Goal: Task Accomplishment & Management: Manage account settings

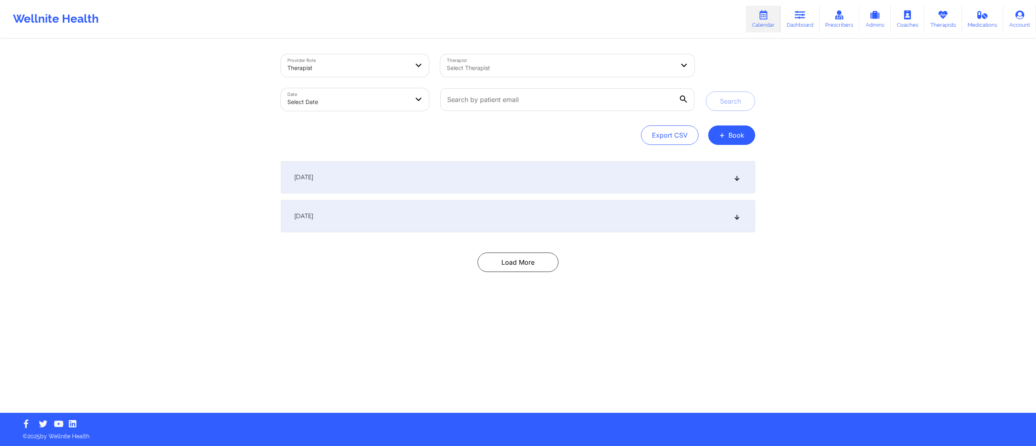
click at [379, 98] on body "Wellnite Health Calendar Dashboard Prescribers Admins Coaches Therapists Medica…" at bounding box center [518, 223] width 1036 height 446
select select "2025-8"
select select "2025-9"
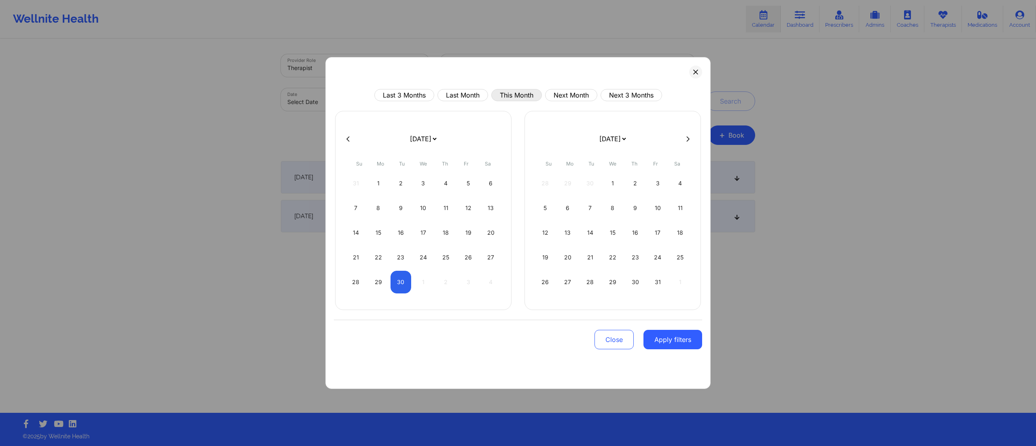
click at [505, 95] on button "This Month" at bounding box center [516, 95] width 51 height 12
select select "2025-8"
select select "2025-9"
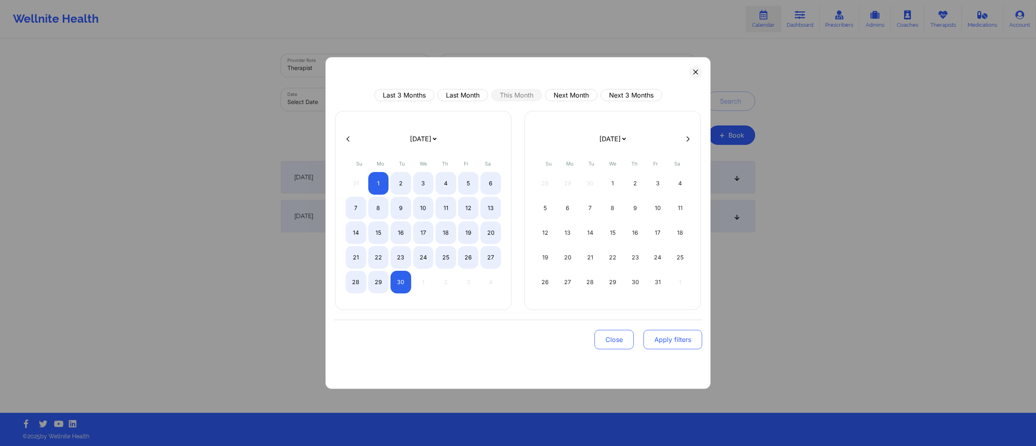
click at [649, 348] on button "Apply filters" at bounding box center [672, 339] width 59 height 19
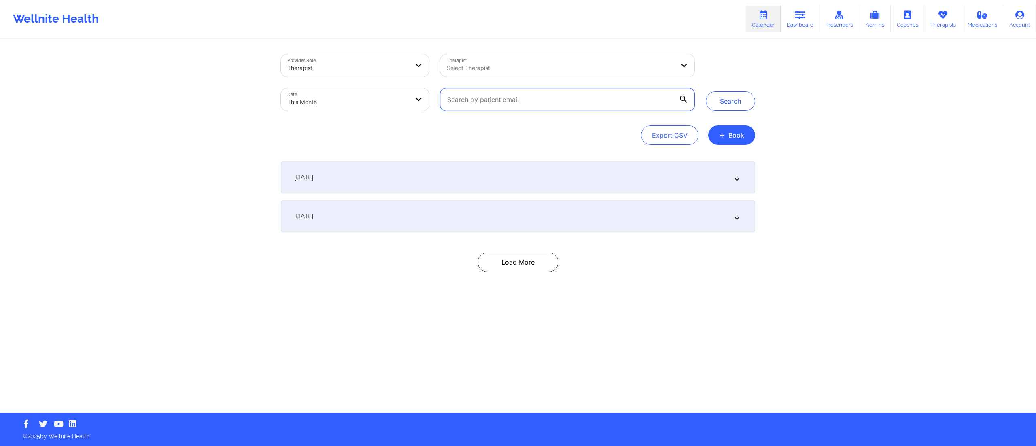
drag, startPoint x: 603, startPoint y: 102, endPoint x: 589, endPoint y: 102, distance: 13.8
click at [591, 102] on input "text" at bounding box center [567, 99] width 254 height 23
paste input "james_webb21@icloud.com"
click at [715, 100] on button "Search" at bounding box center [730, 100] width 49 height 19
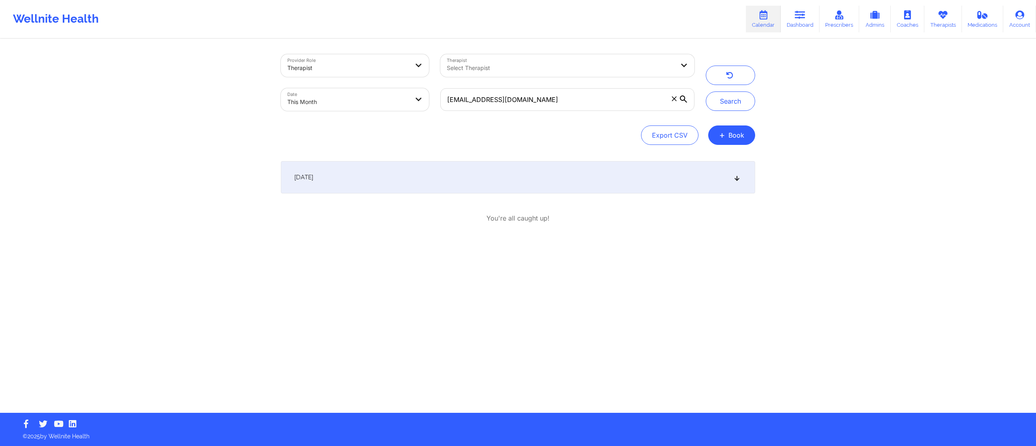
click at [462, 185] on div "September 6, 2025" at bounding box center [518, 177] width 474 height 32
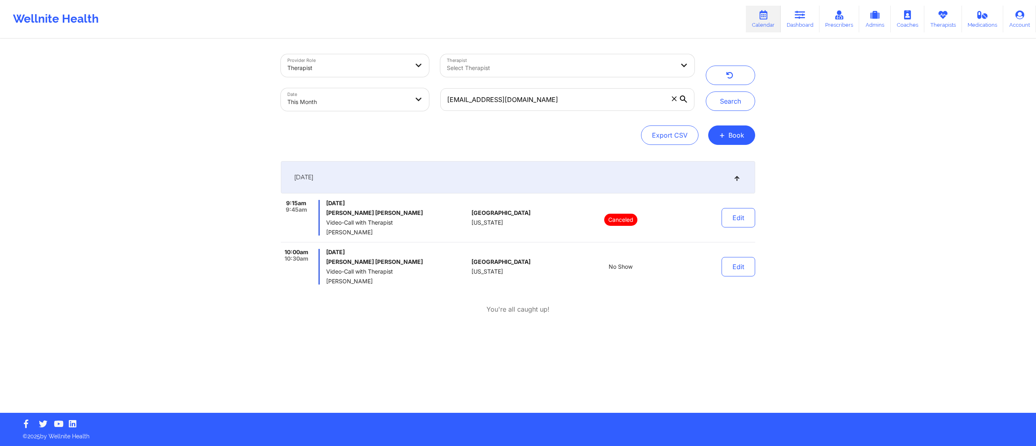
click at [462, 185] on div "September 6, 2025" at bounding box center [518, 177] width 474 height 32
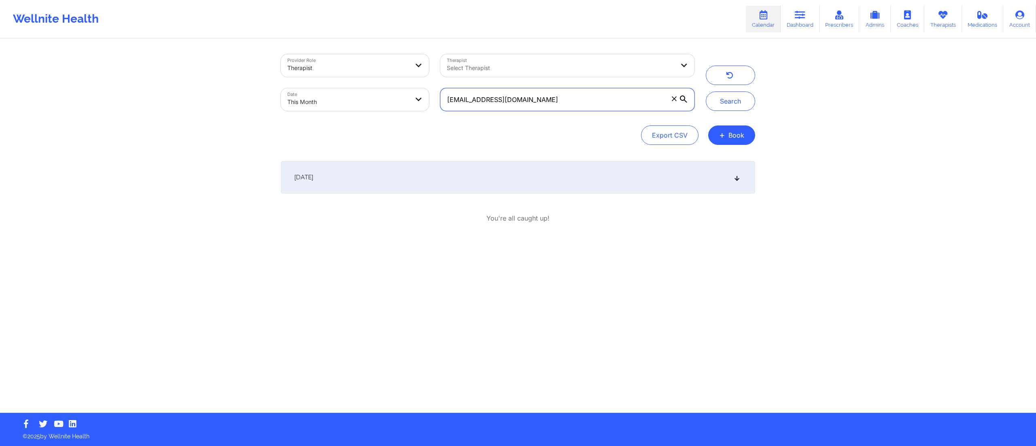
drag, startPoint x: 537, startPoint y: 95, endPoint x: 418, endPoint y: 104, distance: 120.1
click at [418, 104] on div "Provider Role Therapist Therapist Select Therapist Date This Month james_webb21…" at bounding box center [487, 83] width 425 height 68
paste input "ruthcorreo@hotmail"
type input "ruthcorreo@hotmail.com"
click at [722, 93] on button "Search" at bounding box center [730, 100] width 49 height 19
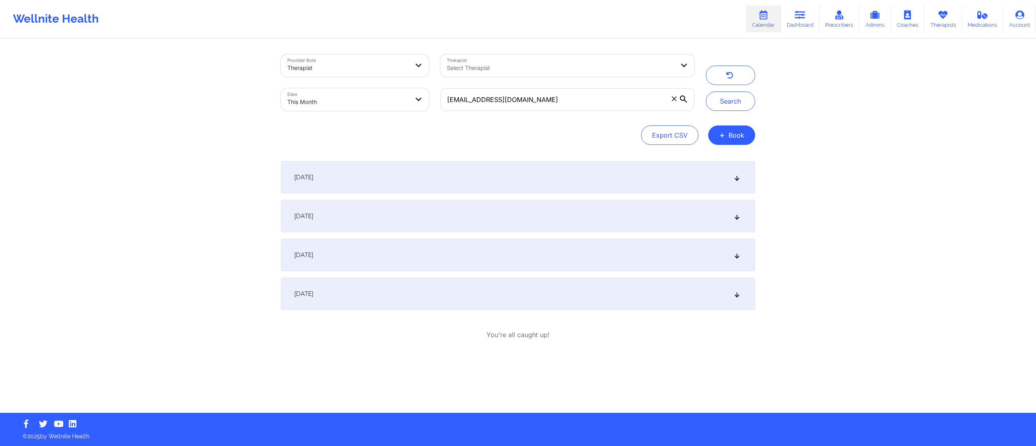
click at [477, 176] on div "September 6, 2025" at bounding box center [518, 177] width 474 height 32
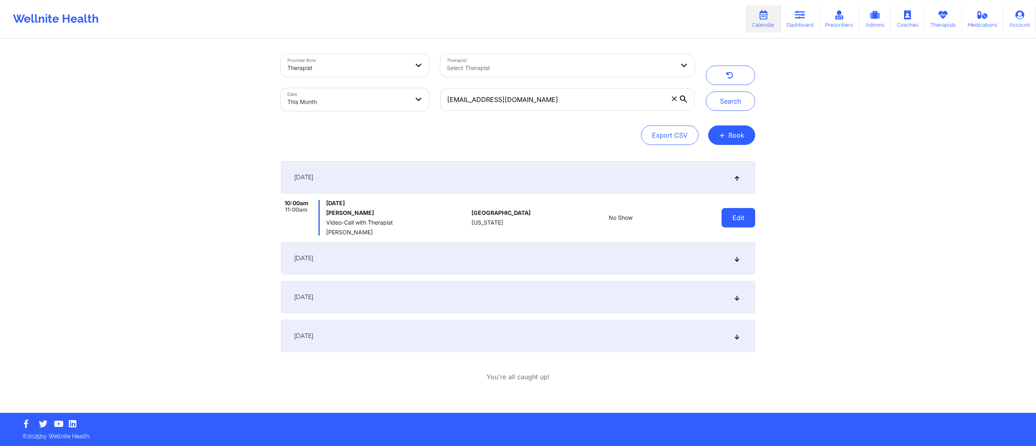
click at [734, 216] on button "Edit" at bounding box center [738, 217] width 34 height 19
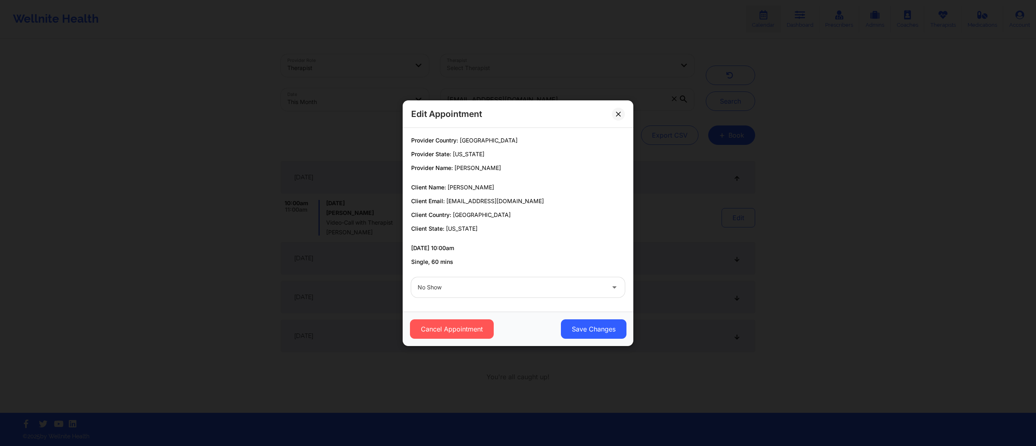
click at [495, 291] on div at bounding box center [511, 287] width 187 height 10
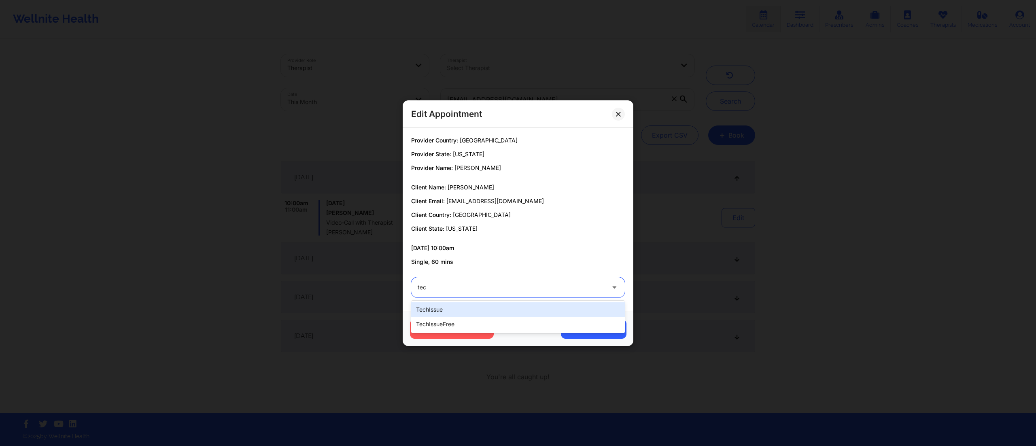
type input "tech"
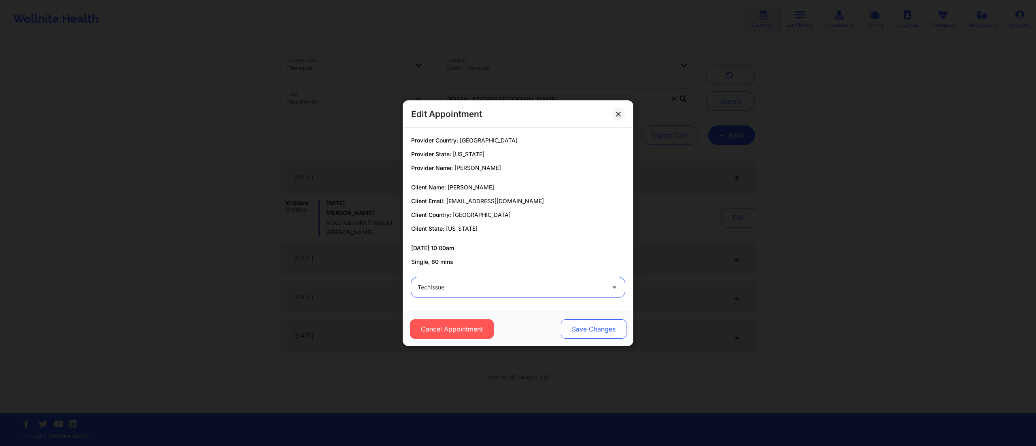
click at [592, 331] on button "Save Changes" at bounding box center [594, 328] width 66 height 19
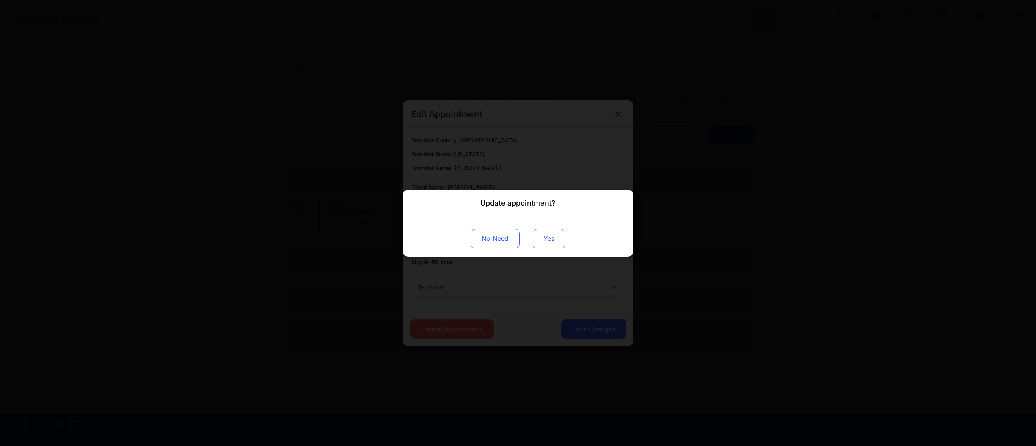
click at [563, 237] on button "Yes" at bounding box center [548, 238] width 33 height 19
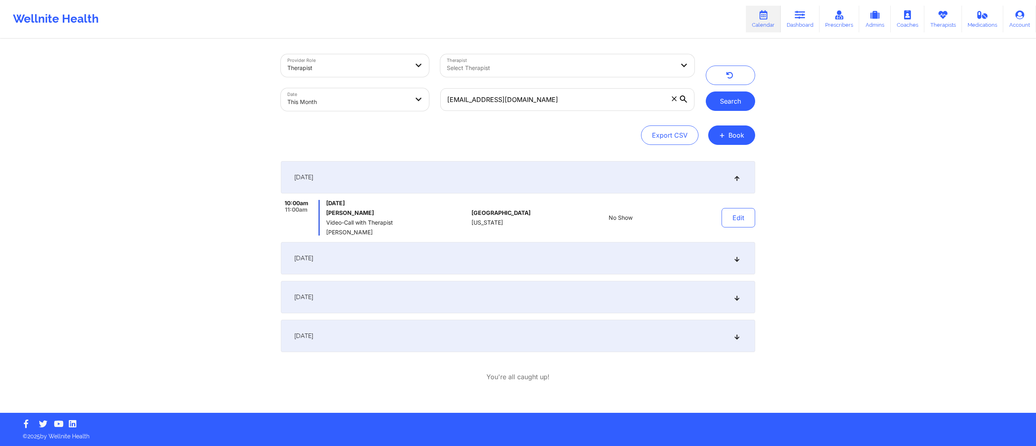
click at [728, 101] on button "Search" at bounding box center [730, 100] width 49 height 19
click at [729, 220] on button "Edit" at bounding box center [738, 217] width 34 height 19
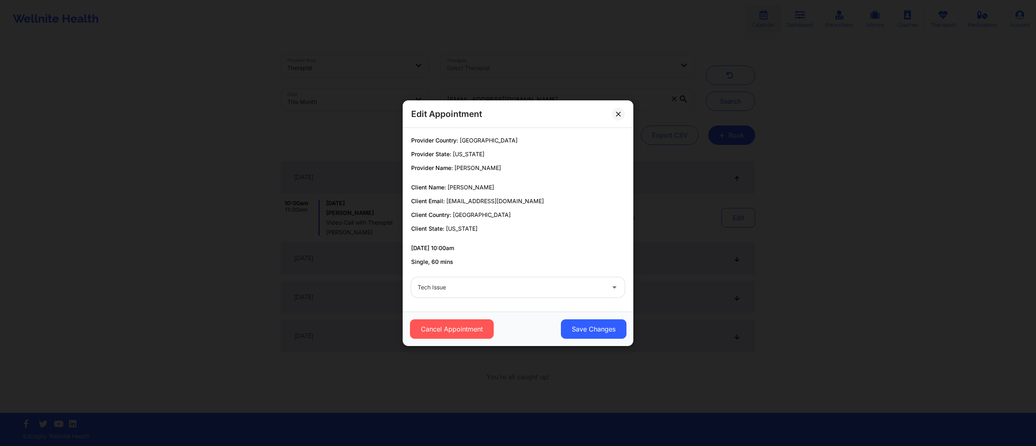
click at [575, 341] on div "Cancel Appointment Save Changes" at bounding box center [518, 329] width 231 height 34
click at [573, 333] on button "Save Changes" at bounding box center [594, 328] width 66 height 19
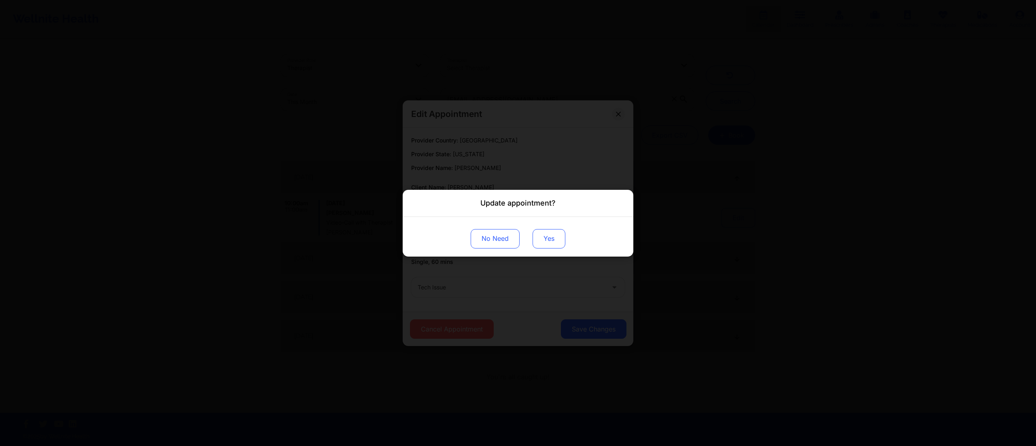
click at [547, 237] on button "Yes" at bounding box center [548, 238] width 33 height 19
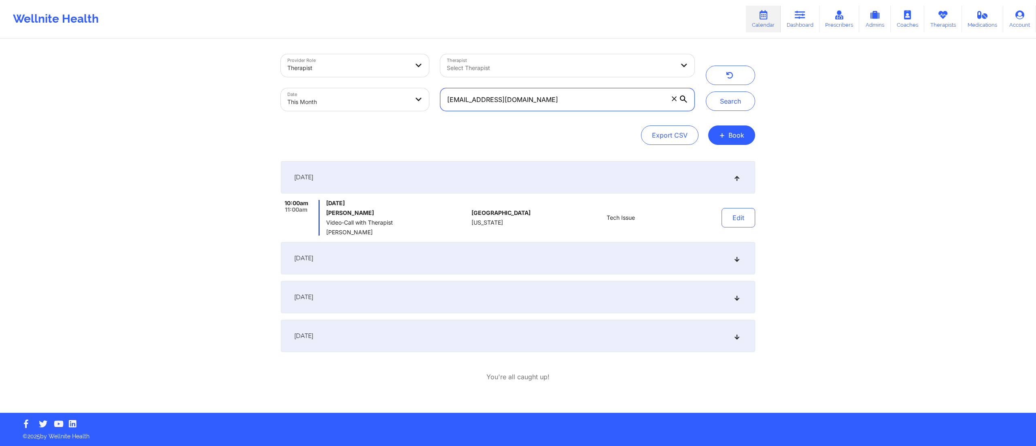
drag, startPoint x: 537, startPoint y: 99, endPoint x: 369, endPoint y: 88, distance: 168.2
click at [369, 88] on div "Provider Role Therapist Therapist Select Therapist Date This Month ruthcorreo@h…" at bounding box center [487, 83] width 425 height 68
paste input "tselhatenzin78@g"
type input "[EMAIL_ADDRESS][DOMAIN_NAME]"
click at [736, 98] on button "Search" at bounding box center [730, 100] width 49 height 19
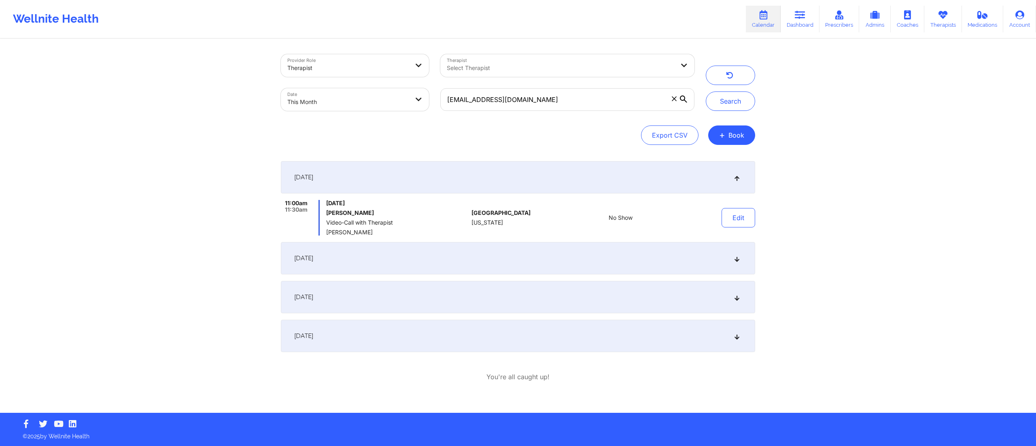
click at [562, 250] on div "September 13, 2025" at bounding box center [518, 258] width 474 height 32
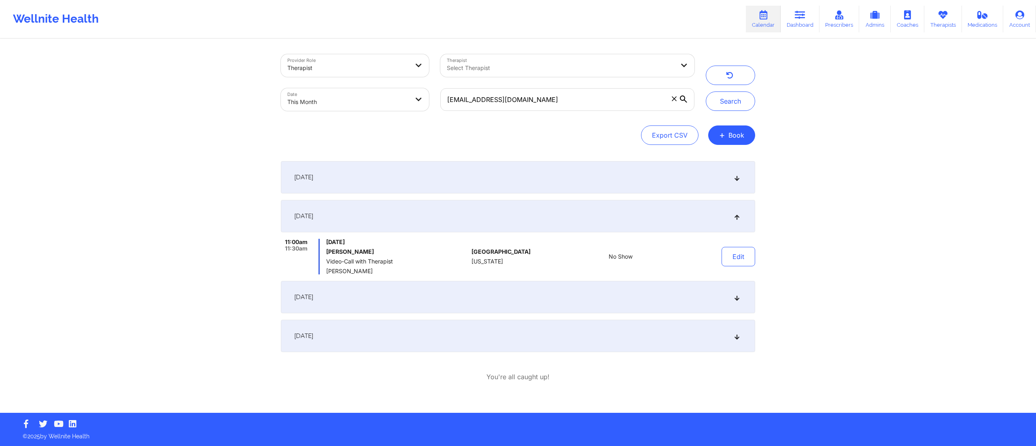
click at [591, 173] on div "September 6, 2025" at bounding box center [518, 177] width 474 height 32
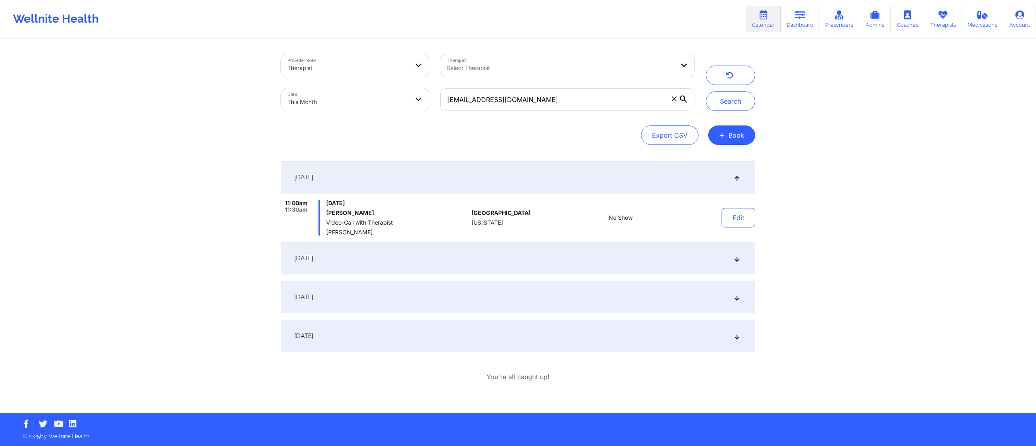
click at [554, 248] on div "September 13, 2025" at bounding box center [518, 258] width 474 height 32
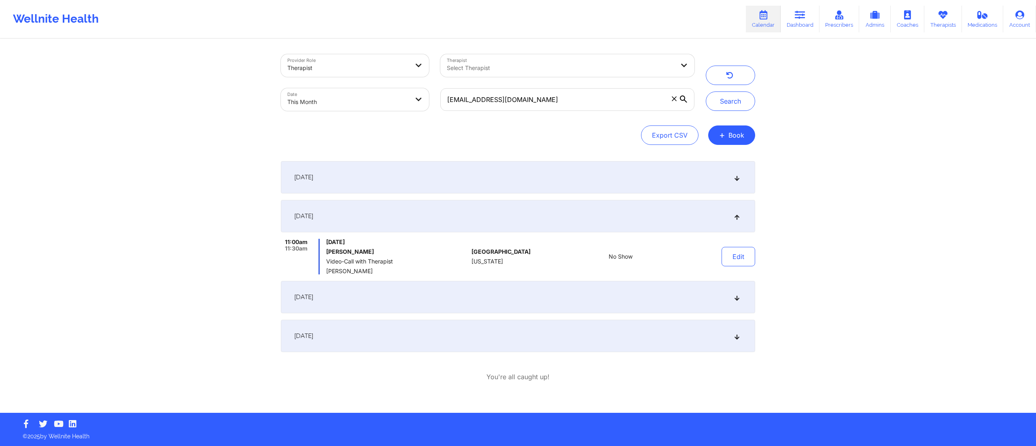
click at [554, 294] on div "September 20, 2025" at bounding box center [518, 297] width 474 height 32
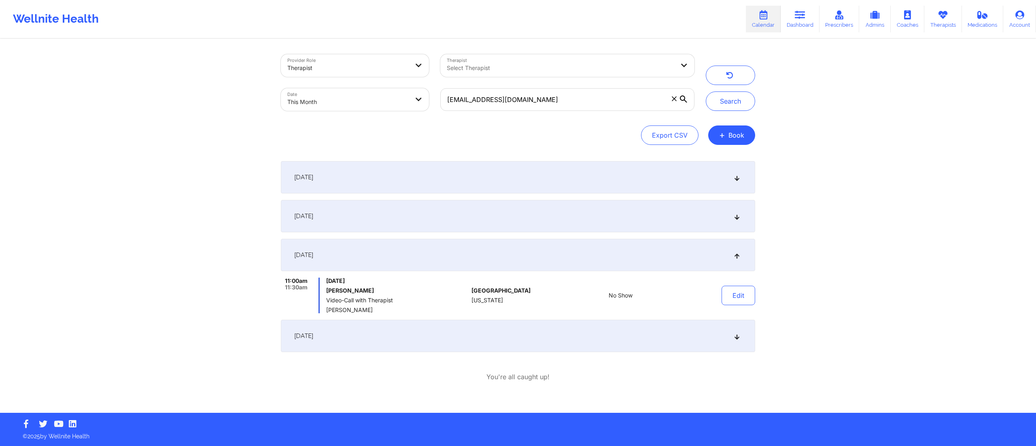
click at [540, 337] on div "September 27, 2025" at bounding box center [518, 336] width 474 height 32
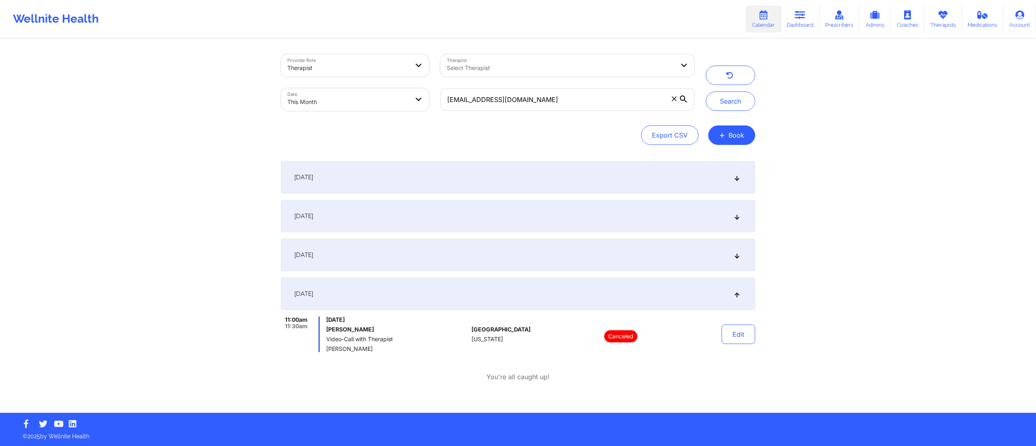
click at [533, 178] on div "September 6, 2025" at bounding box center [518, 177] width 474 height 32
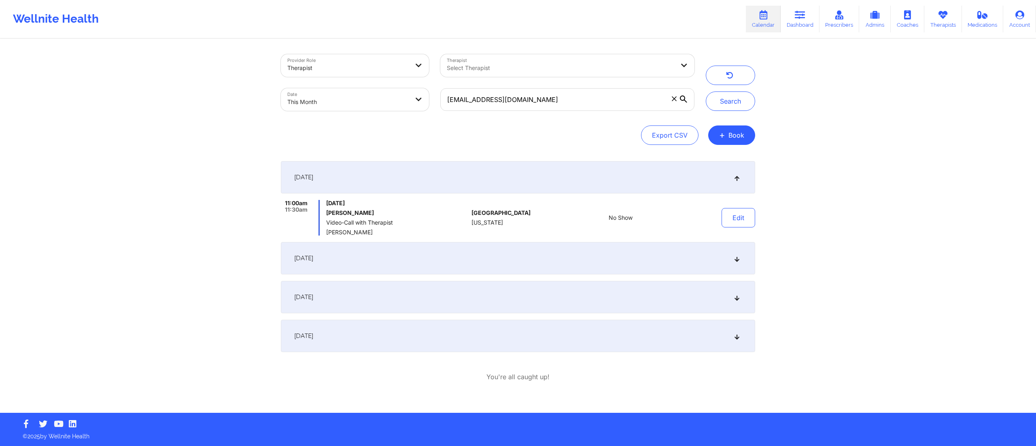
click at [520, 246] on div "September 13, 2025" at bounding box center [518, 258] width 474 height 32
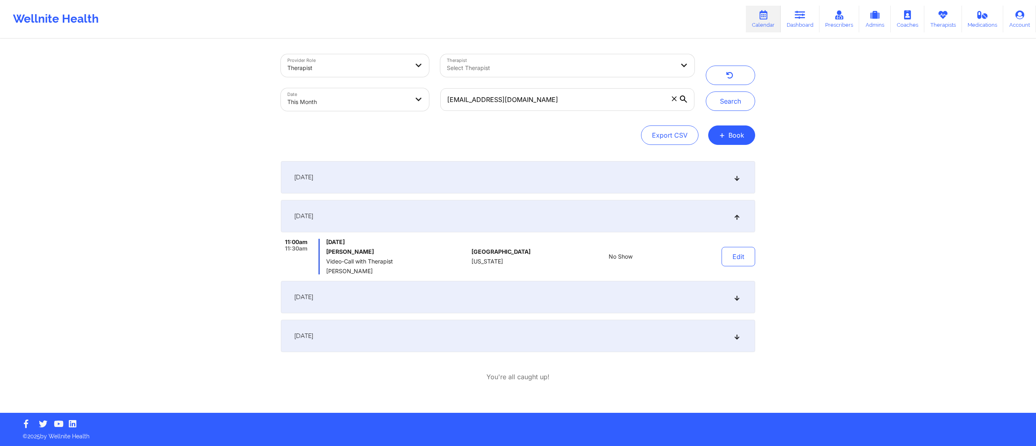
click at [562, 310] on div "September 20, 2025" at bounding box center [518, 297] width 474 height 32
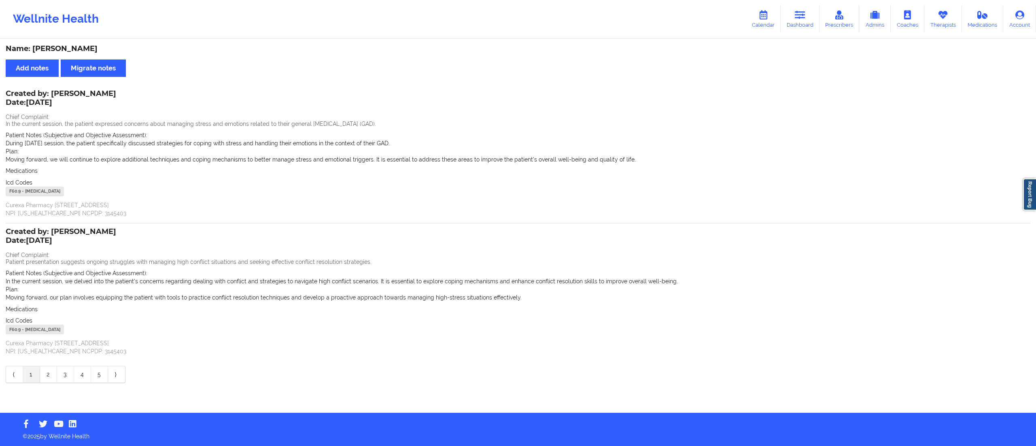
drag, startPoint x: 806, startPoint y: 19, endPoint x: 772, endPoint y: 37, distance: 37.8
click at [806, 19] on link "Dashboard" at bounding box center [799, 19] width 39 height 27
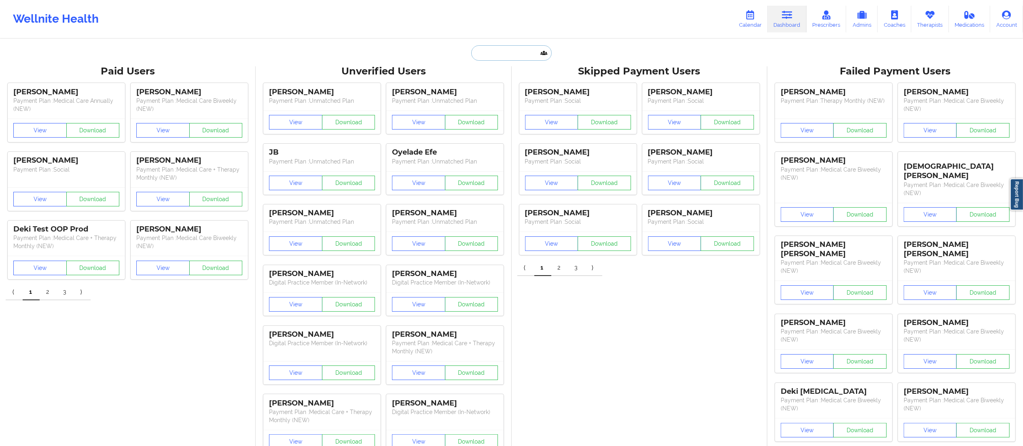
click at [515, 57] on input "text" at bounding box center [511, 52] width 80 height 15
paste input "ruthcorreo@hotmail.com"
type input "ruthcorreo@hotmail.com"
drag, startPoint x: 507, startPoint y: 82, endPoint x: 504, endPoint y: 90, distance: 8.4
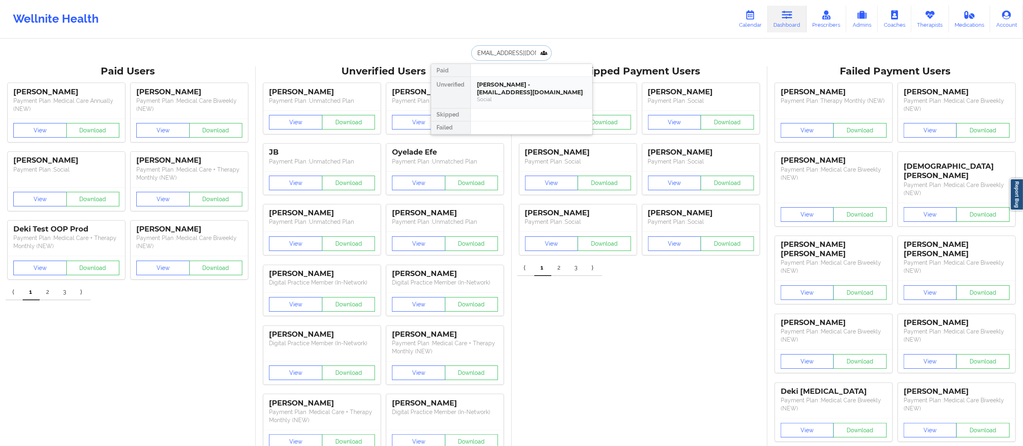
click at [504, 90] on div "Ruth Cohen Sandoya - ruthcorreo@hotmail.com" at bounding box center [531, 88] width 108 height 15
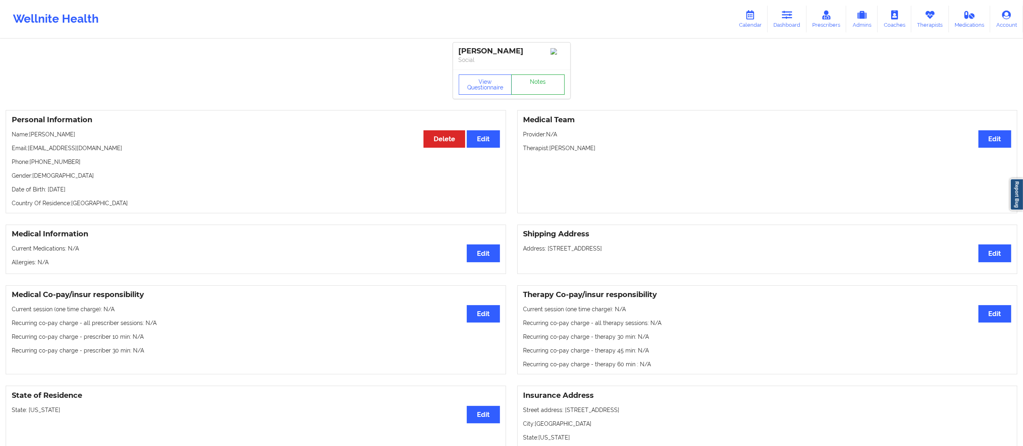
click at [531, 79] on link "Notes" at bounding box center [537, 84] width 53 height 20
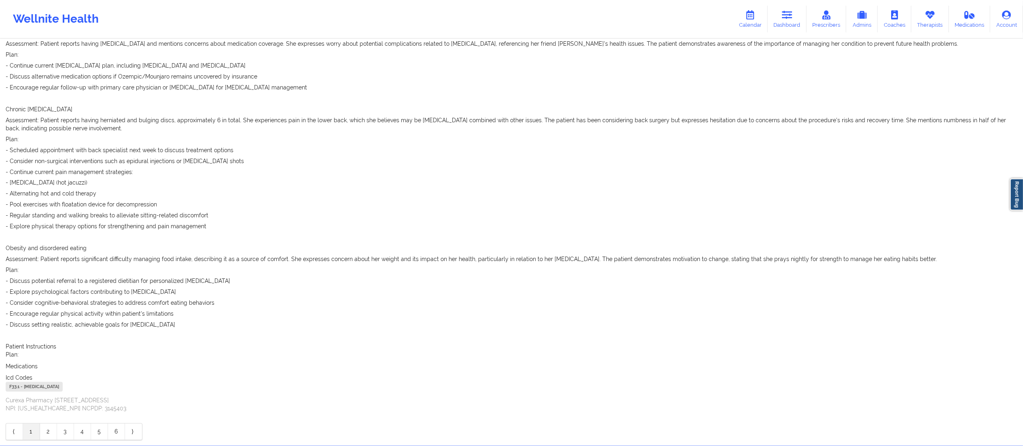
scroll to position [1384, 0]
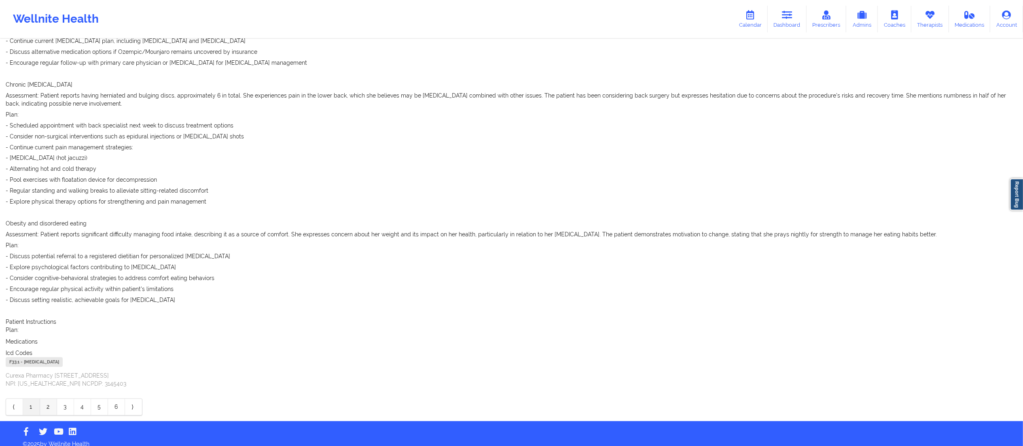
click at [45, 399] on link "2" at bounding box center [48, 407] width 17 height 16
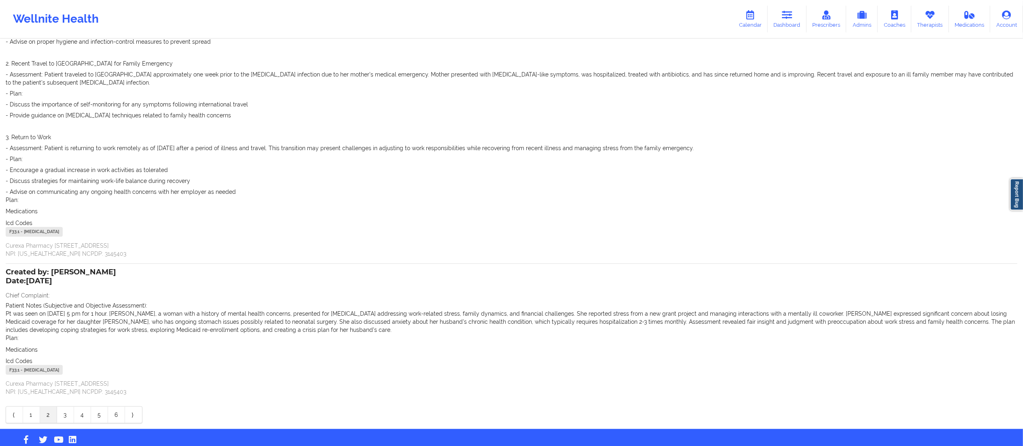
scroll to position [0, 0]
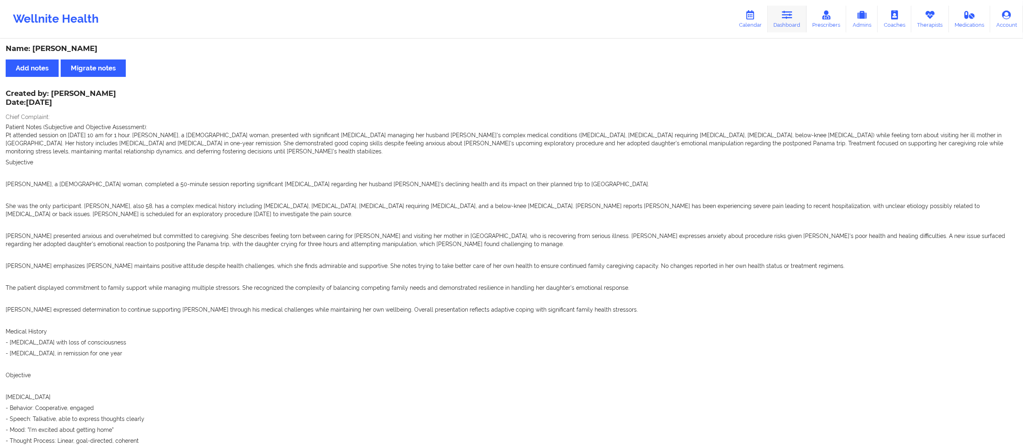
click at [790, 21] on link "Dashboard" at bounding box center [787, 19] width 39 height 27
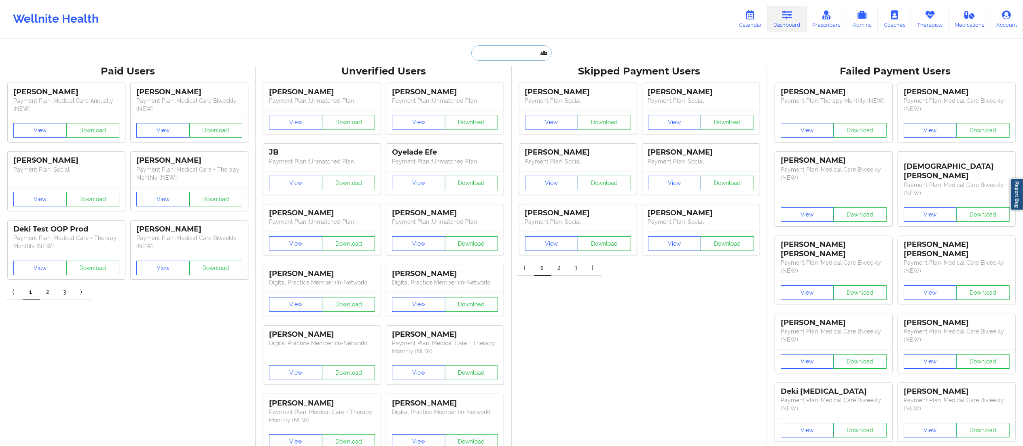
click at [504, 46] on input "text" at bounding box center [511, 52] width 80 height 15
paste input "[EMAIL_ADDRESS][DOMAIN_NAME]"
type input "[EMAIL_ADDRESS][DOMAIN_NAME]"
click at [503, 87] on div "[PERSON_NAME] - [EMAIL_ADDRESS][DOMAIN_NAME]" at bounding box center [531, 88] width 108 height 15
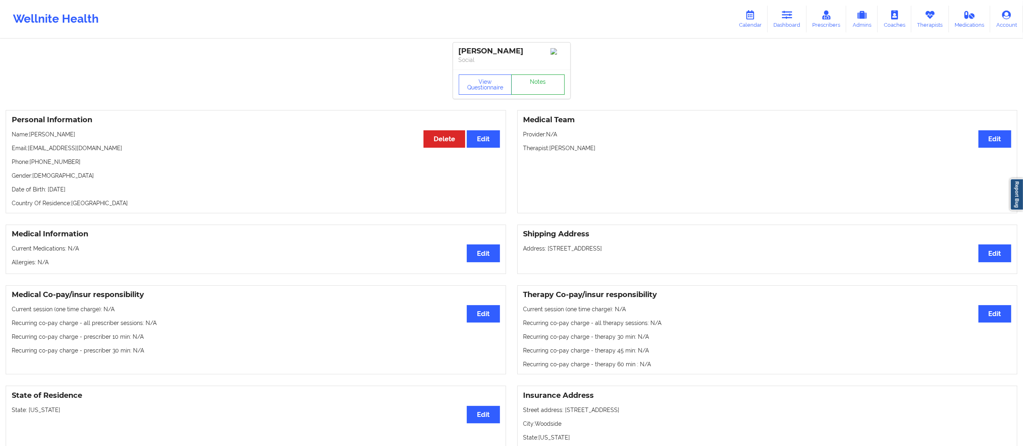
click at [536, 79] on link "Notes" at bounding box center [537, 84] width 53 height 20
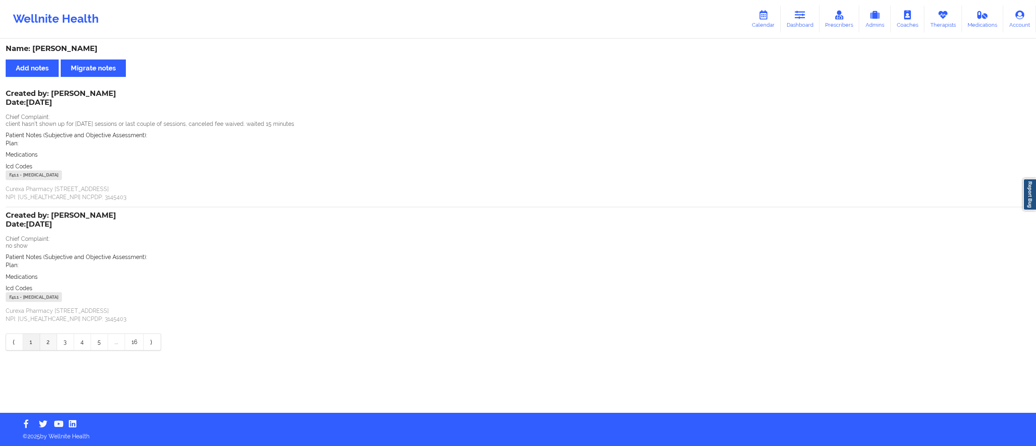
click at [49, 342] on link "2" at bounding box center [48, 342] width 17 height 16
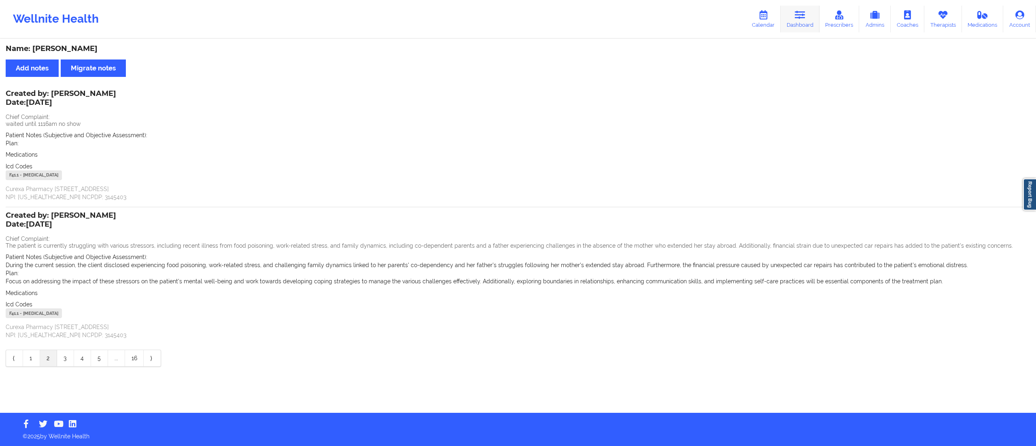
click at [804, 21] on link "Dashboard" at bounding box center [799, 19] width 39 height 27
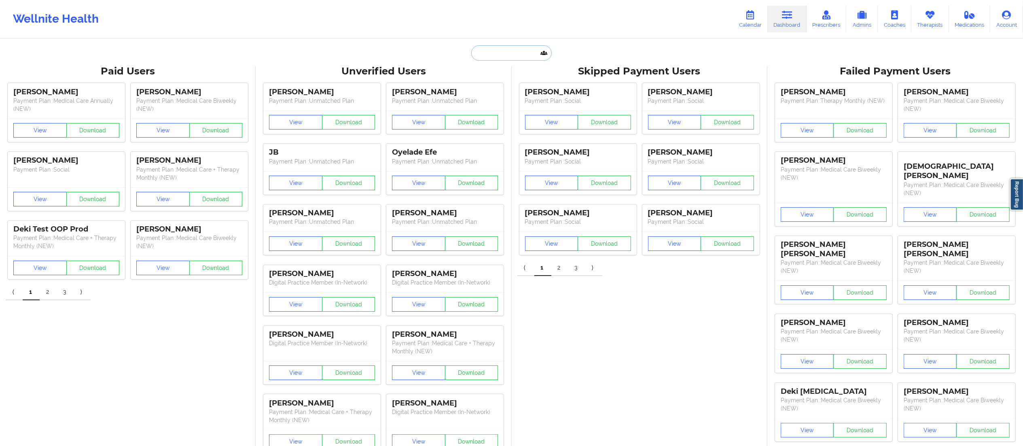
click at [503, 51] on input "text" at bounding box center [511, 52] width 80 height 15
paste input "[EMAIL_ADDRESS][PERSON_NAME][DOMAIN_NAME]"
type input "[EMAIL_ADDRESS][PERSON_NAME][DOMAIN_NAME]"
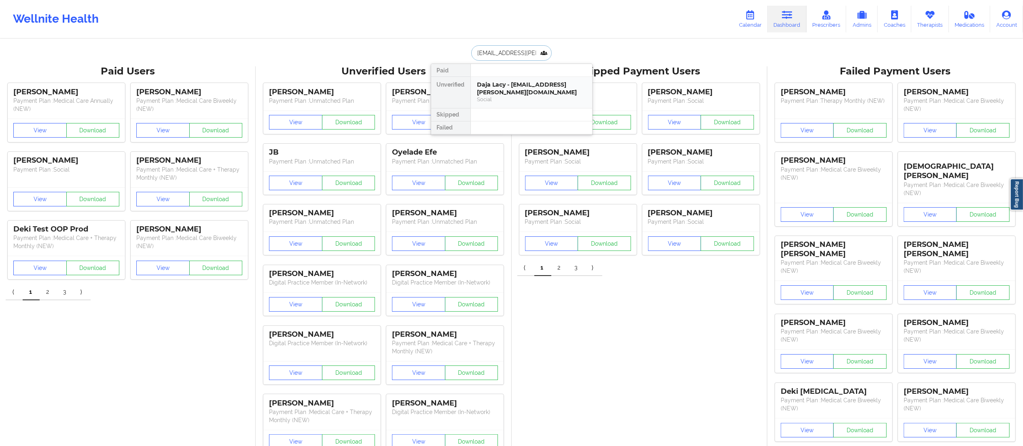
click at [507, 82] on div "Daja Lacy - [EMAIL_ADDRESS][PERSON_NAME][DOMAIN_NAME]" at bounding box center [531, 88] width 108 height 15
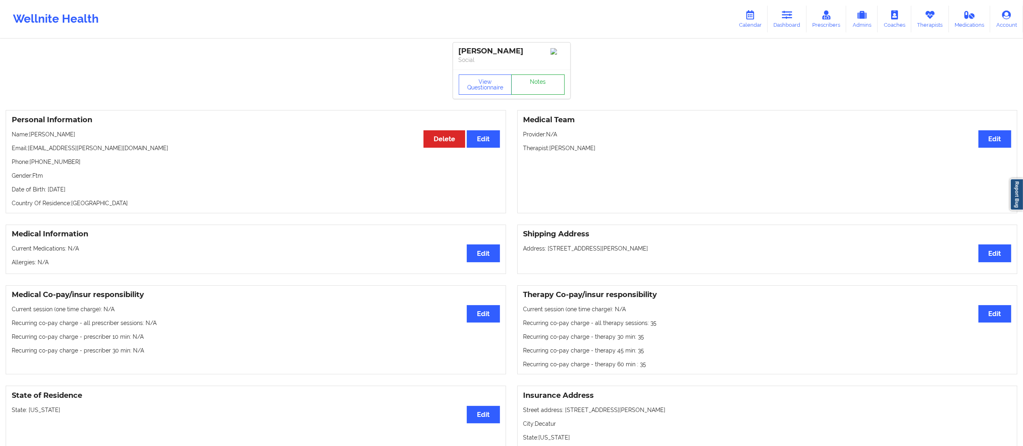
click at [539, 78] on link "Notes" at bounding box center [537, 84] width 53 height 20
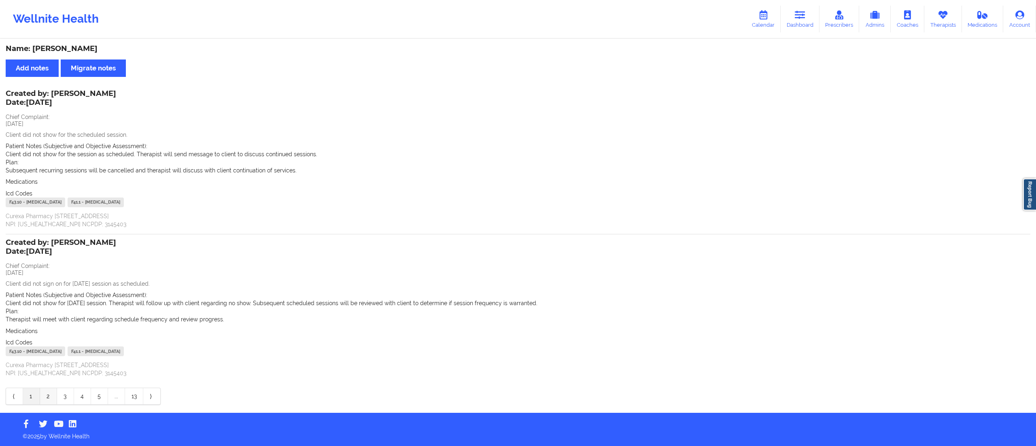
click at [46, 390] on link "2" at bounding box center [48, 396] width 17 height 16
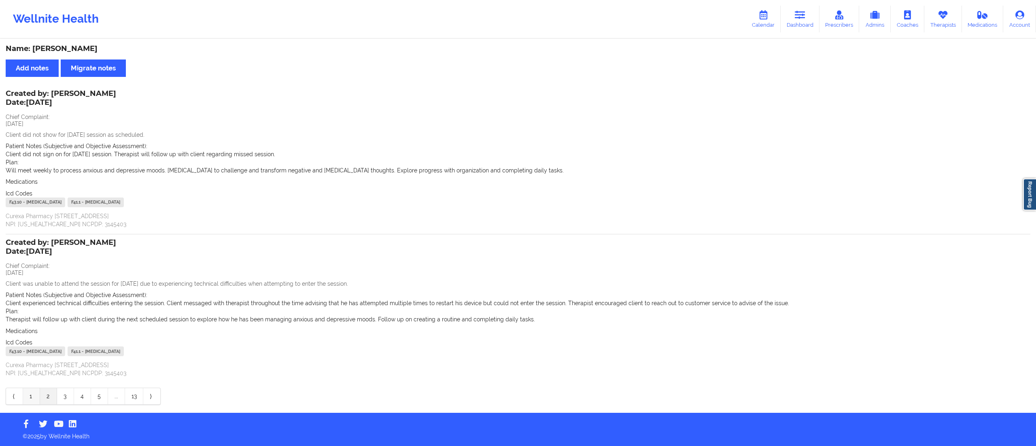
click at [39, 388] on link "1" at bounding box center [31, 396] width 17 height 16
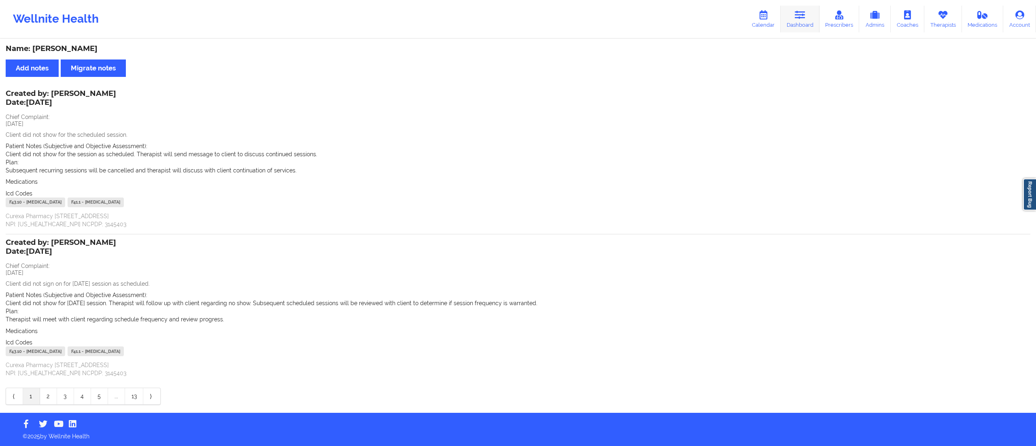
click at [810, 24] on link "Dashboard" at bounding box center [799, 19] width 39 height 27
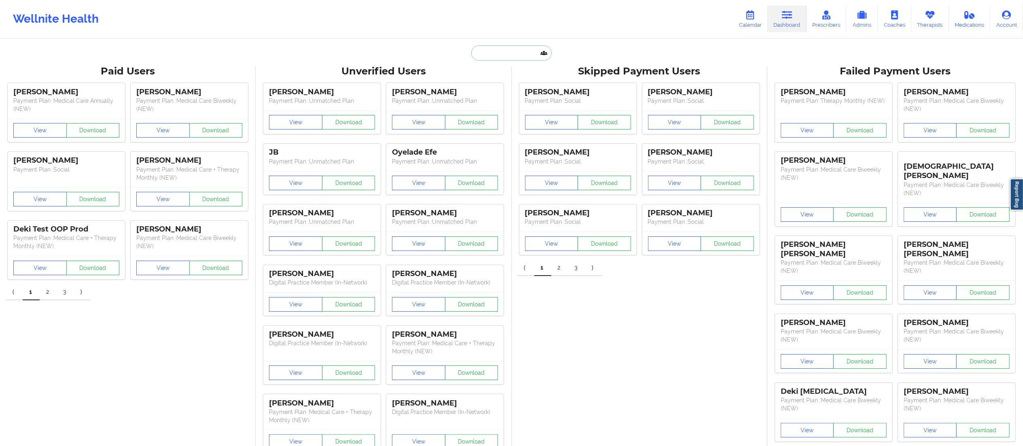
click at [528, 54] on input "text" at bounding box center [511, 52] width 80 height 15
paste input "[EMAIL_ADDRESS][DOMAIN_NAME]"
type input "[EMAIL_ADDRESS][DOMAIN_NAME]"
click at [517, 91] on div "[PERSON_NAME] - [EMAIL_ADDRESS][DOMAIN_NAME]" at bounding box center [531, 88] width 108 height 15
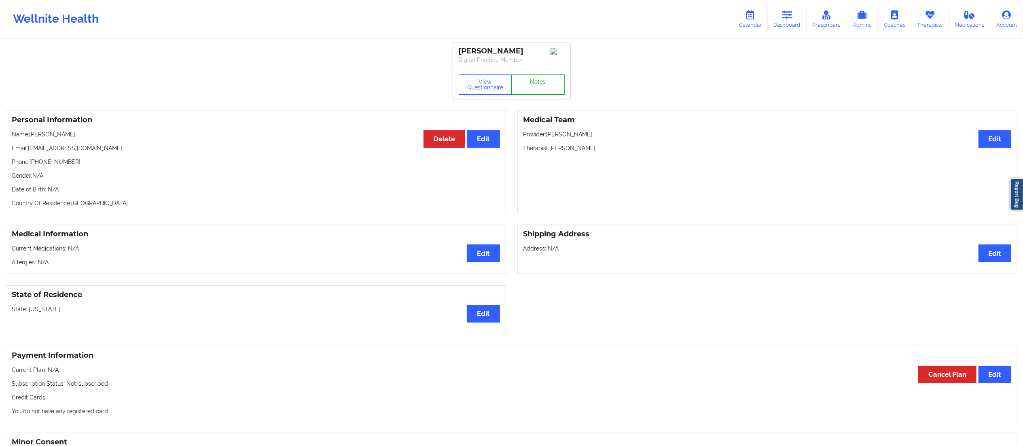
click at [551, 87] on link "Notes" at bounding box center [537, 84] width 53 height 20
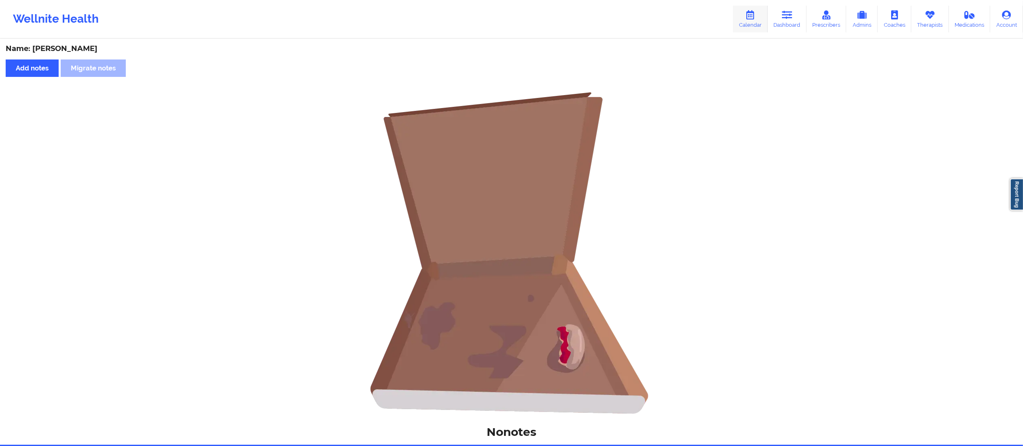
click at [766, 23] on link "Calendar" at bounding box center [750, 19] width 35 height 27
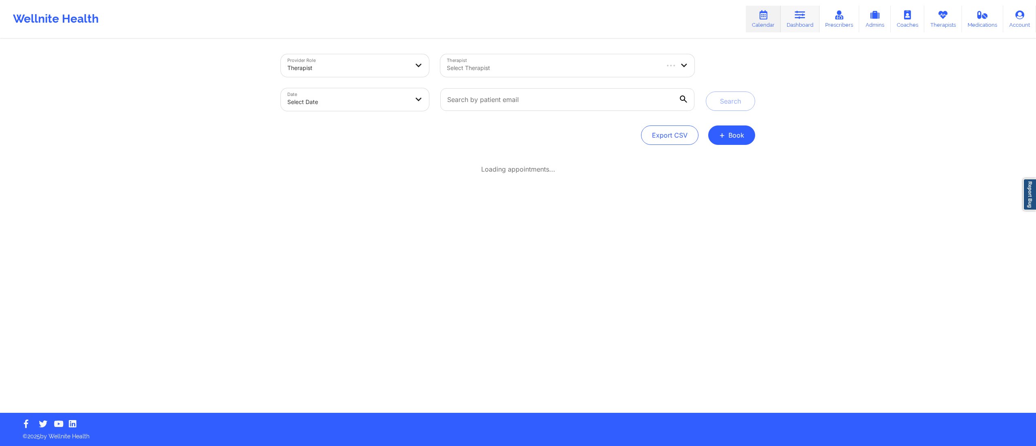
click at [789, 17] on link "Dashboard" at bounding box center [799, 19] width 39 height 27
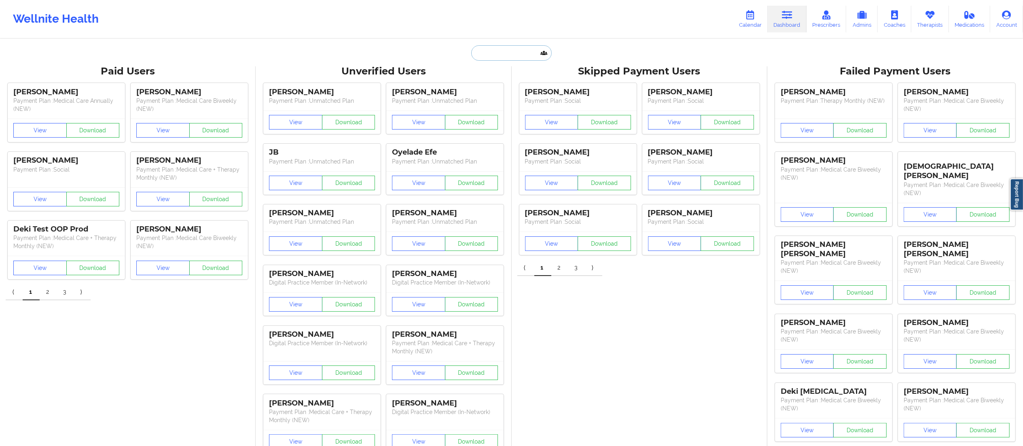
click at [499, 53] on input "text" at bounding box center [511, 52] width 80 height 15
paste input "[PERSON_NAME][EMAIL_ADDRESS][PERSON_NAME][DOMAIN_NAME]"
type input "[PERSON_NAME][EMAIL_ADDRESS][PERSON_NAME][DOMAIN_NAME]"
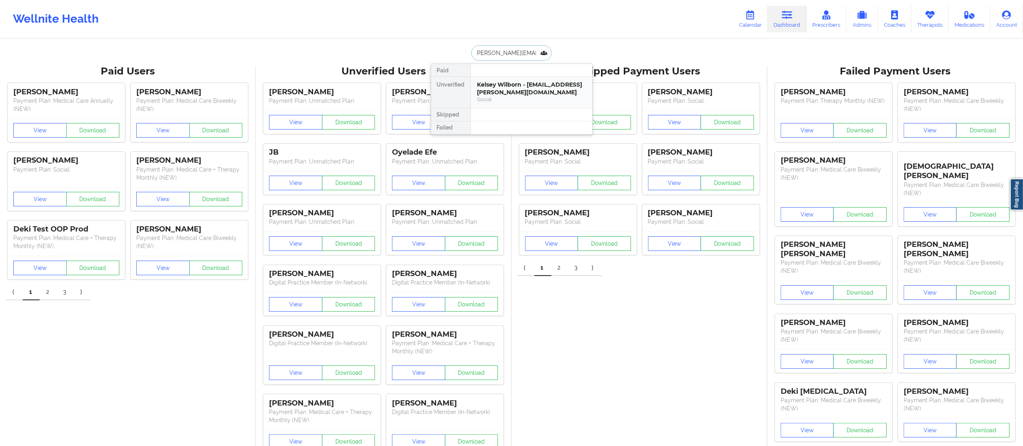
click at [536, 97] on div "Social" at bounding box center [531, 99] width 108 height 7
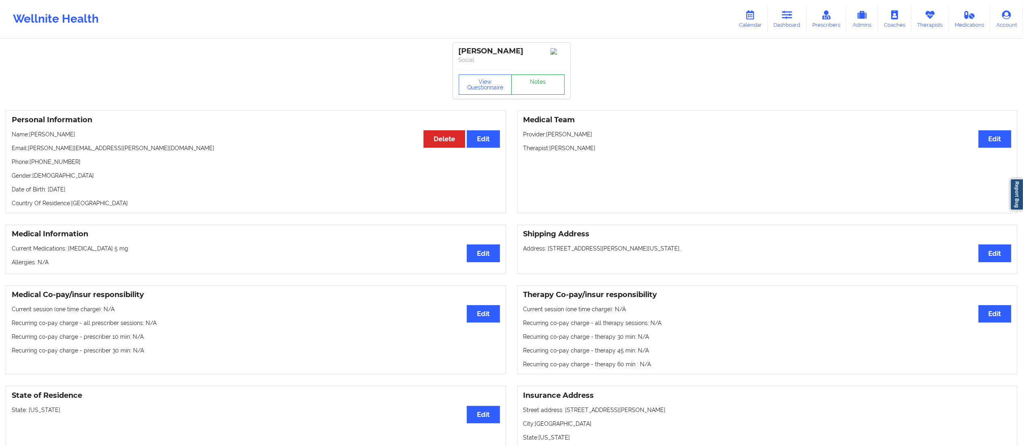
click at [538, 84] on link "Notes" at bounding box center [537, 84] width 53 height 20
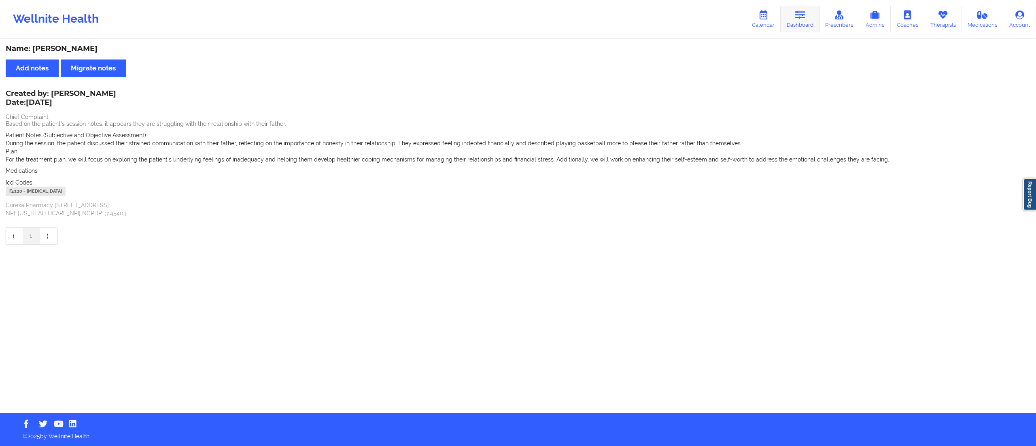
click at [800, 15] on icon at bounding box center [800, 15] width 11 height 9
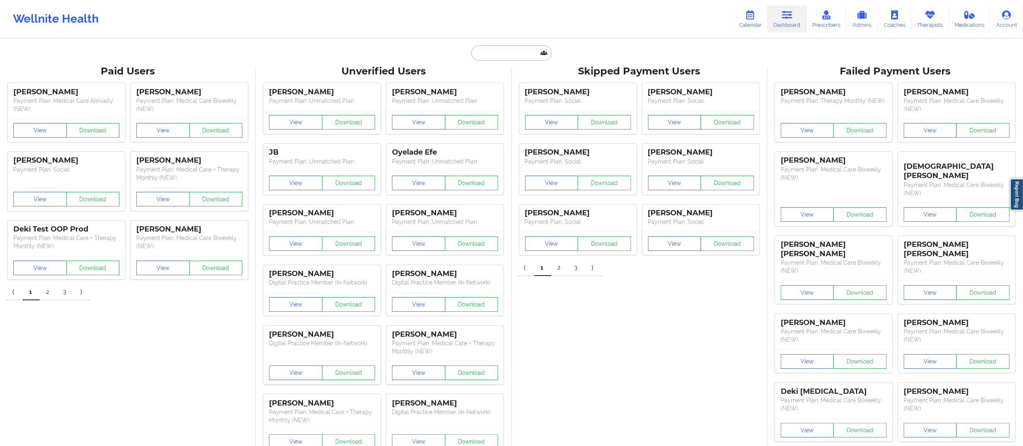
click at [543, 54] on input "text" at bounding box center [511, 52] width 80 height 15
paste input "[EMAIL_ADDRESS][DOMAIN_NAME]"
type input "[EMAIL_ADDRESS][DOMAIN_NAME]"
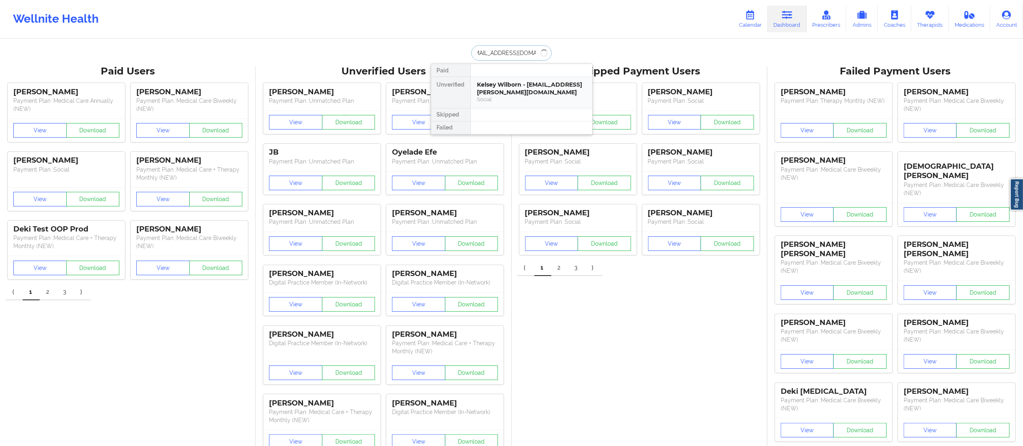
click at [515, 93] on div "Kelsey Wilborn - [EMAIL_ADDRESS][PERSON_NAME][DOMAIN_NAME]" at bounding box center [531, 88] width 108 height 15
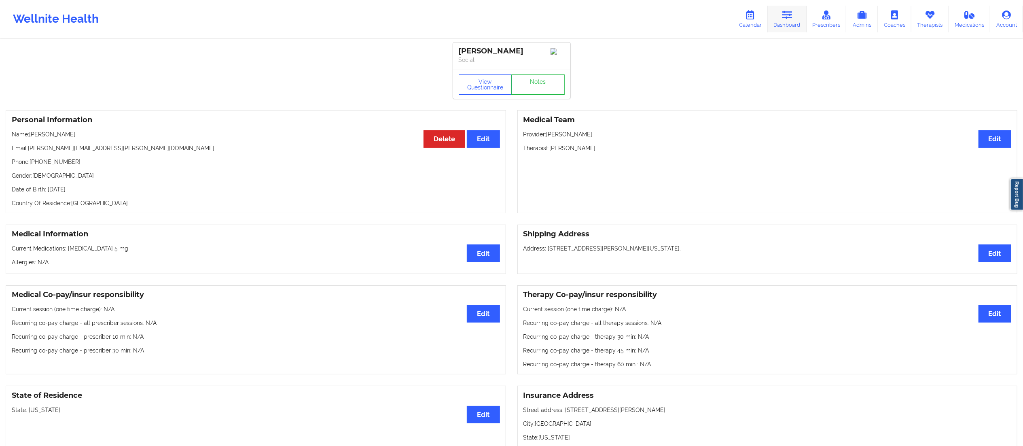
click at [795, 16] on link "Dashboard" at bounding box center [787, 19] width 39 height 27
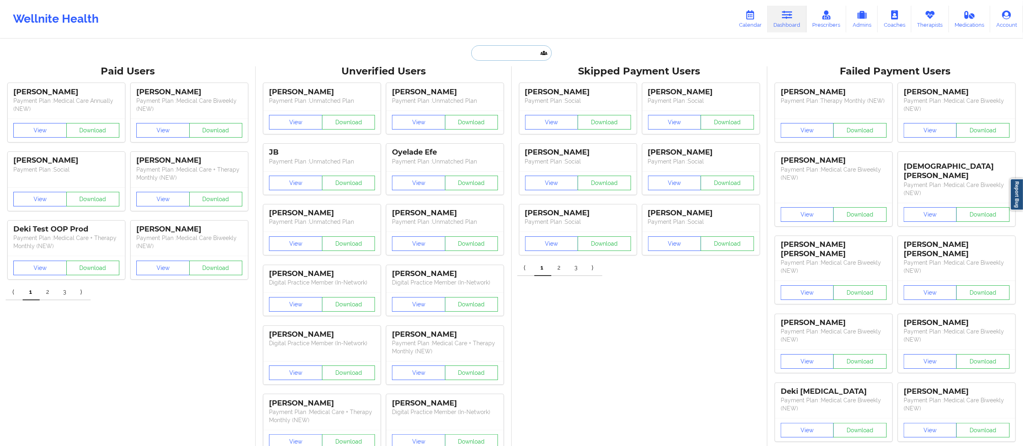
click at [515, 48] on input "text" at bounding box center [511, 52] width 80 height 15
paste input "[EMAIL_ADDRESS][DOMAIN_NAME]"
type input "[EMAIL_ADDRESS][DOMAIN_NAME]"
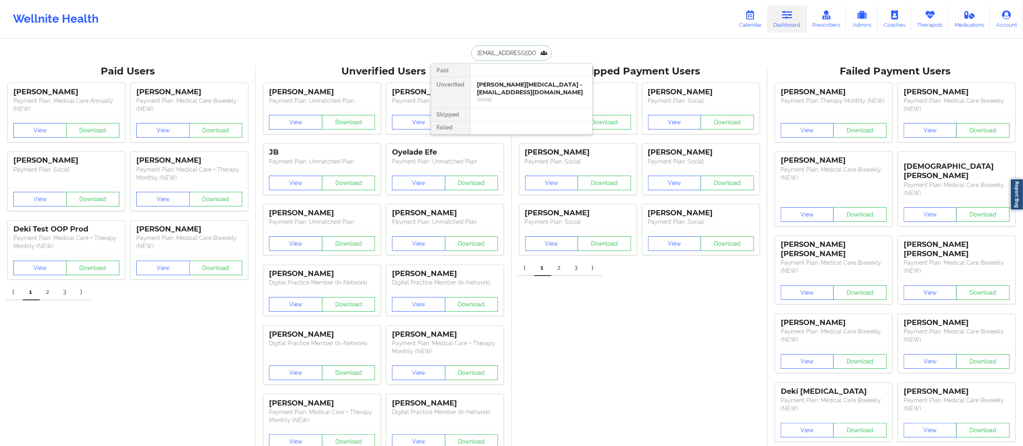
scroll to position [0, 8]
click at [520, 93] on div "[PERSON_NAME][MEDICAL_DATA] - [EMAIL_ADDRESS][DOMAIN_NAME]" at bounding box center [531, 88] width 108 height 15
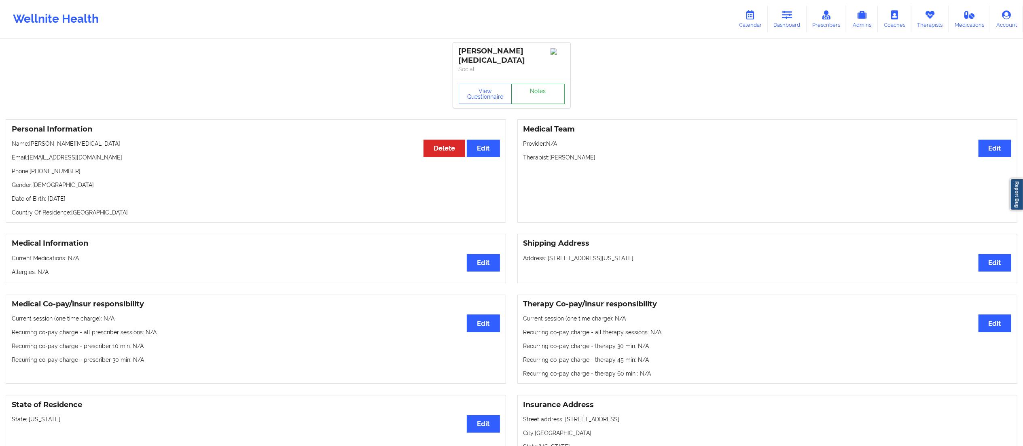
click at [523, 90] on link "Notes" at bounding box center [537, 94] width 53 height 20
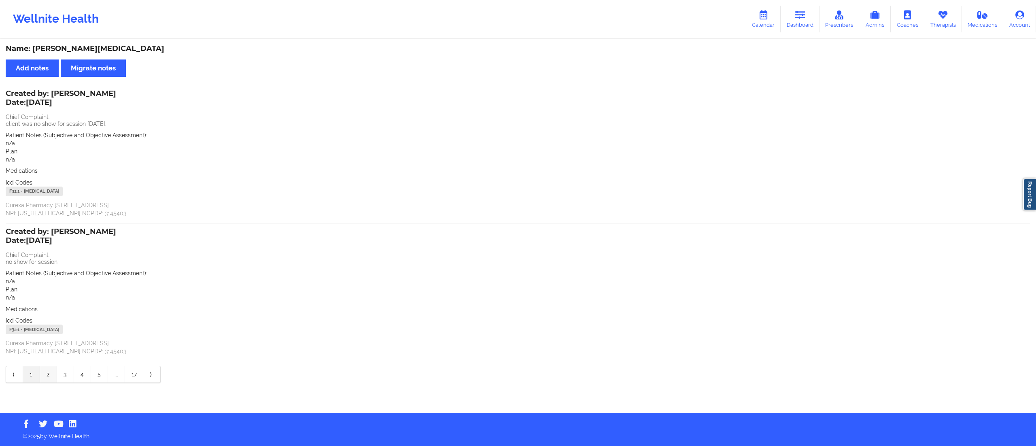
click at [41, 375] on link "2" at bounding box center [48, 374] width 17 height 16
click at [29, 372] on link "1" at bounding box center [31, 374] width 17 height 16
click at [803, 21] on link "Dashboard" at bounding box center [799, 19] width 39 height 27
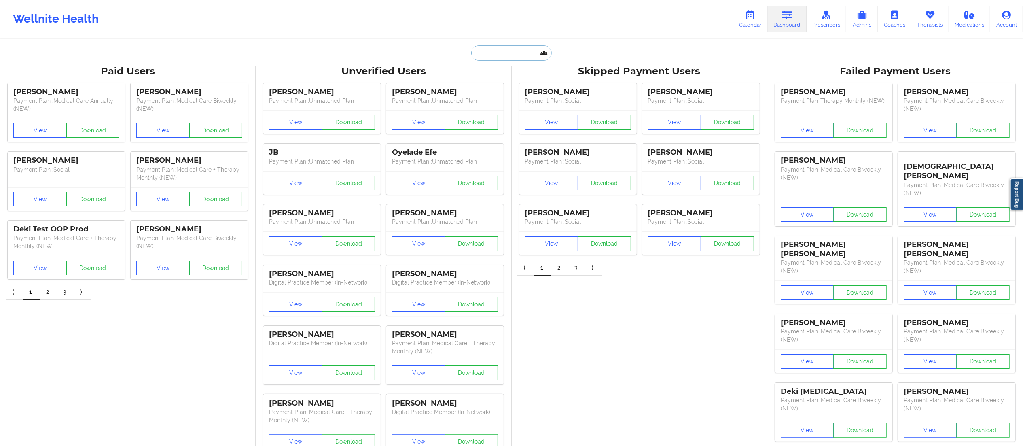
click at [514, 51] on input "text" at bounding box center [511, 52] width 80 height 15
paste input "[EMAIL_ADDRESS][DOMAIN_NAME]"
type input "[EMAIL_ADDRESS][DOMAIN_NAME]"
click at [508, 95] on div "[PERSON_NAME] - [EMAIL_ADDRESS][DOMAIN_NAME]" at bounding box center [531, 88] width 108 height 15
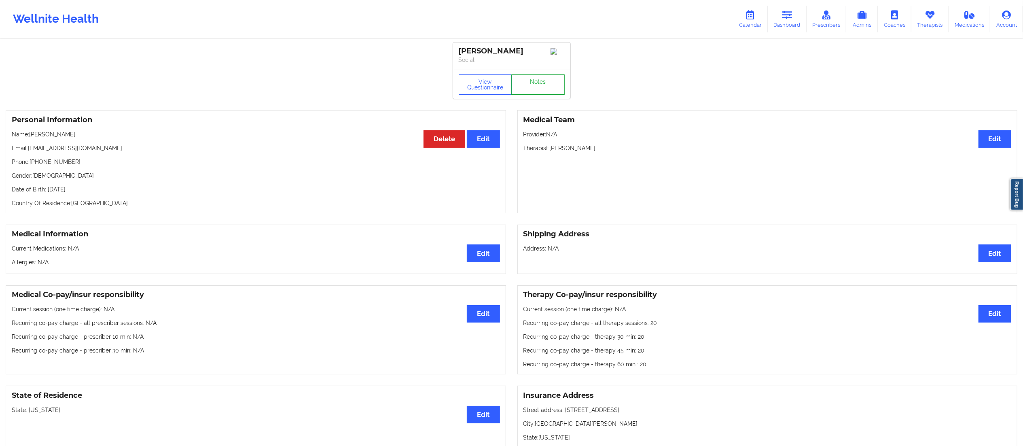
click at [531, 88] on link "Notes" at bounding box center [537, 84] width 53 height 20
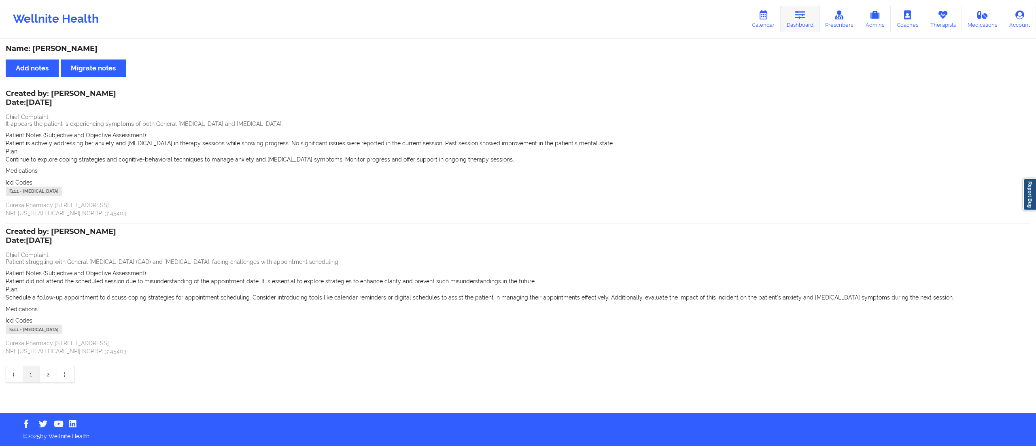
click at [807, 24] on link "Dashboard" at bounding box center [799, 19] width 39 height 27
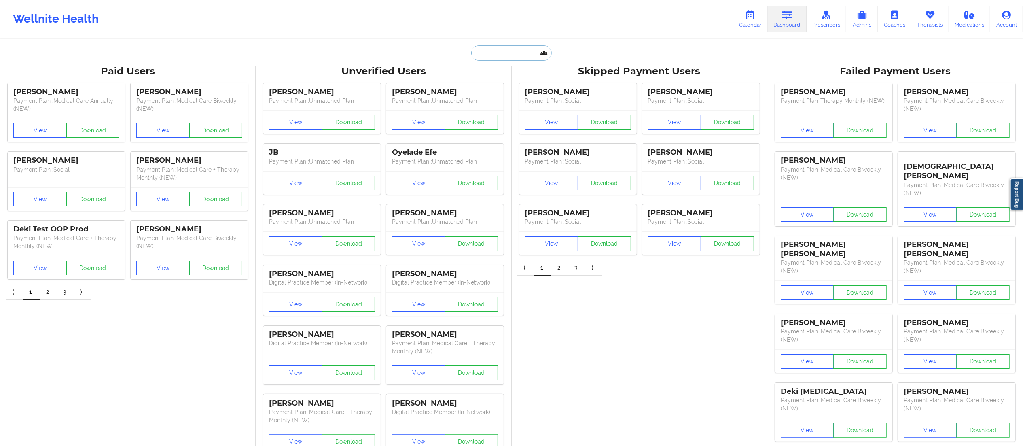
click at [511, 53] on input "text" at bounding box center [511, 52] width 80 height 15
paste input "[EMAIL_ADDRESS][DOMAIN_NAME]"
type input "[EMAIL_ADDRESS][DOMAIN_NAME]"
click at [511, 87] on div "[PERSON_NAME] - [EMAIL_ADDRESS][DOMAIN_NAME]" at bounding box center [531, 88] width 108 height 15
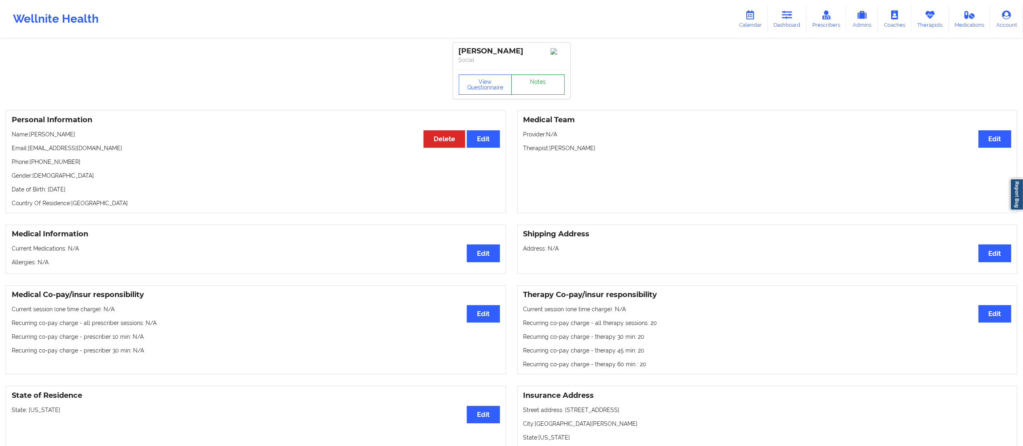
click at [537, 95] on link "Notes" at bounding box center [537, 84] width 53 height 20
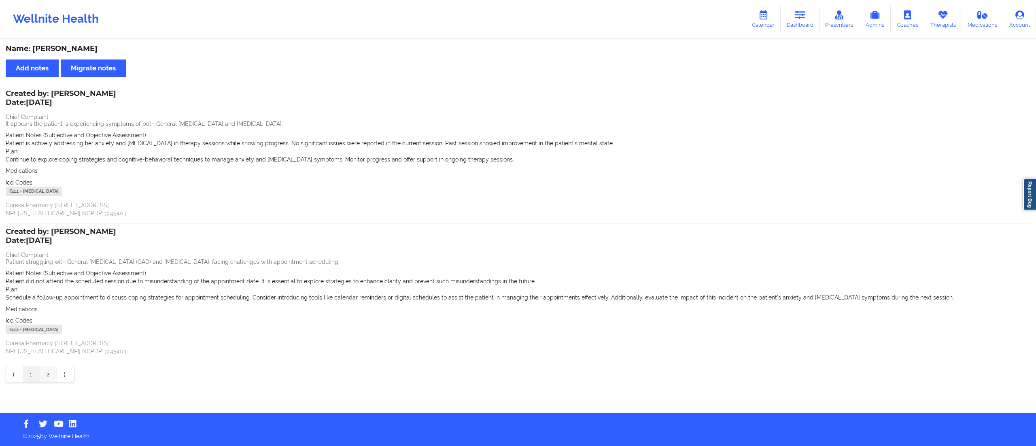
click at [45, 372] on link "2" at bounding box center [48, 374] width 17 height 16
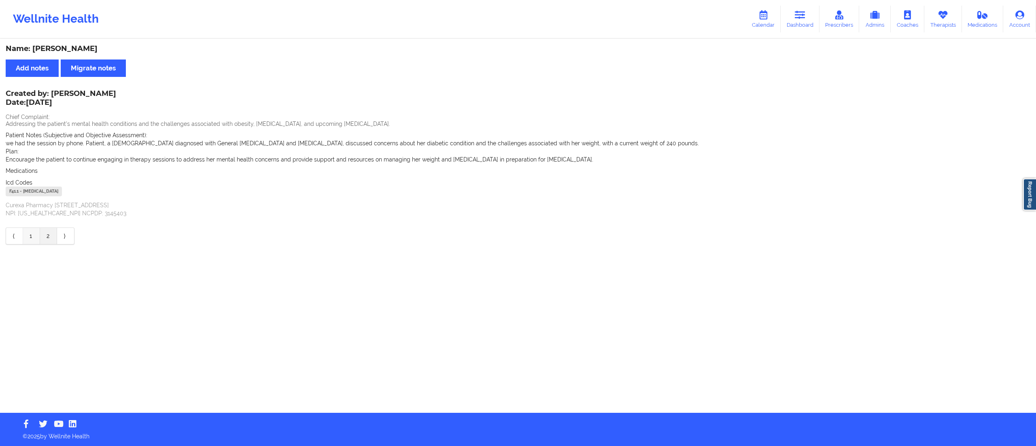
click at [28, 238] on link "1" at bounding box center [31, 236] width 17 height 16
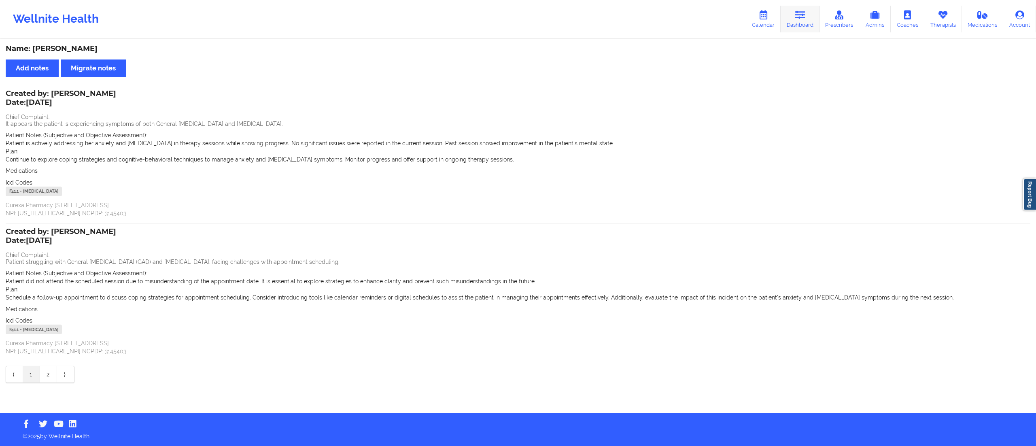
click at [803, 13] on icon at bounding box center [800, 15] width 11 height 9
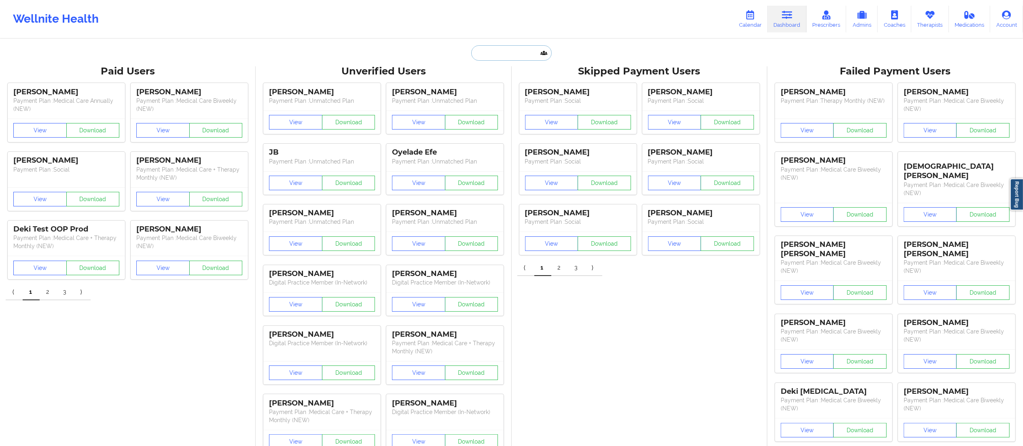
click at [541, 53] on input "text" at bounding box center [511, 52] width 80 height 15
paste input "[EMAIL_ADDRESS][DOMAIN_NAME]"
type input "[EMAIL_ADDRESS][DOMAIN_NAME]"
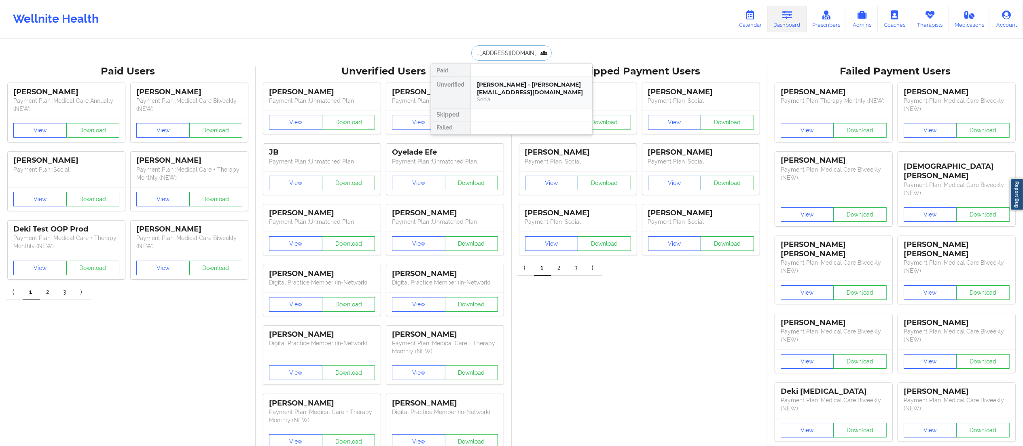
click at [511, 101] on div "Social" at bounding box center [531, 99] width 108 height 7
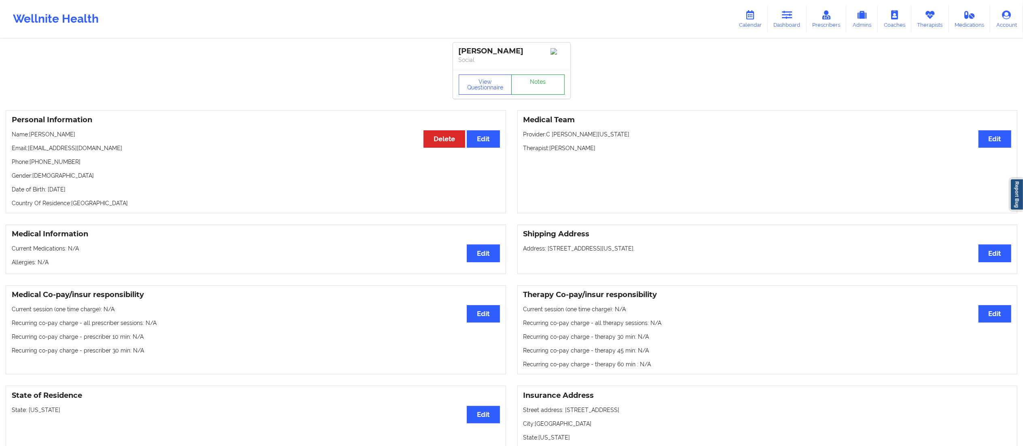
click at [531, 88] on link "Notes" at bounding box center [537, 84] width 53 height 20
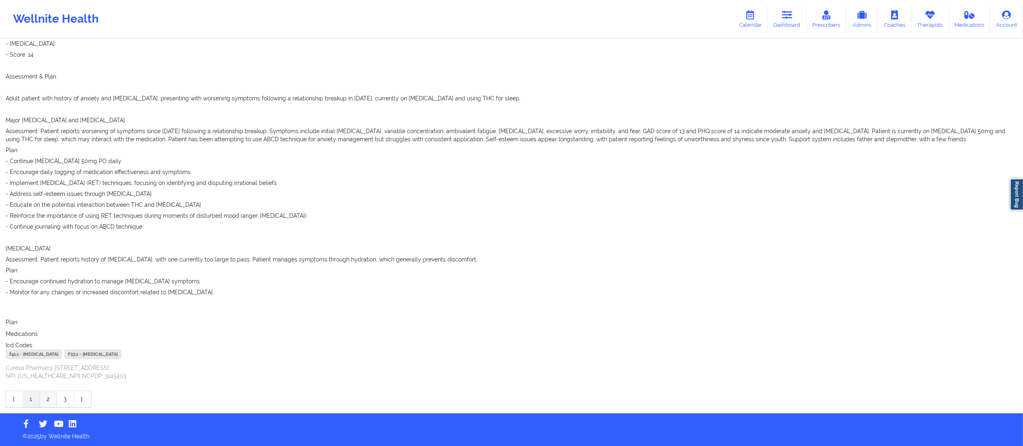
click at [42, 396] on link "2" at bounding box center [48, 399] width 17 height 16
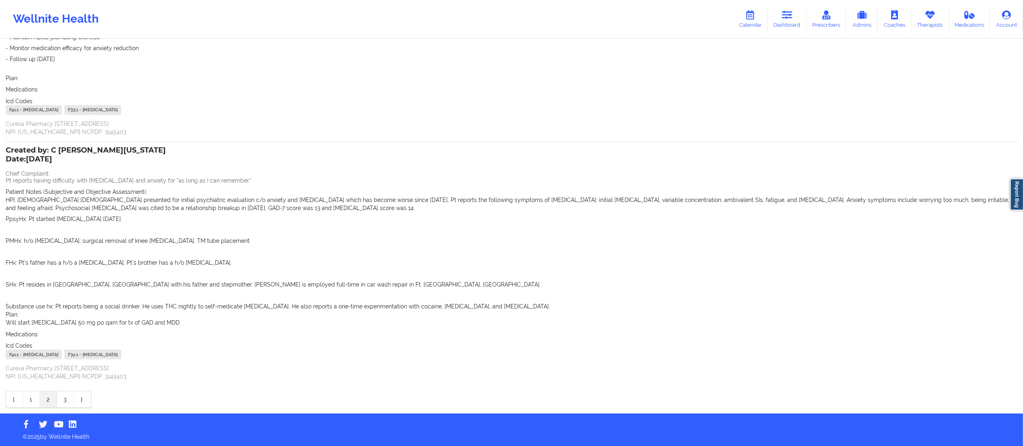
scroll to position [554, 0]
click at [30, 398] on link "1" at bounding box center [31, 399] width 17 height 16
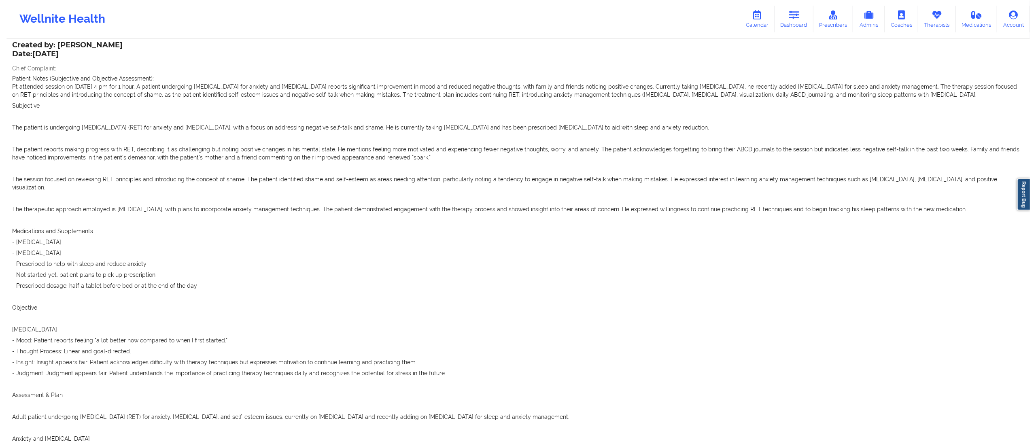
scroll to position [0, 0]
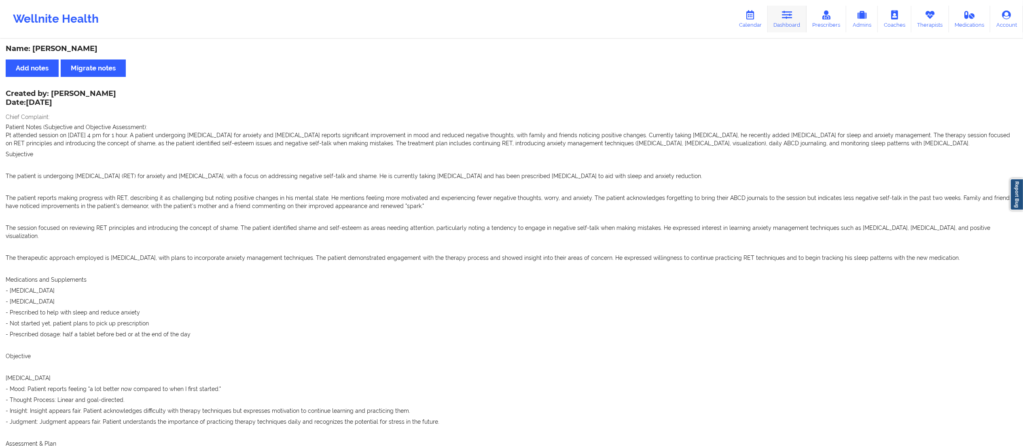
click at [772, 19] on link "Dashboard" at bounding box center [787, 19] width 39 height 27
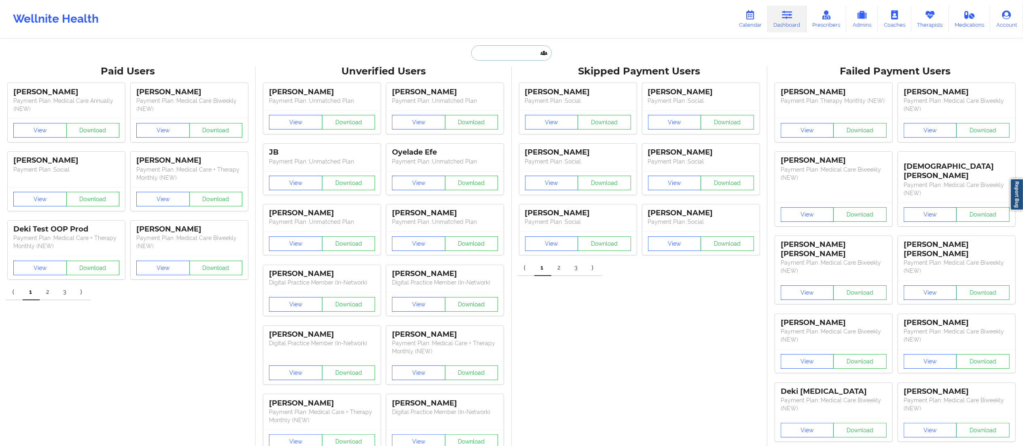
click at [528, 58] on input "text" at bounding box center [511, 52] width 80 height 15
paste input "[EMAIL_ADDRESS][DOMAIN_NAME]"
type input "[EMAIL_ADDRESS][DOMAIN_NAME]"
click at [507, 87] on div "[PERSON_NAME] - [EMAIL_ADDRESS][DOMAIN_NAME]" at bounding box center [531, 88] width 108 height 15
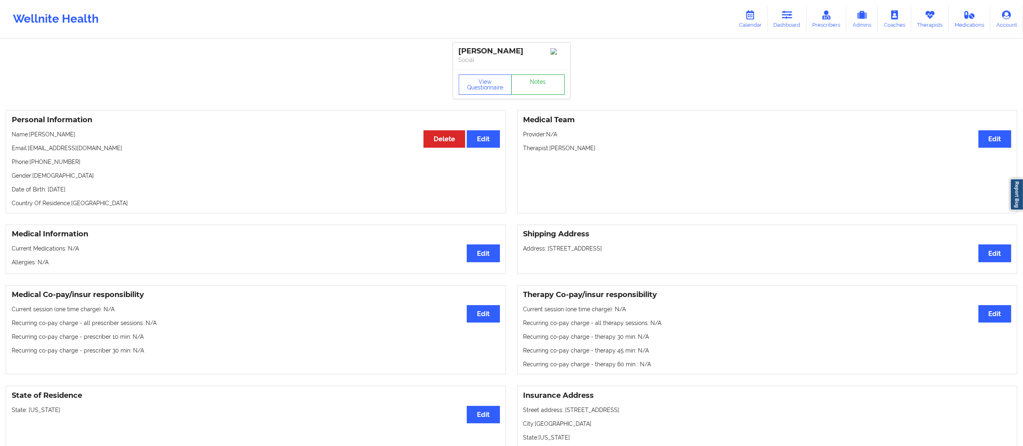
click at [520, 82] on link "Notes" at bounding box center [537, 84] width 53 height 20
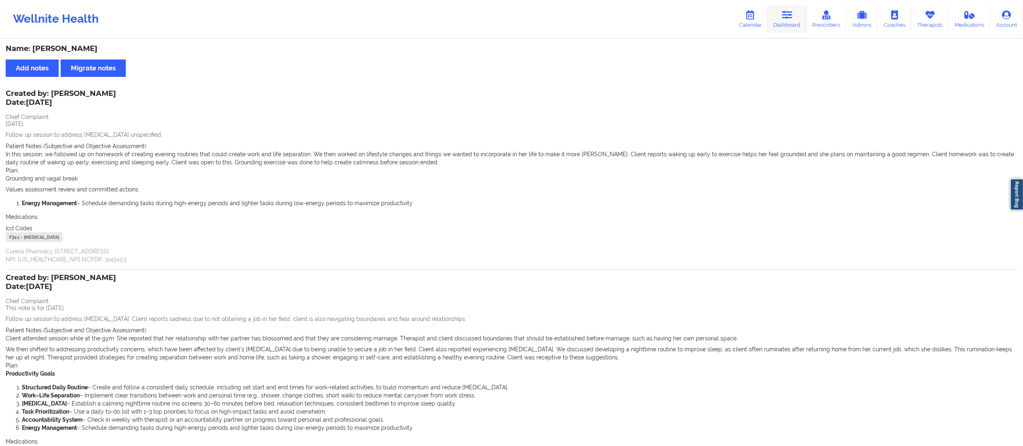
drag, startPoint x: 786, startPoint y: 14, endPoint x: 781, endPoint y: 16, distance: 5.4
click at [786, 14] on icon at bounding box center [787, 15] width 11 height 9
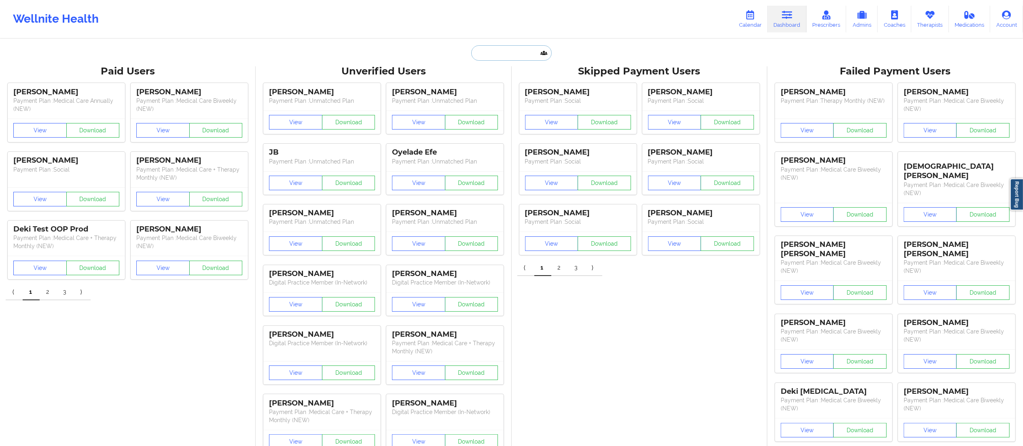
click at [513, 56] on input "text" at bounding box center [511, 52] width 80 height 15
paste input "[EMAIL_ADDRESS][DOMAIN_NAME]"
type input "[EMAIL_ADDRESS][DOMAIN_NAME]"
click at [524, 96] on div "Social" at bounding box center [531, 99] width 108 height 7
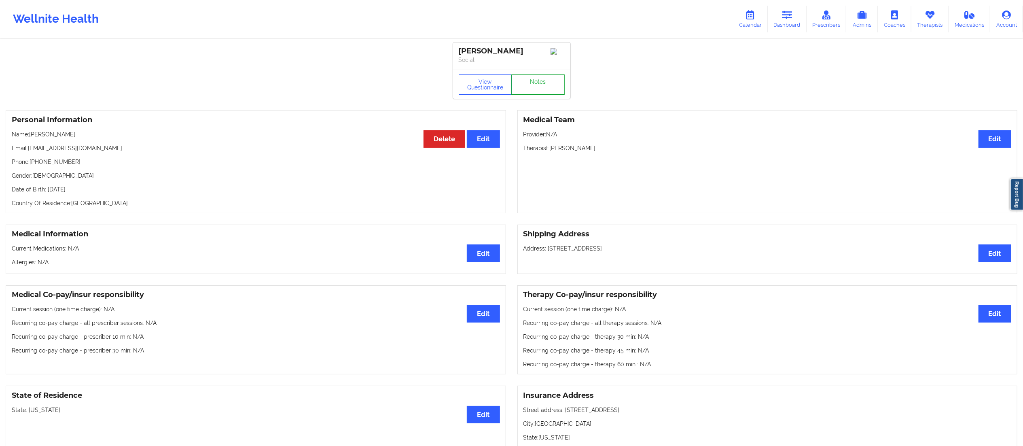
click at [528, 85] on link "Notes" at bounding box center [537, 84] width 53 height 20
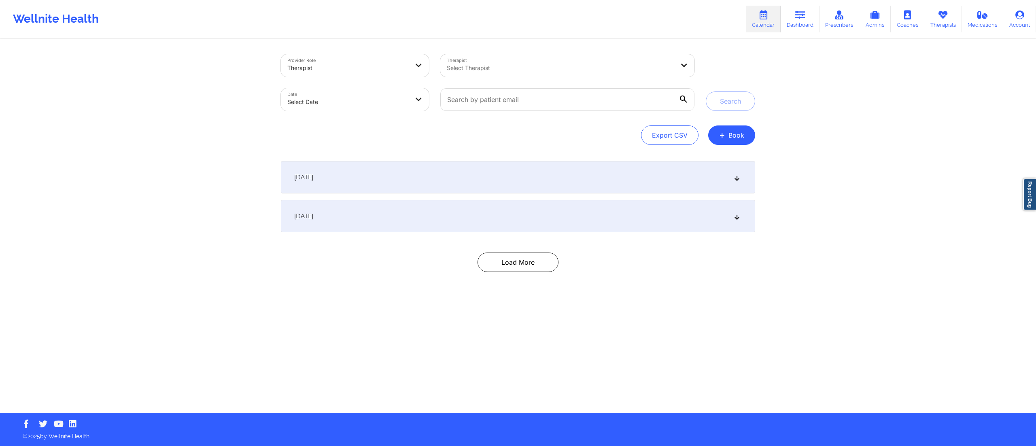
click at [331, 104] on body "Wellnite Health Calendar Dashboard Prescribers Admins Coaches Therapists Medica…" at bounding box center [518, 223] width 1036 height 446
select select "2025-8"
select select "2025-9"
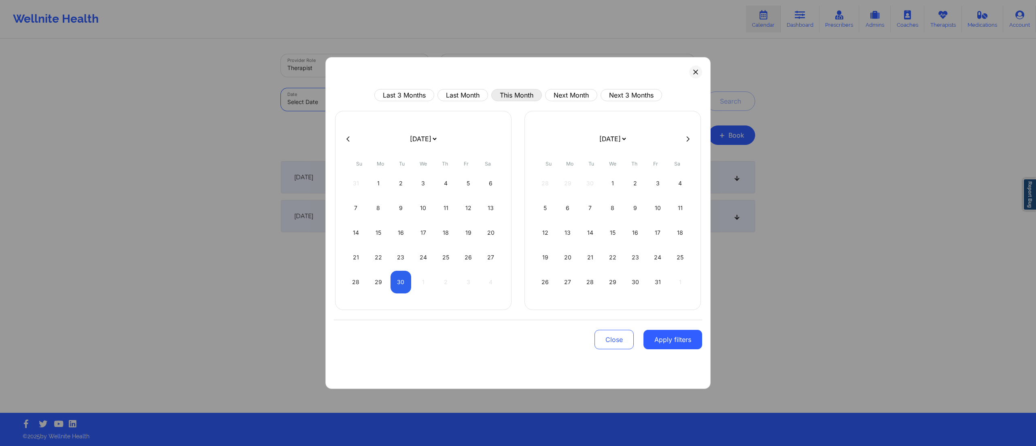
click at [514, 97] on button "This Month" at bounding box center [516, 95] width 51 height 12
select select "2025-8"
select select "2025-9"
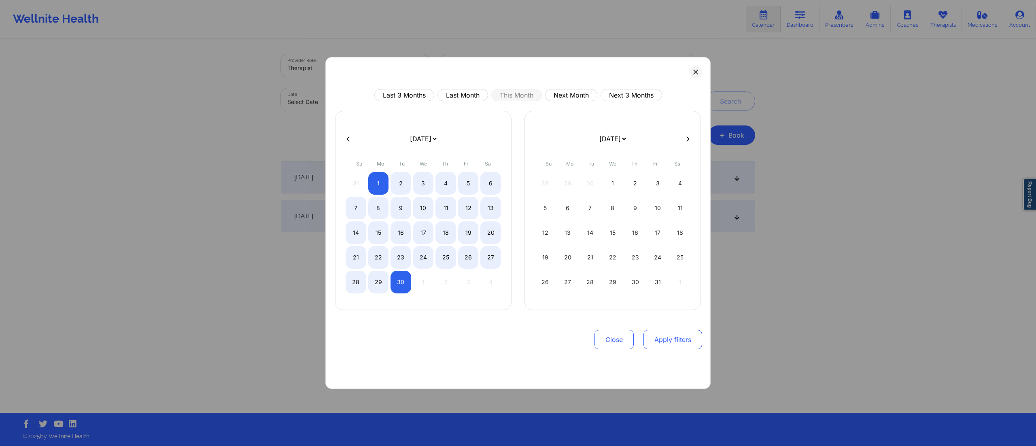
drag, startPoint x: 668, startPoint y: 342, endPoint x: 667, endPoint y: 338, distance: 4.1
click at [668, 341] on button "Apply filters" at bounding box center [672, 339] width 59 height 19
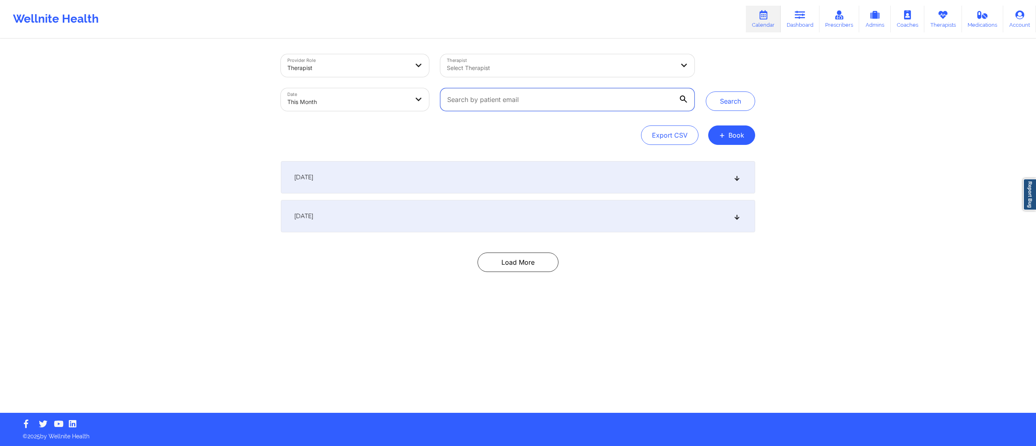
click at [533, 95] on input "text" at bounding box center [567, 99] width 254 height 23
paste input "jroome1@yahoo.com"
click at [727, 108] on button "Search" at bounding box center [730, 100] width 49 height 19
click at [420, 178] on div "September 6, 2025" at bounding box center [518, 177] width 474 height 32
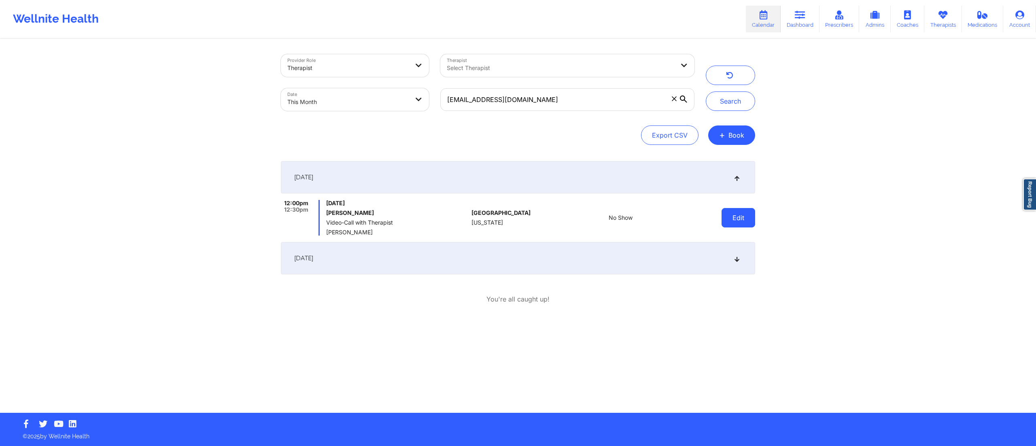
click at [749, 220] on button "Edit" at bounding box center [738, 217] width 34 height 19
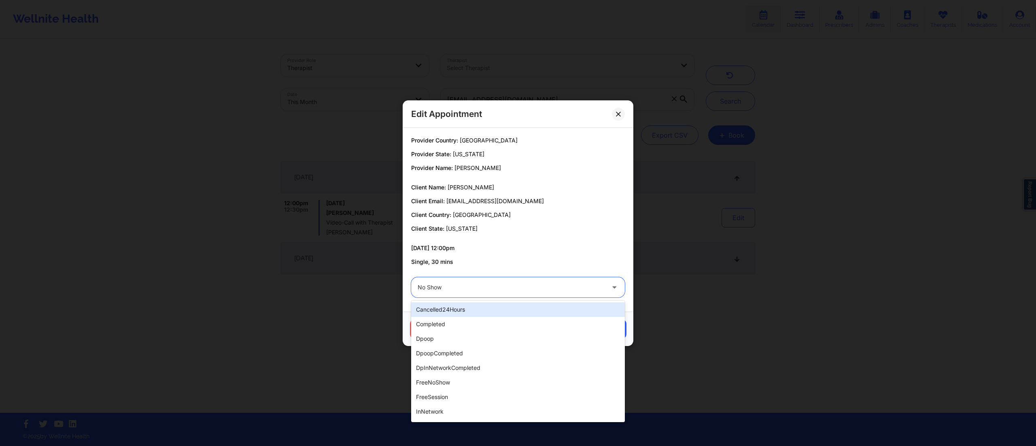
click at [483, 284] on div at bounding box center [511, 287] width 187 height 10
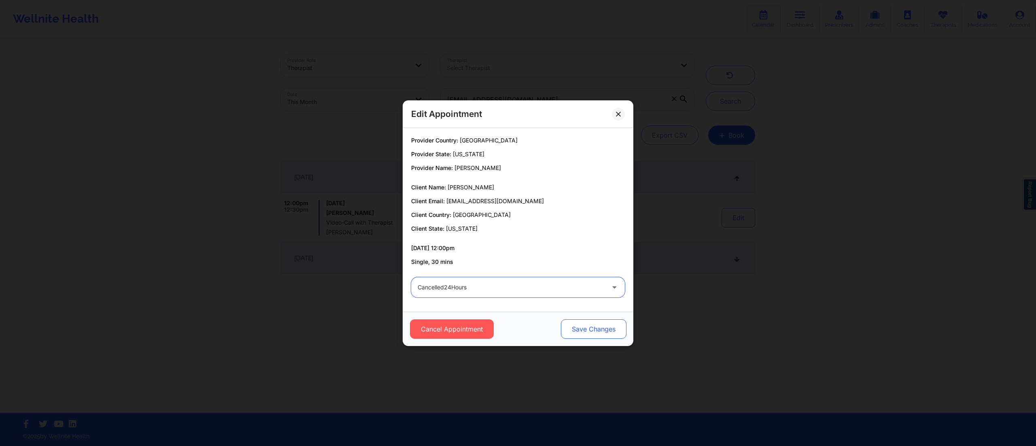
click at [591, 328] on button "Save Changes" at bounding box center [594, 328] width 66 height 19
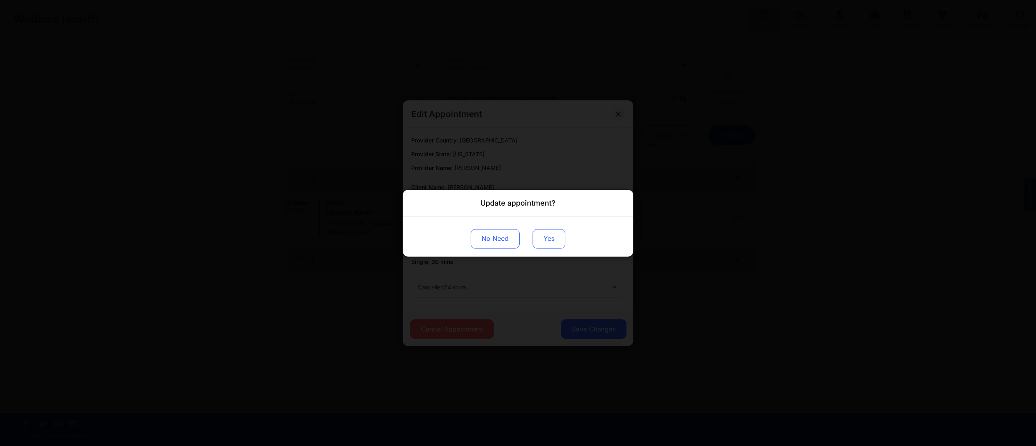
click at [553, 239] on button "Yes" at bounding box center [548, 238] width 33 height 19
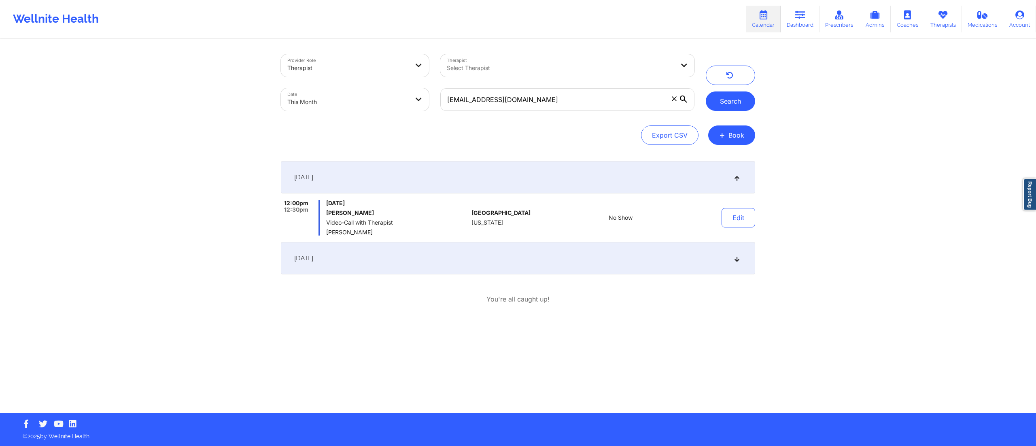
click at [731, 97] on button "Search" at bounding box center [730, 100] width 49 height 19
click at [736, 214] on button "Edit" at bounding box center [738, 217] width 34 height 19
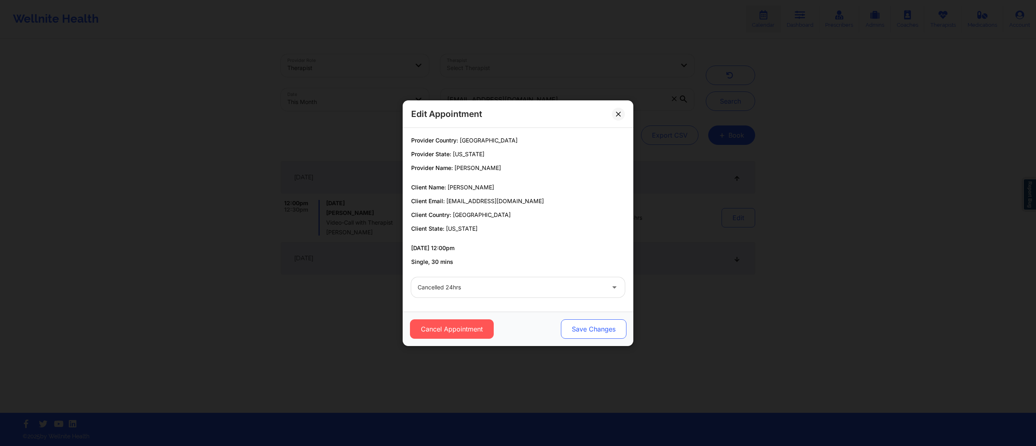
click at [582, 328] on button "Save Changes" at bounding box center [594, 328] width 66 height 19
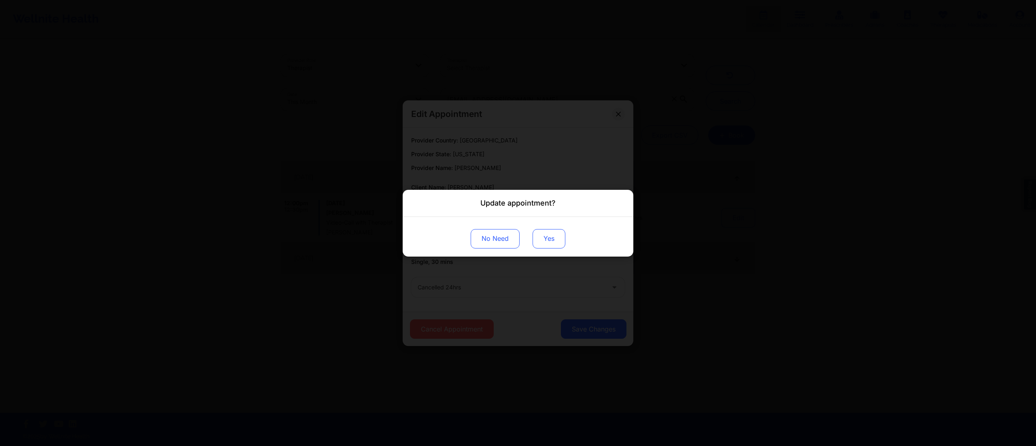
click at [554, 236] on button "Yes" at bounding box center [548, 238] width 33 height 19
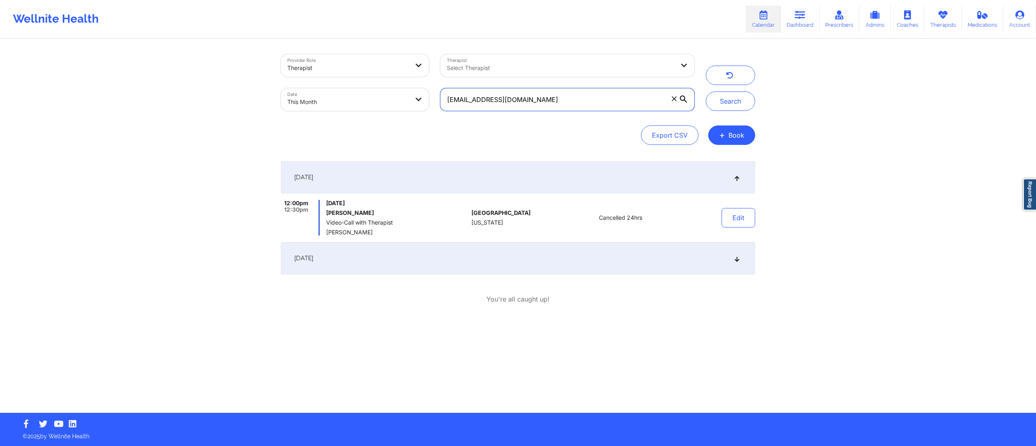
drag, startPoint x: 554, startPoint y: 104, endPoint x: 358, endPoint y: 108, distance: 195.1
click at [356, 116] on div "Provider Role Therapist Therapist Select Therapist Date This Month jroome1@yaho…" at bounding box center [487, 83] width 425 height 68
paste input "ejewell.rc@gmail"
drag, startPoint x: 593, startPoint y: 100, endPoint x: 378, endPoint y: 99, distance: 214.8
click at [379, 99] on div "Provider Role Therapist Therapist Select Therapist Date This Month ejewell.rc@g…" at bounding box center [487, 83] width 425 height 68
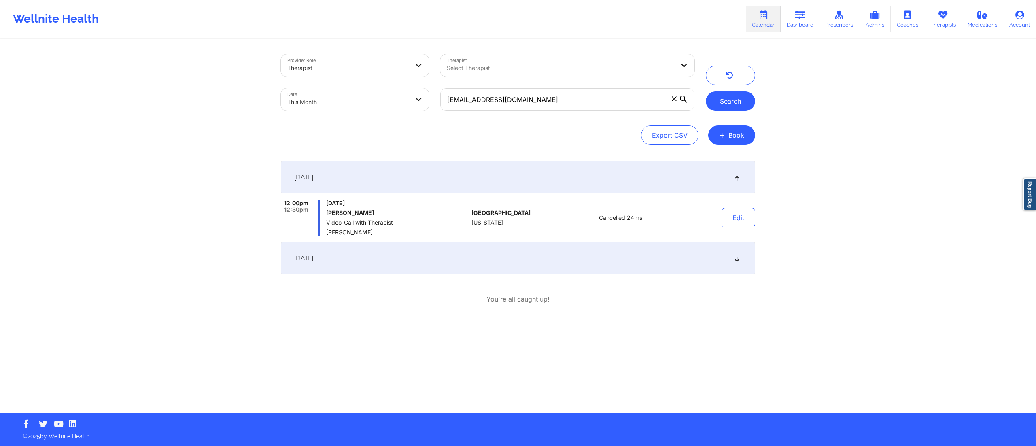
click at [730, 100] on button "Search" at bounding box center [730, 100] width 49 height 19
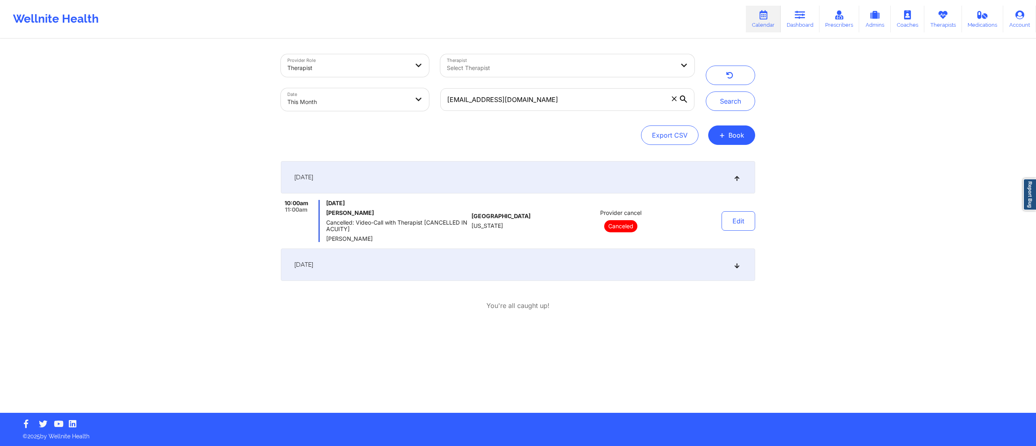
click at [583, 274] on div "September 6, 2025" at bounding box center [518, 264] width 474 height 32
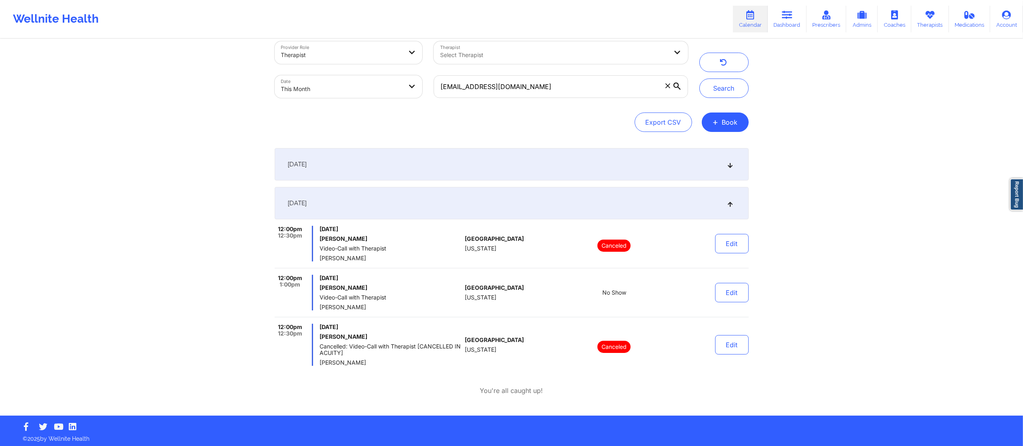
scroll to position [15, 0]
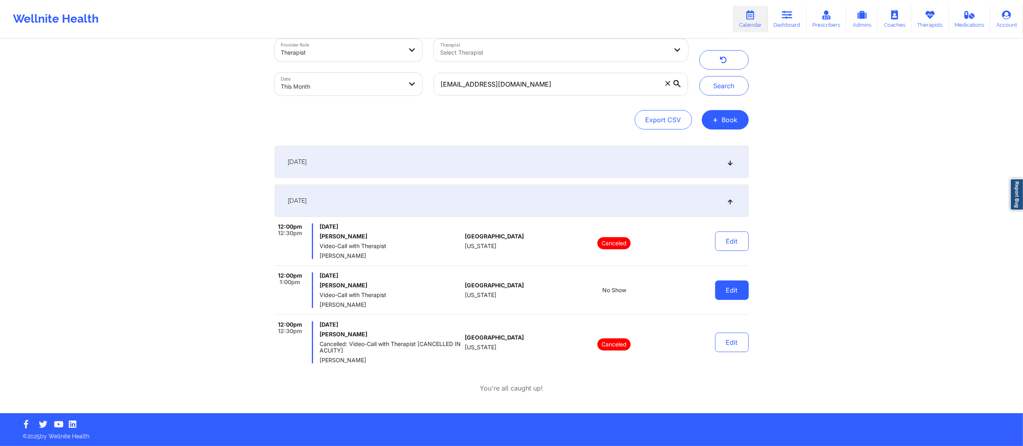
click at [741, 288] on button "Edit" at bounding box center [732, 289] width 34 height 19
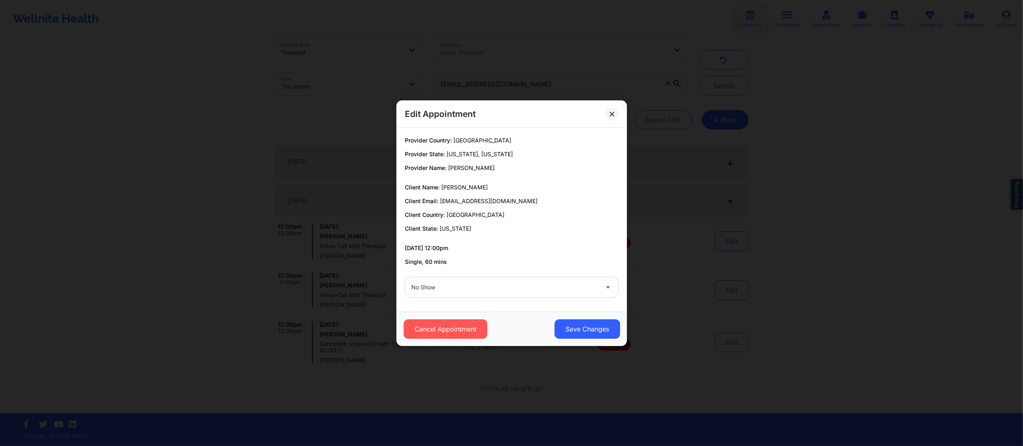
click at [506, 291] on div at bounding box center [504, 287] width 187 height 10
click at [608, 231] on p "Client State: Florida" at bounding box center [512, 229] width 214 height 8
click at [462, 326] on button "Cancel Appointment" at bounding box center [445, 328] width 84 height 19
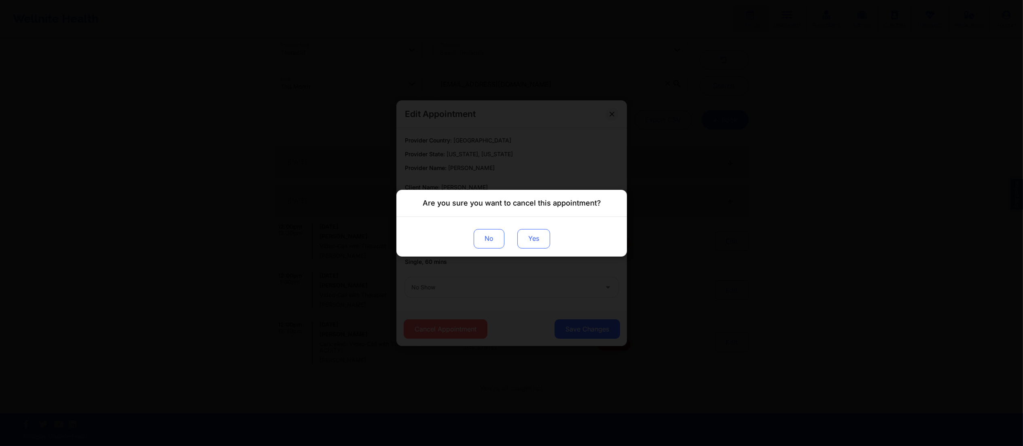
click at [523, 234] on button "Yes" at bounding box center [533, 238] width 33 height 19
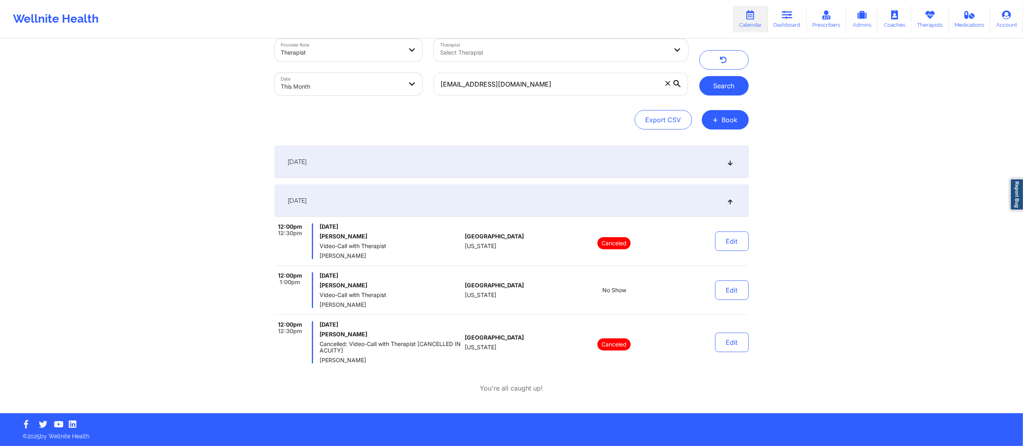
click at [728, 82] on button "Search" at bounding box center [724, 85] width 49 height 19
drag, startPoint x: 534, startPoint y: 87, endPoint x: 378, endPoint y: 91, distance: 156.2
click at [378, 91] on div "Provider Role Therapist Therapist Select Therapist Date This Month ejewell.rc@g…" at bounding box center [481, 67] width 425 height 68
paste input "kelsey.wilborn@"
click at [724, 79] on button "Search" at bounding box center [724, 85] width 49 height 19
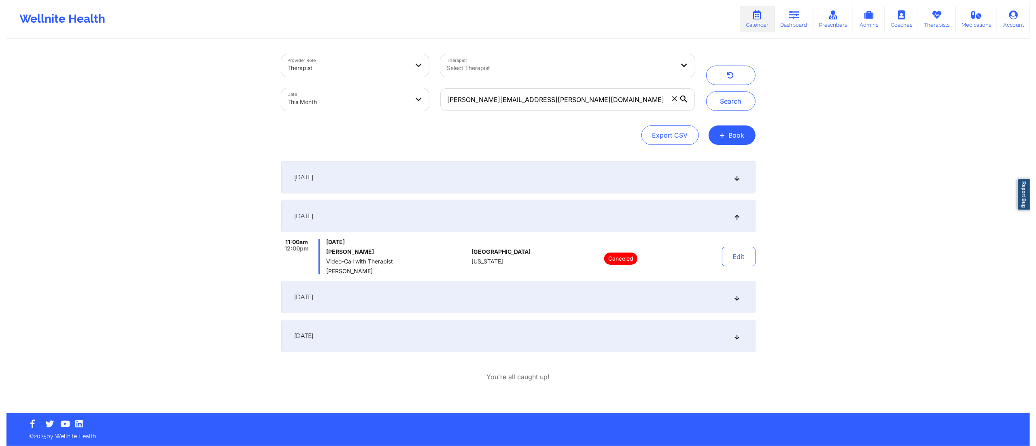
scroll to position [0, 0]
click at [604, 176] on div "September 6, 2025" at bounding box center [518, 177] width 474 height 32
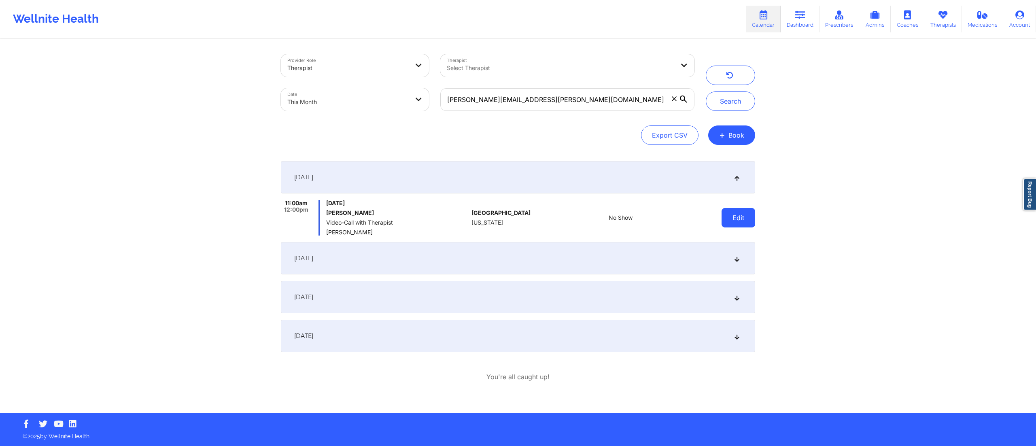
click at [743, 217] on button "Edit" at bounding box center [738, 217] width 34 height 19
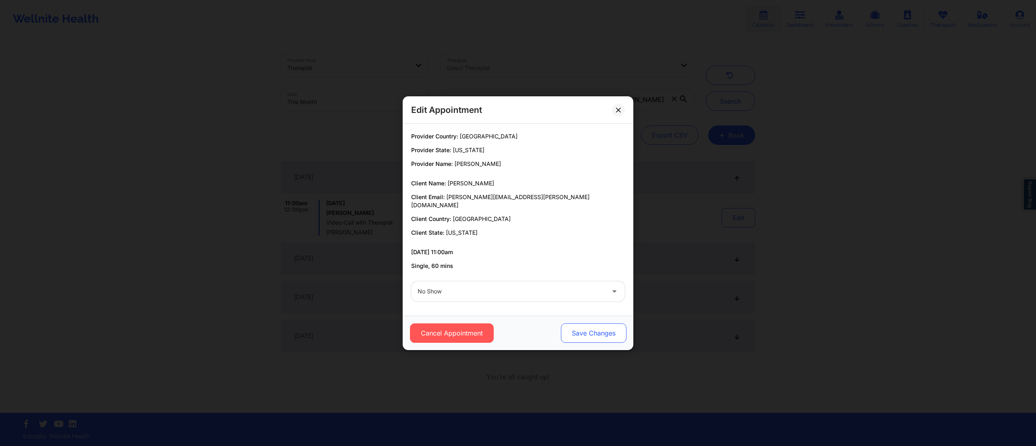
click at [590, 326] on button "Save Changes" at bounding box center [594, 332] width 66 height 19
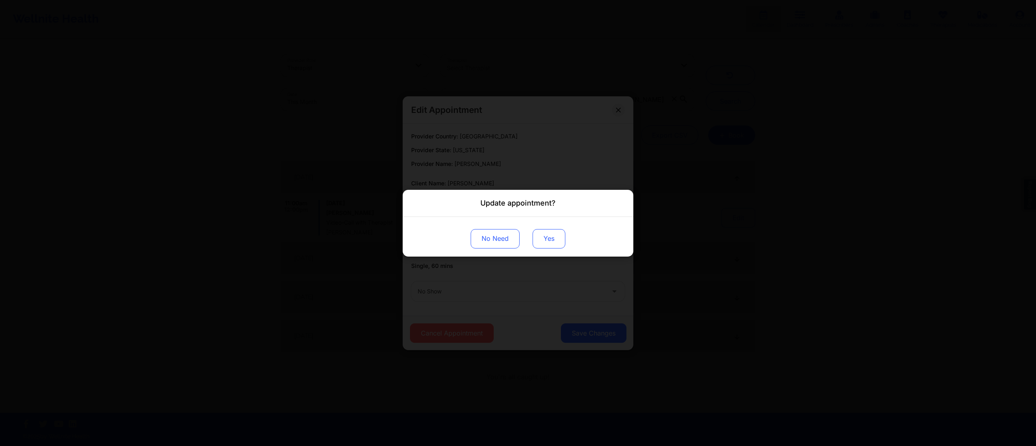
click at [545, 235] on button "Yes" at bounding box center [548, 238] width 33 height 19
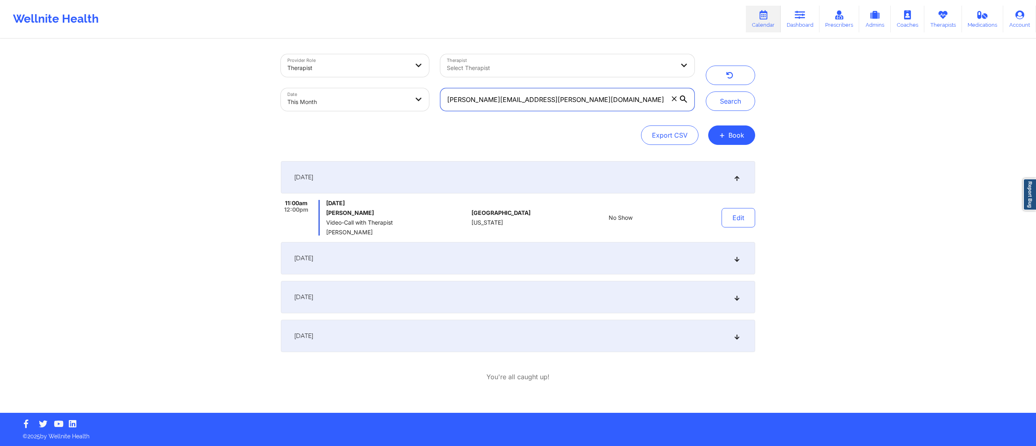
drag, startPoint x: 515, startPoint y: 100, endPoint x: 399, endPoint y: 88, distance: 117.6
click at [399, 88] on div "Provider Role Therapist Therapist Select Therapist Date This Month kelsey.wilbo…" at bounding box center [487, 83] width 425 height 68
paste input "deejaymillsnyc@g"
click at [729, 100] on button "Search" at bounding box center [730, 100] width 49 height 19
click at [744, 219] on button "Edit" at bounding box center [738, 217] width 34 height 19
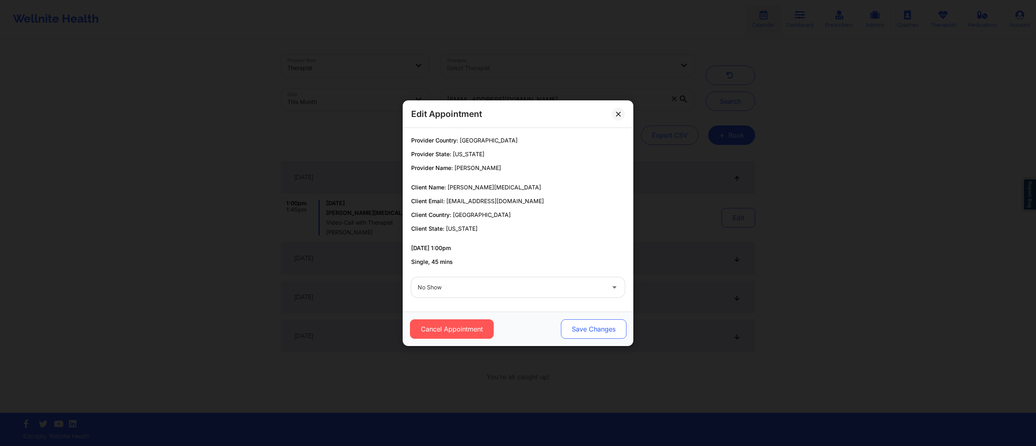
click at [569, 325] on button "Save Changes" at bounding box center [594, 328] width 66 height 19
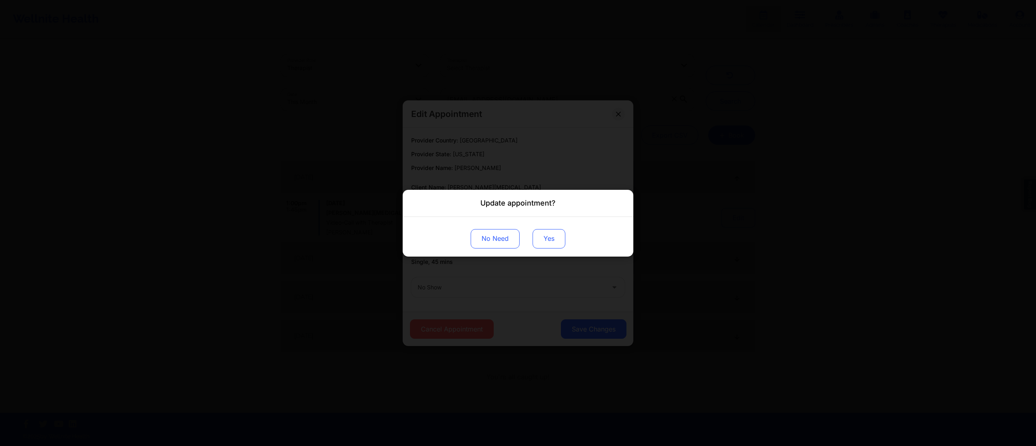
click at [548, 236] on button "Yes" at bounding box center [548, 238] width 33 height 19
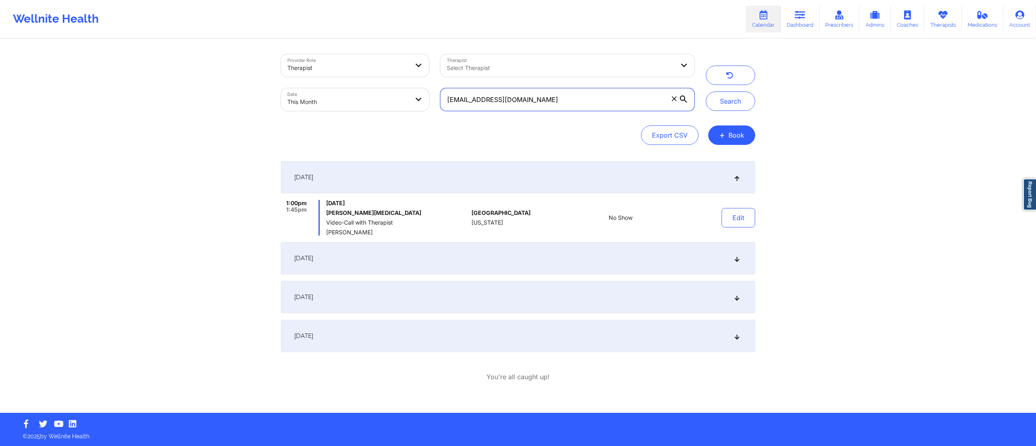
drag, startPoint x: 552, startPoint y: 103, endPoint x: 395, endPoint y: 105, distance: 157.0
click at [395, 105] on div "Provider Role Therapist Therapist Select Therapist Date This Month deejaymillsn…" at bounding box center [487, 83] width 425 height 68
paste input "morrisdd772@yahoo"
click at [733, 104] on button "Search" at bounding box center [730, 100] width 49 height 19
click at [567, 260] on div "September 13, 2025" at bounding box center [518, 258] width 474 height 32
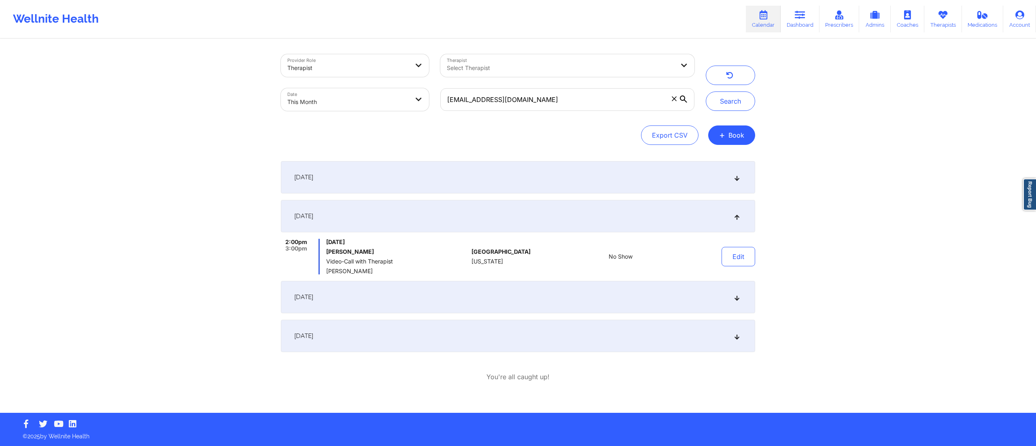
click at [571, 294] on div "September 20, 2025" at bounding box center [518, 297] width 474 height 32
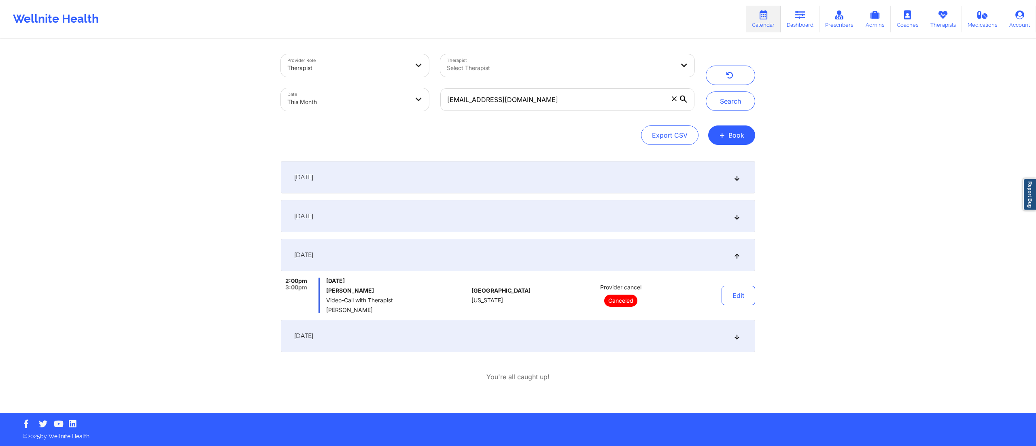
click at [543, 224] on div "September 13, 2025" at bounding box center [518, 216] width 474 height 32
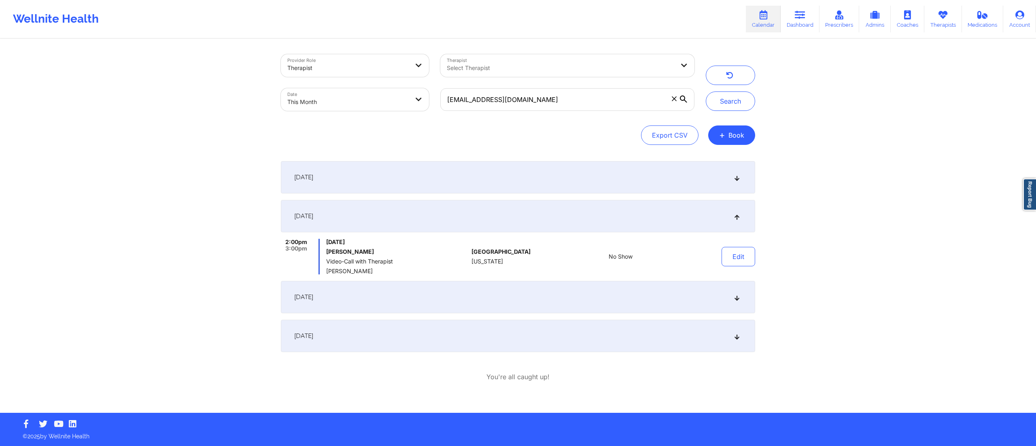
click at [542, 304] on div "September 20, 2025" at bounding box center [518, 297] width 474 height 32
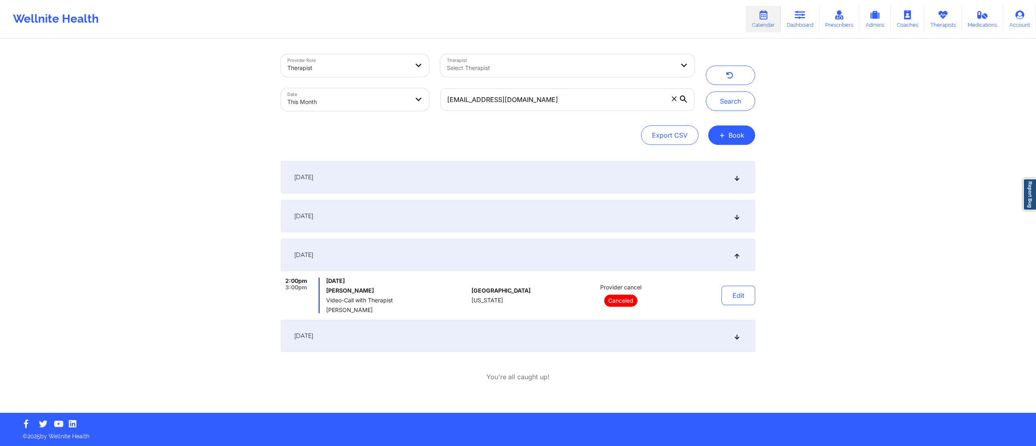
click at [505, 217] on div "September 13, 2025" at bounding box center [518, 216] width 474 height 32
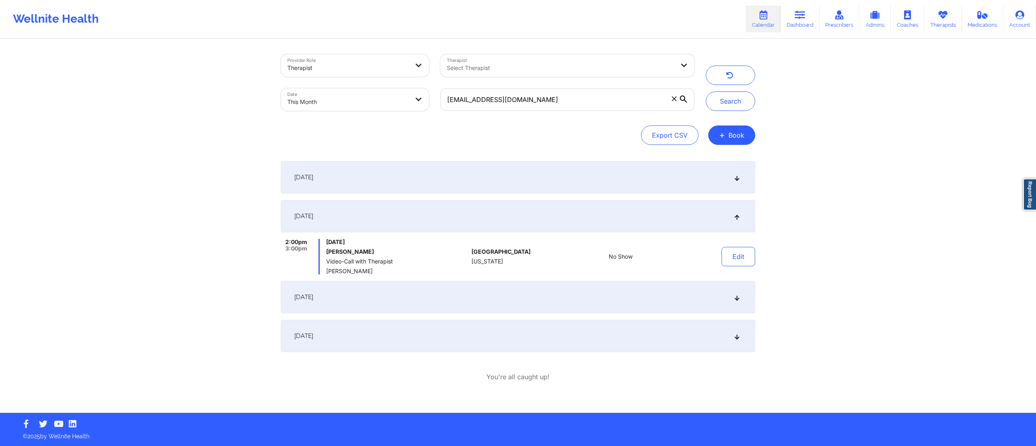
click at [565, 189] on div "September 6, 2025" at bounding box center [518, 177] width 474 height 32
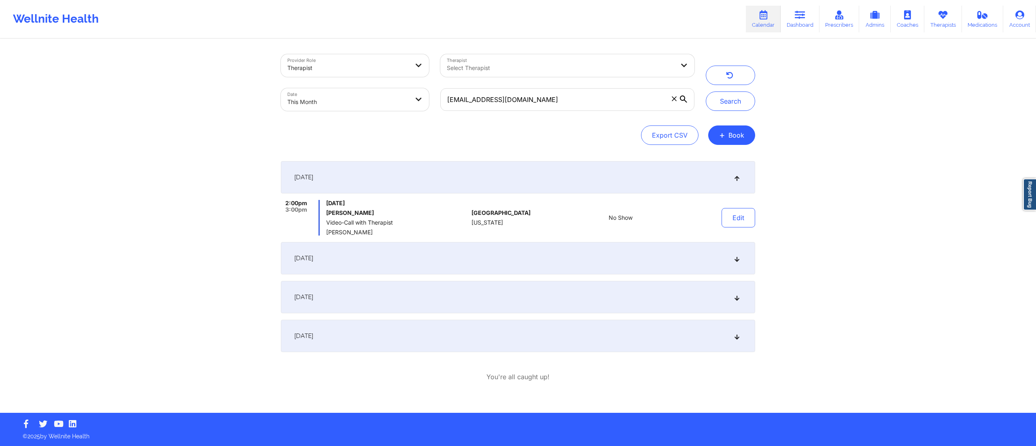
click at [559, 266] on div "September 13, 2025" at bounding box center [518, 258] width 474 height 32
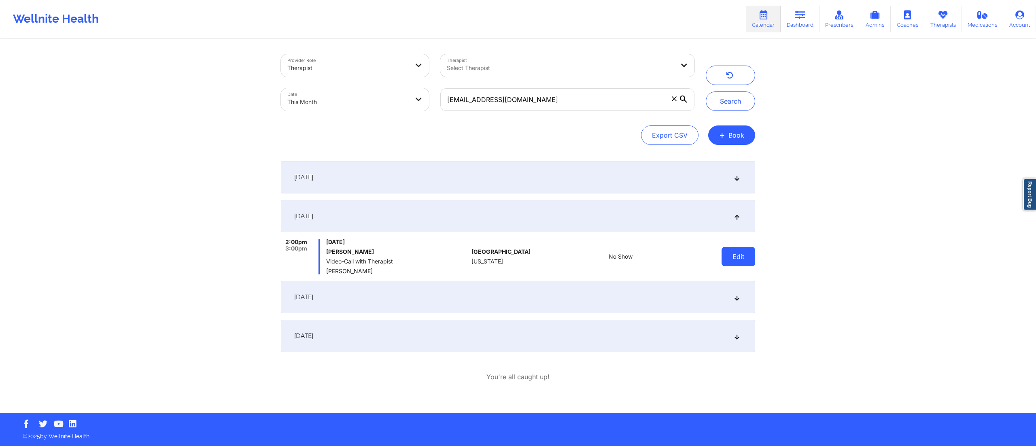
click at [743, 260] on button "Edit" at bounding box center [738, 256] width 34 height 19
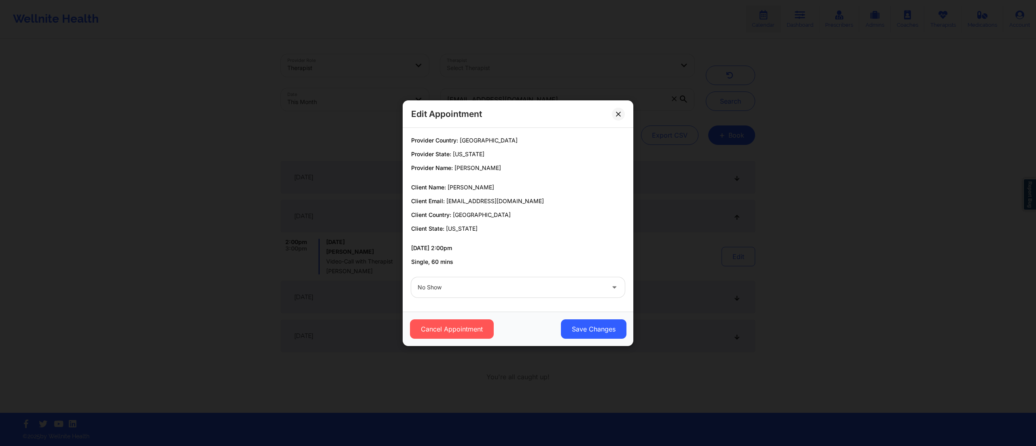
click at [509, 288] on div at bounding box center [511, 287] width 187 height 10
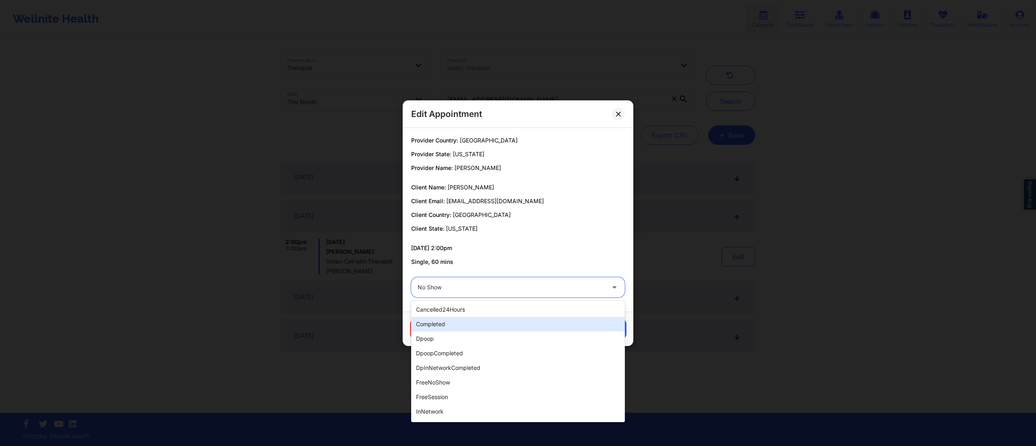
click at [454, 325] on div "completed" at bounding box center [518, 324] width 214 height 15
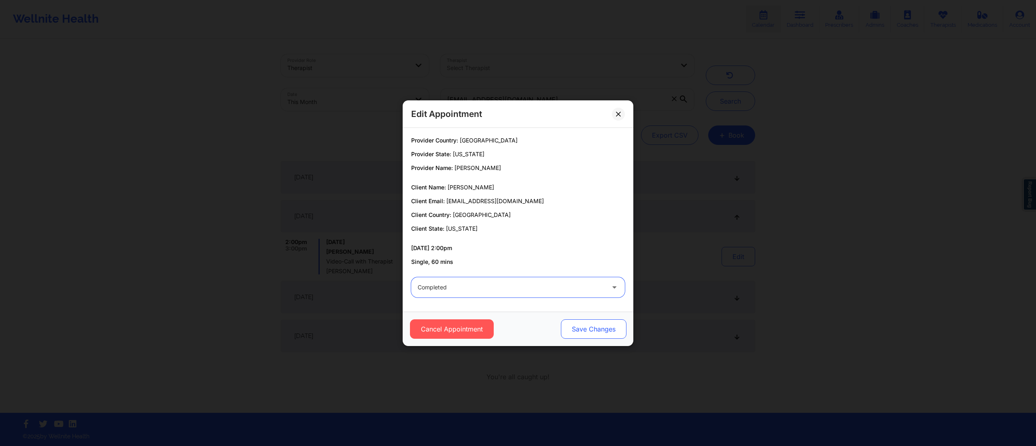
drag, startPoint x: 609, startPoint y: 310, endPoint x: 604, endPoint y: 320, distance: 10.7
click at [609, 312] on div "Edit Appointment Provider Country: United States Provider State: Florida Provid…" at bounding box center [518, 223] width 231 height 246
click at [597, 328] on button "Save Changes" at bounding box center [594, 328] width 66 height 19
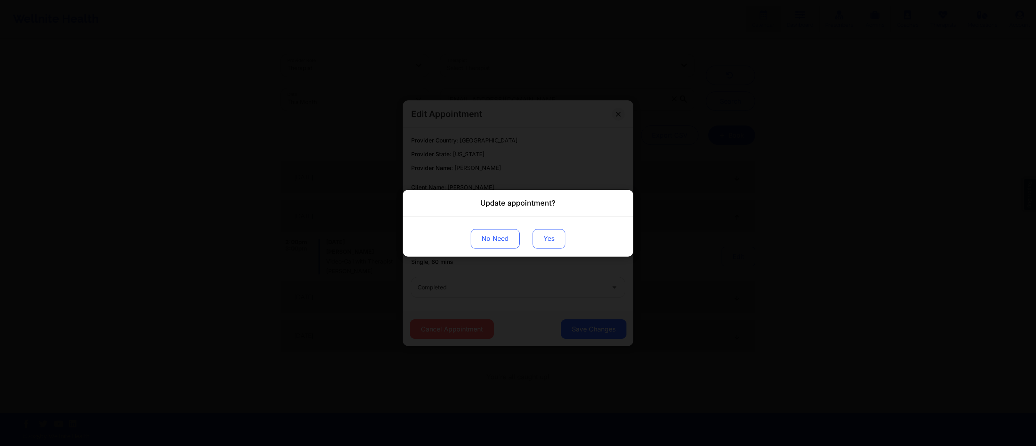
click at [554, 235] on button "Yes" at bounding box center [548, 238] width 33 height 19
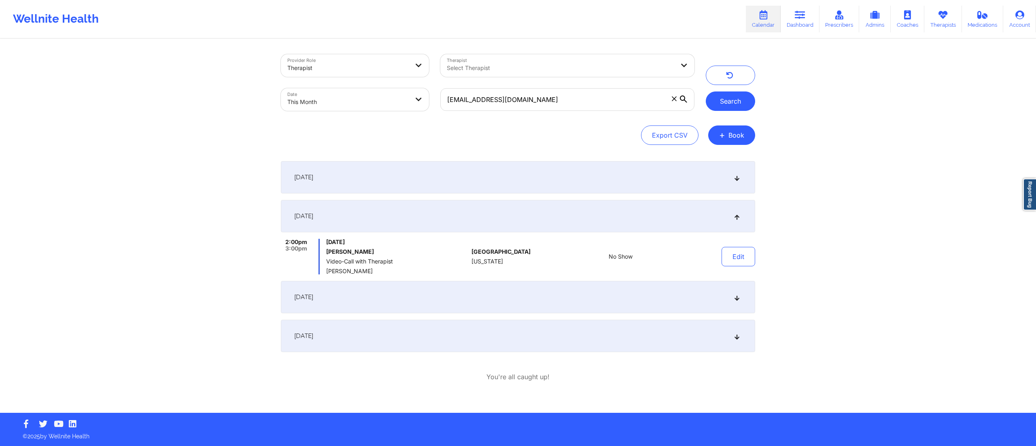
click at [732, 100] on button "Search" at bounding box center [730, 100] width 49 height 19
click at [736, 255] on button "Edit" at bounding box center [738, 256] width 34 height 19
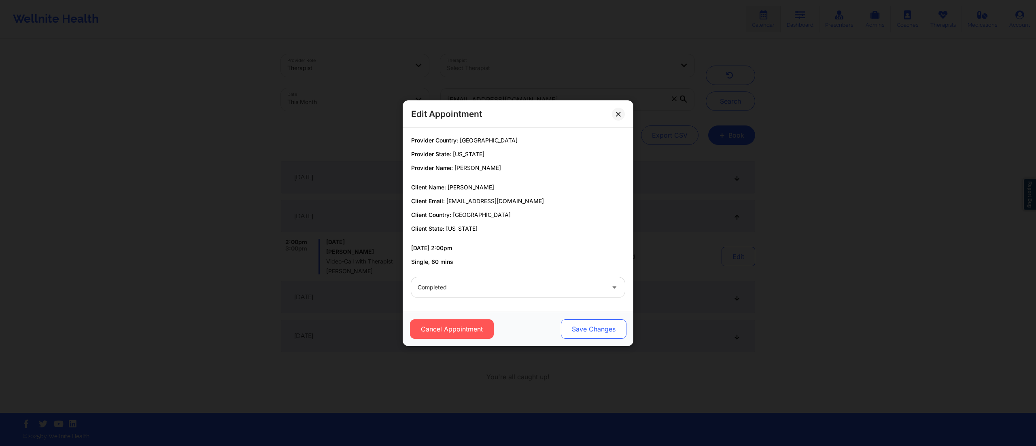
click at [566, 334] on button "Save Changes" at bounding box center [594, 328] width 66 height 19
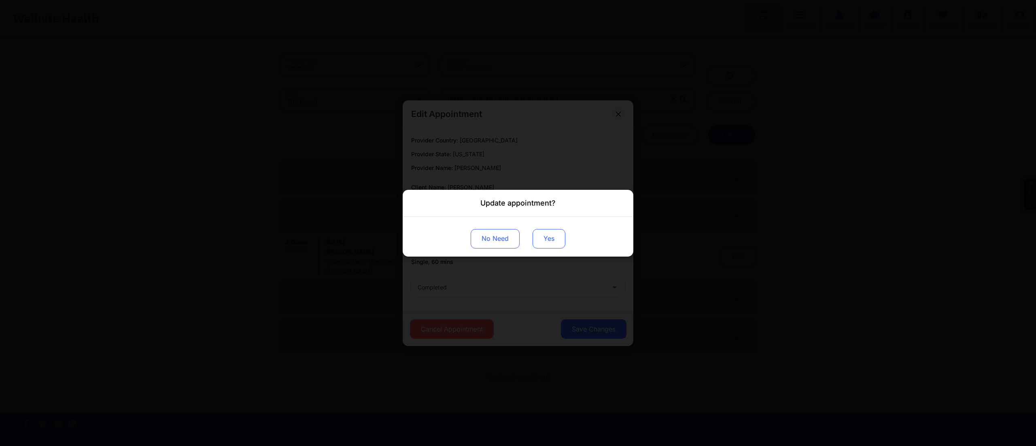
click at [551, 244] on button "Yes" at bounding box center [548, 238] width 33 height 19
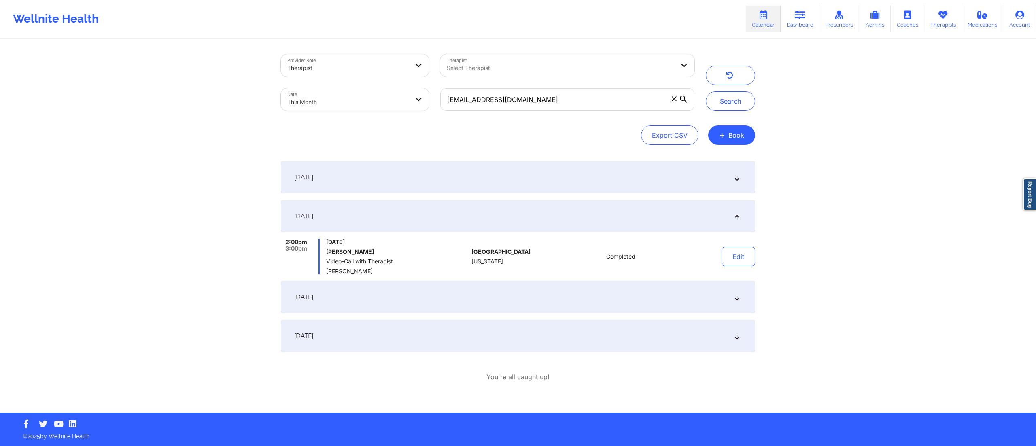
click at [626, 178] on div "September 6, 2025" at bounding box center [518, 177] width 474 height 32
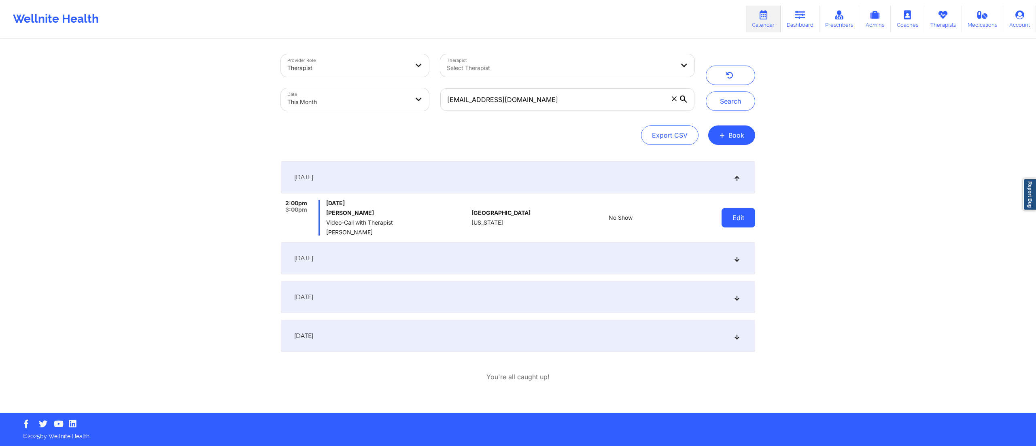
click at [743, 218] on button "Edit" at bounding box center [738, 217] width 34 height 19
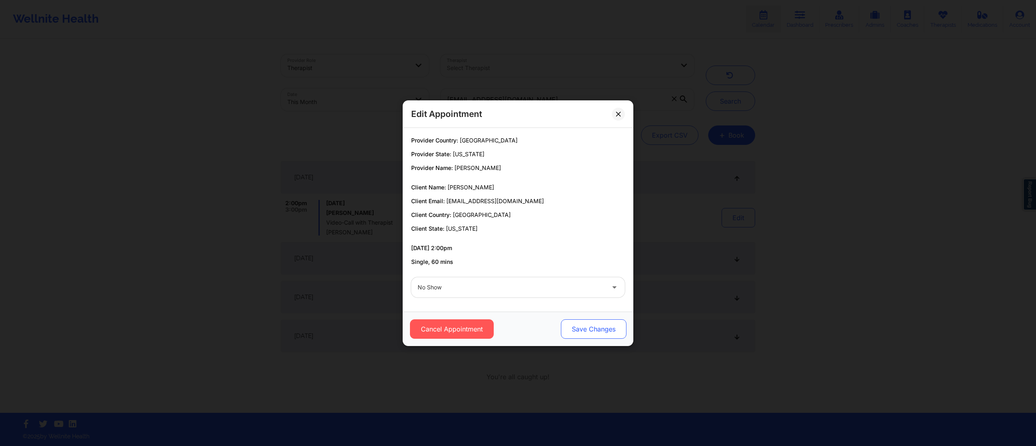
click at [586, 323] on button "Save Changes" at bounding box center [594, 328] width 66 height 19
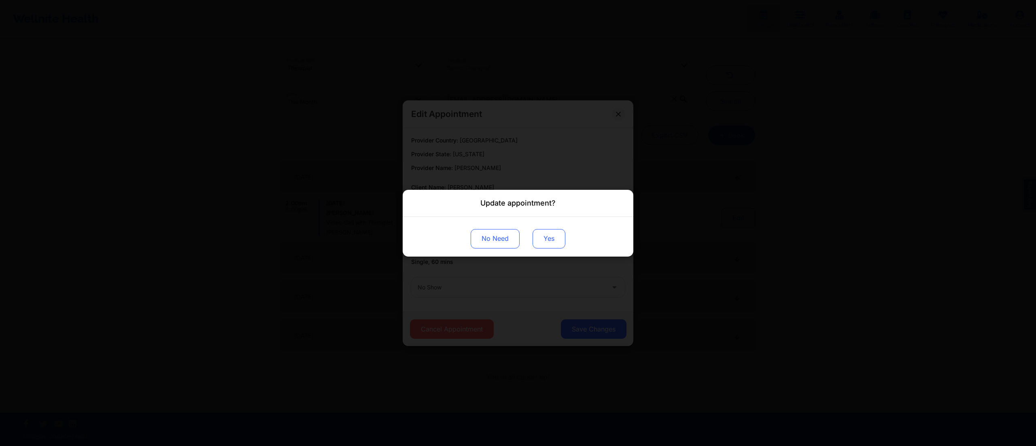
click at [539, 239] on button "Yes" at bounding box center [548, 238] width 33 height 19
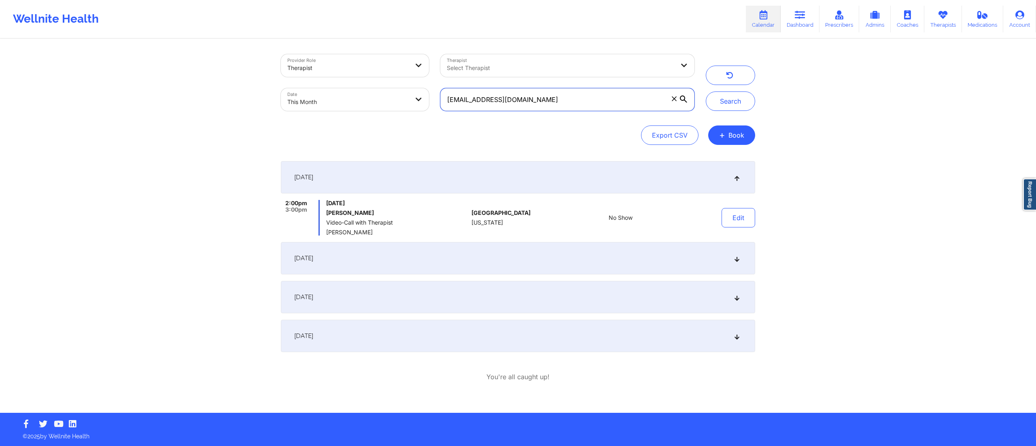
drag, startPoint x: 552, startPoint y: 97, endPoint x: 422, endPoint y: 87, distance: 131.1
click at [422, 87] on div "Provider Role Therapist Therapist Select Therapist Date This Month morrisdd772@…" at bounding box center [487, 83] width 425 height 68
paste input "nicholasfarrington@gmail"
click at [734, 108] on button "Search" at bounding box center [730, 100] width 49 height 19
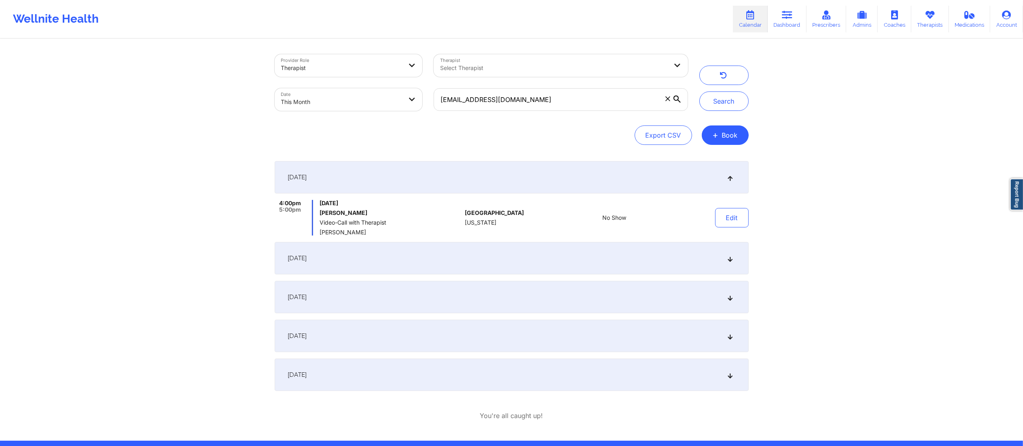
click at [462, 259] on div "September 13, 2025" at bounding box center [512, 258] width 474 height 32
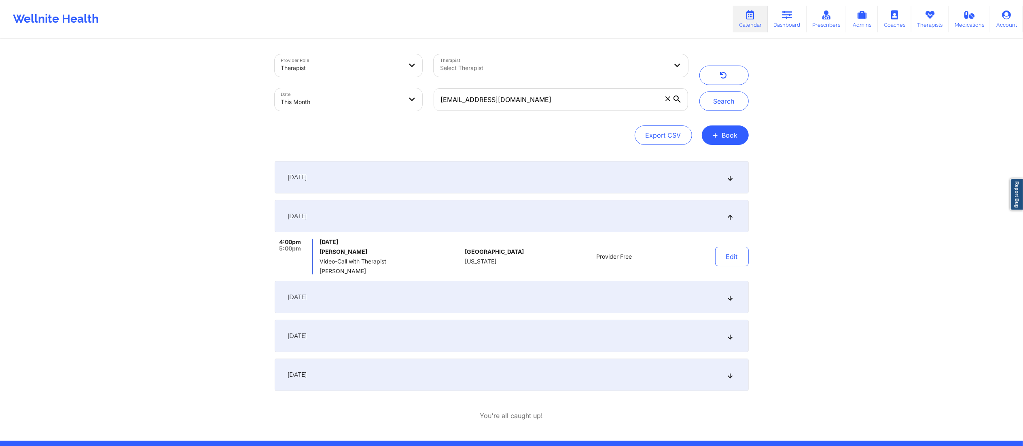
click at [538, 182] on div "September 6, 2025" at bounding box center [512, 177] width 474 height 32
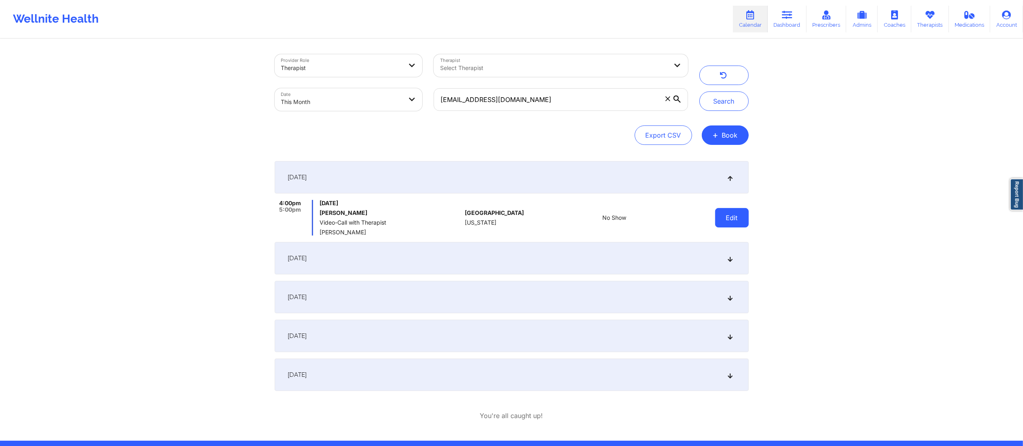
click at [736, 216] on button "Edit" at bounding box center [732, 217] width 34 height 19
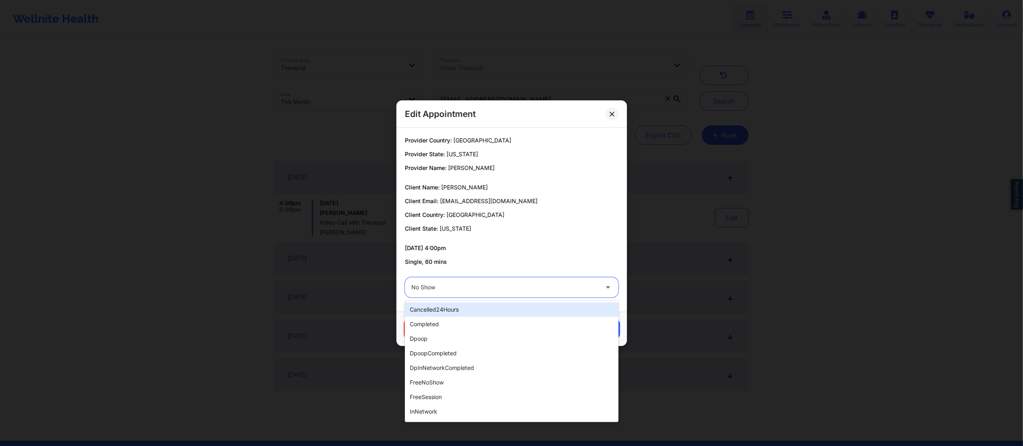
click at [483, 281] on div "No Show" at bounding box center [504, 287] width 187 height 20
click at [433, 328] on div "completed" at bounding box center [512, 324] width 214 height 15
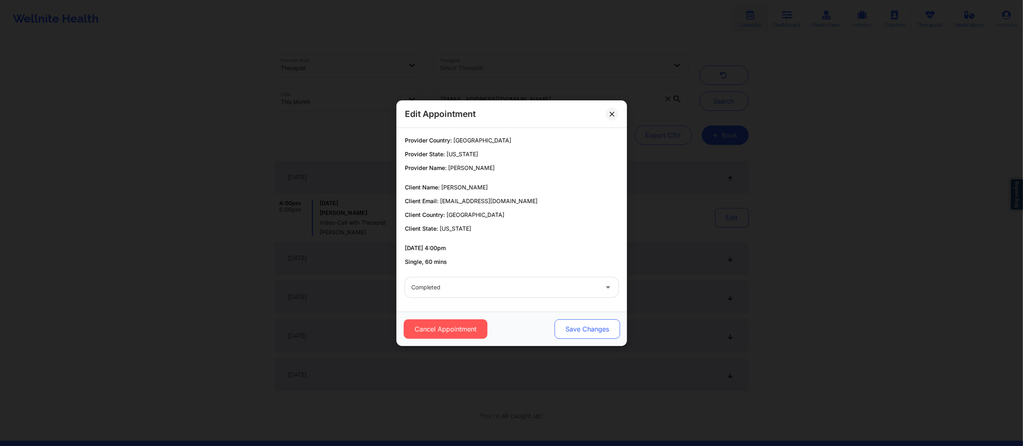
click at [590, 322] on button "Save Changes" at bounding box center [587, 328] width 66 height 19
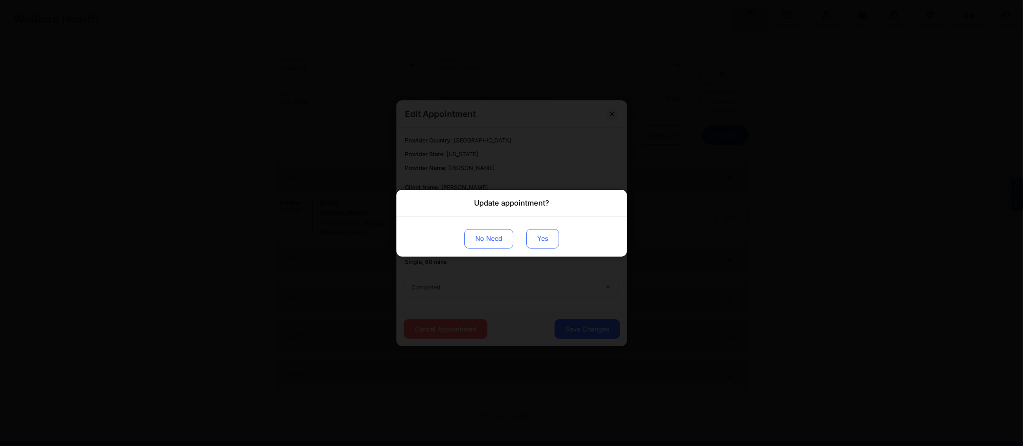
click at [548, 240] on button "Yes" at bounding box center [542, 238] width 33 height 19
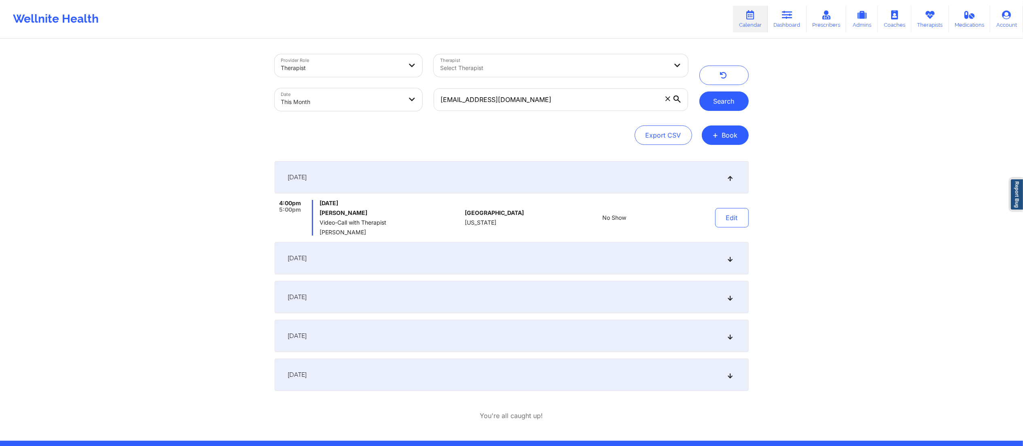
click at [715, 105] on button "Search" at bounding box center [724, 100] width 49 height 19
click at [736, 221] on button "Edit" at bounding box center [732, 217] width 34 height 19
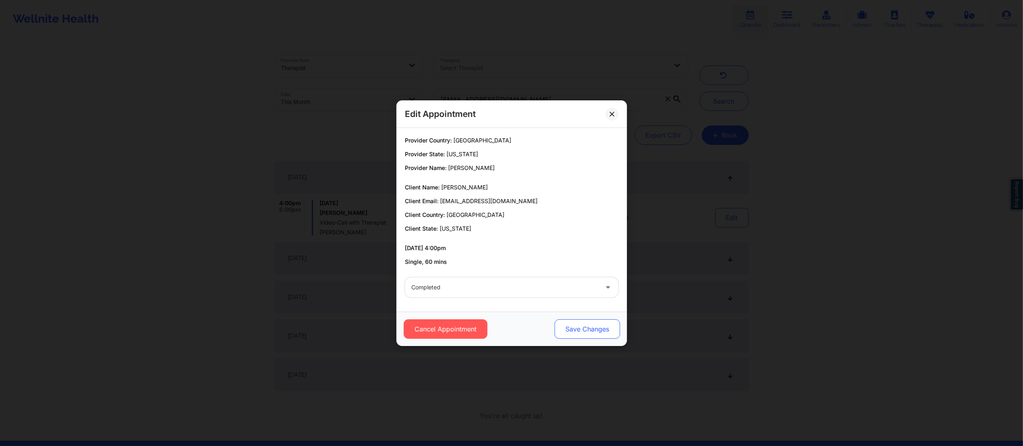
click at [570, 323] on button "Save Changes" at bounding box center [587, 328] width 66 height 19
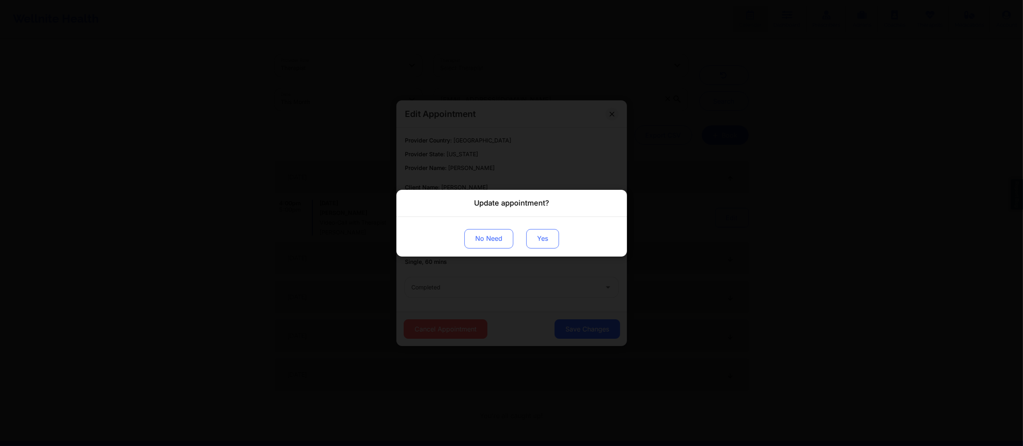
click at [545, 241] on button "Yes" at bounding box center [542, 238] width 33 height 19
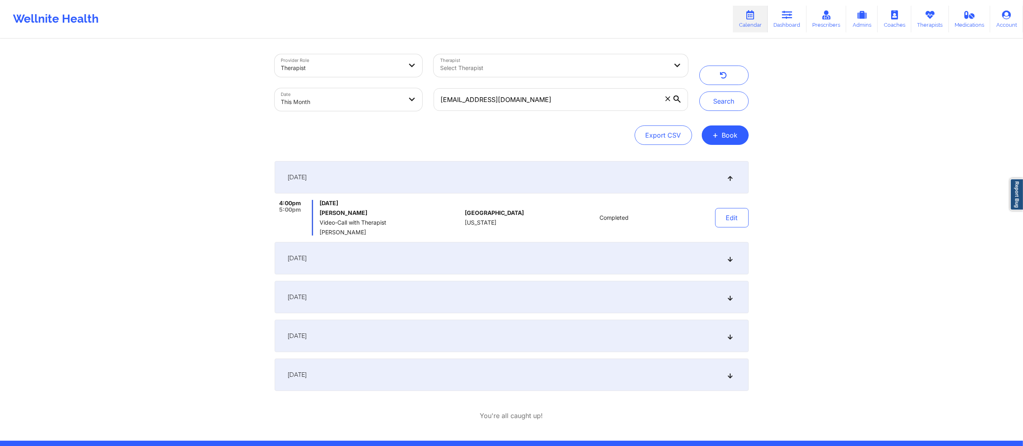
click at [448, 246] on div "September 13, 2025" at bounding box center [512, 258] width 474 height 32
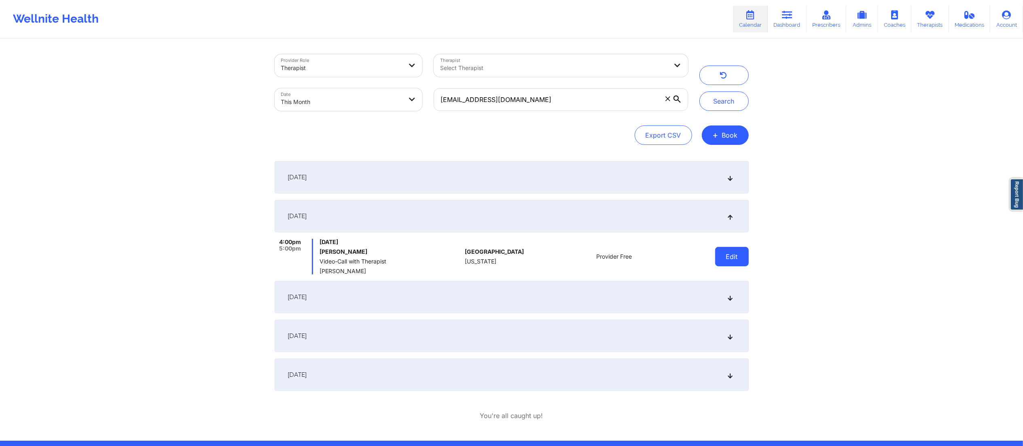
click at [732, 253] on button "Edit" at bounding box center [732, 256] width 34 height 19
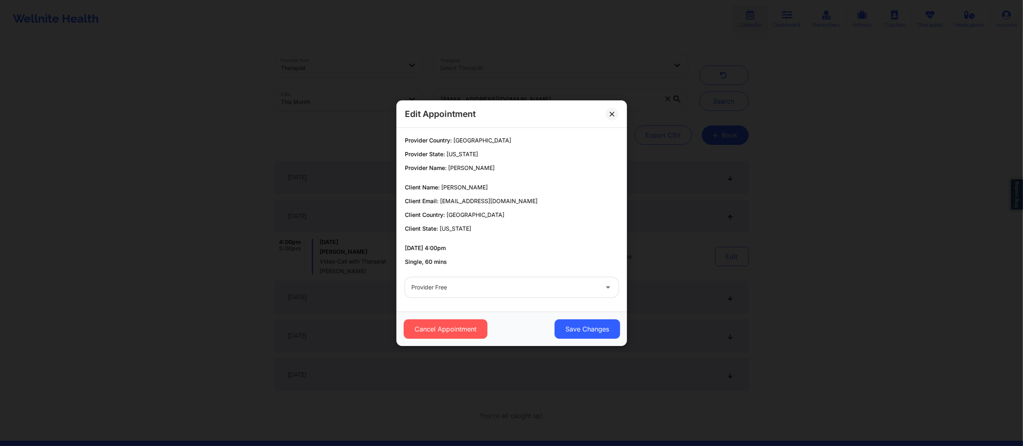
click at [478, 307] on div "Provider Country: United States Provider State: Florida Provider Name: Donna Ci…" at bounding box center [512, 220] width 231 height 184
click at [479, 286] on div at bounding box center [504, 287] width 187 height 10
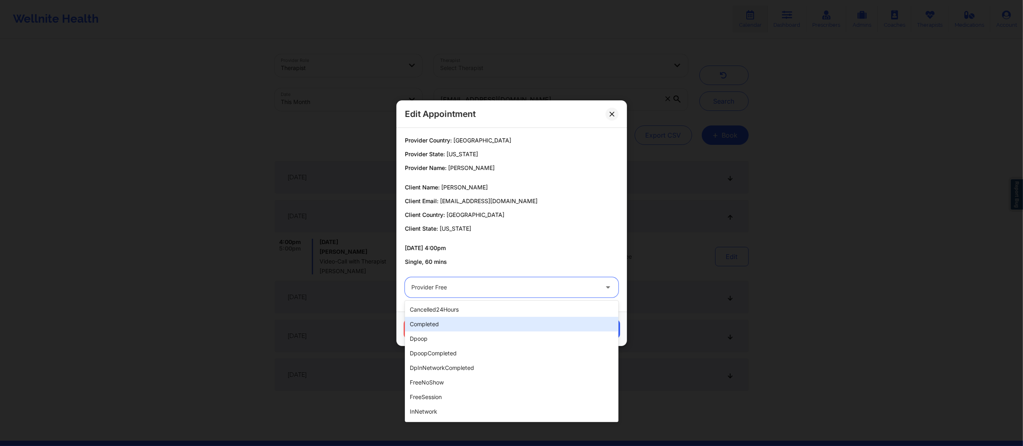
click at [477, 320] on div "completed" at bounding box center [512, 324] width 214 height 15
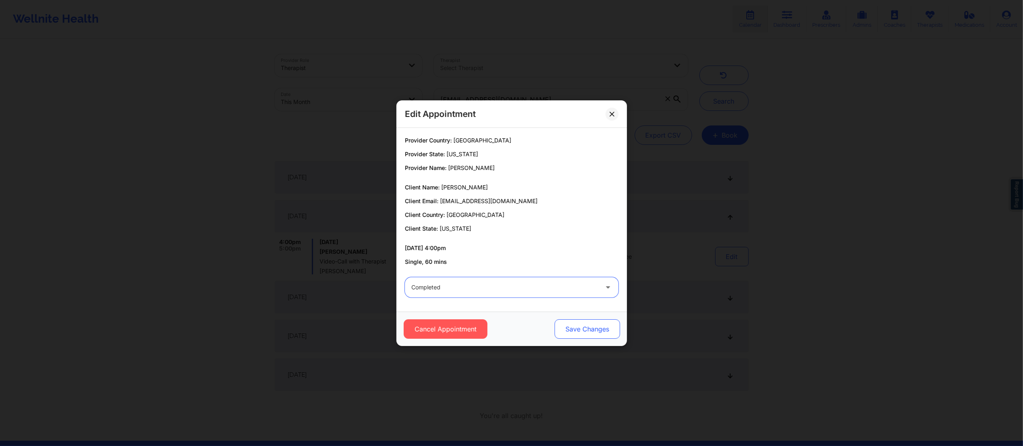
click at [585, 333] on button "Save Changes" at bounding box center [587, 328] width 66 height 19
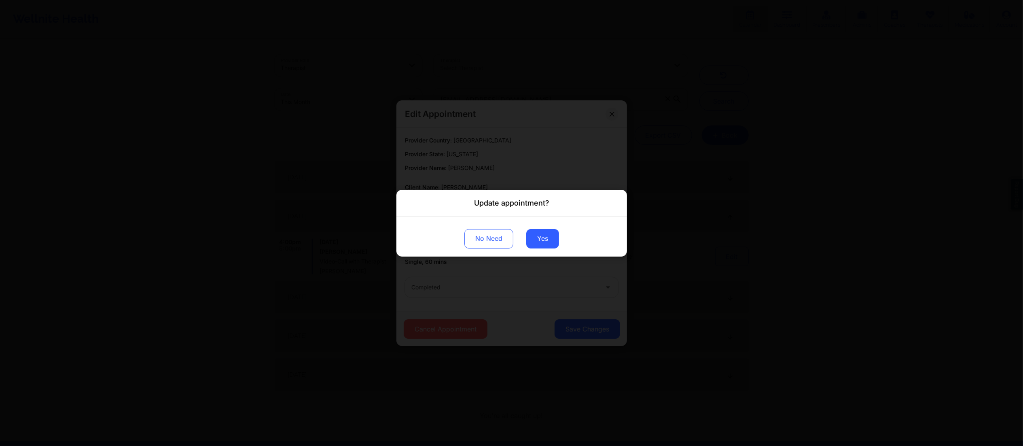
drag, startPoint x: 549, startPoint y: 239, endPoint x: 547, endPoint y: 181, distance: 57.9
click at [549, 239] on button "Yes" at bounding box center [542, 238] width 33 height 19
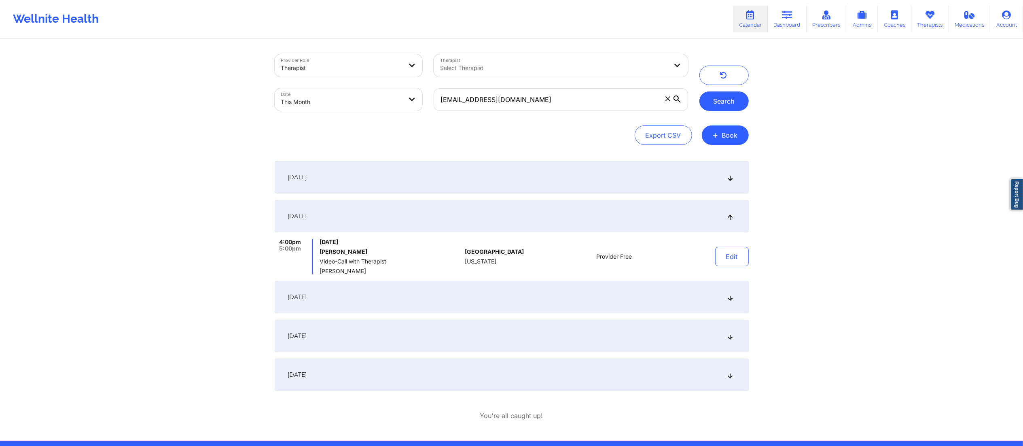
click at [724, 102] on button "Search" at bounding box center [724, 100] width 49 height 19
click at [726, 255] on button "Edit" at bounding box center [732, 256] width 34 height 19
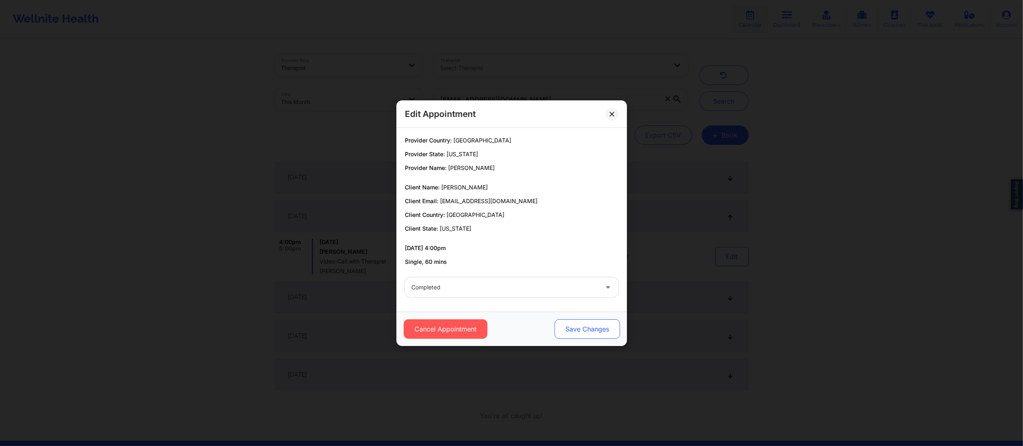
click at [574, 320] on button "Save Changes" at bounding box center [587, 328] width 66 height 19
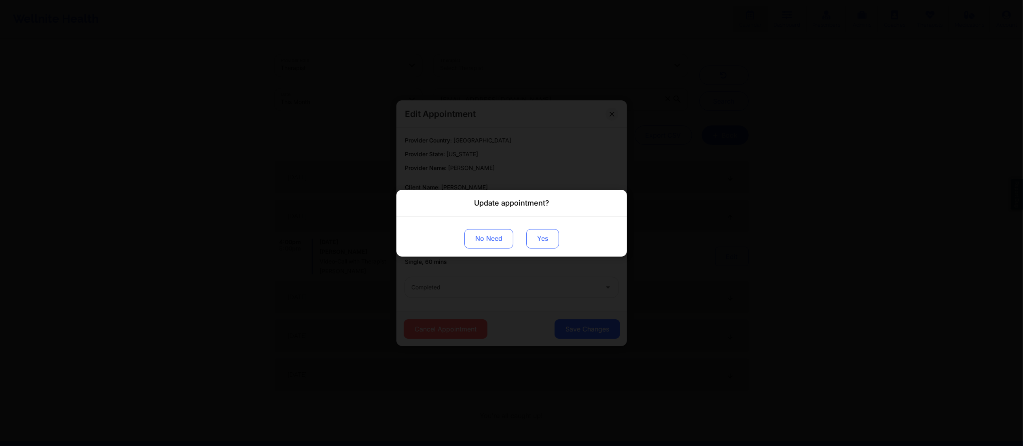
click at [540, 241] on button "Yes" at bounding box center [542, 238] width 33 height 19
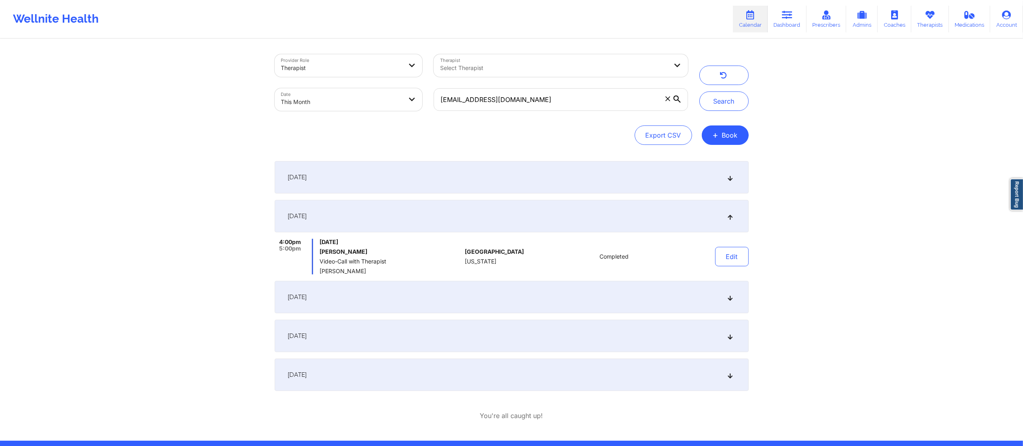
click at [531, 302] on div "September 20, 2025" at bounding box center [512, 297] width 474 height 32
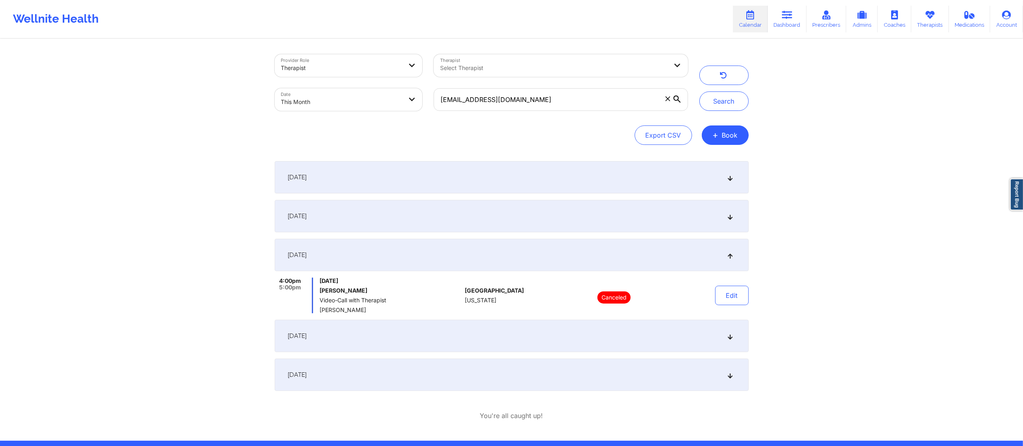
click at [567, 330] on div "September 24, 2025" at bounding box center [512, 336] width 474 height 32
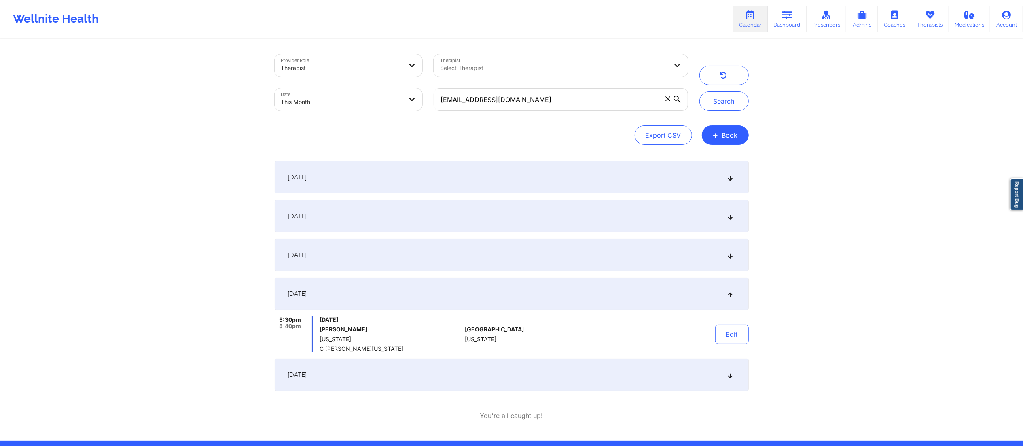
click at [598, 391] on div "September 6, 2025 4:00pm 5:00pm Saturday, September 6, 2025 Nicholas Farrington…" at bounding box center [512, 290] width 474 height 259
click at [601, 377] on div "September 27, 2025" at bounding box center [512, 374] width 474 height 32
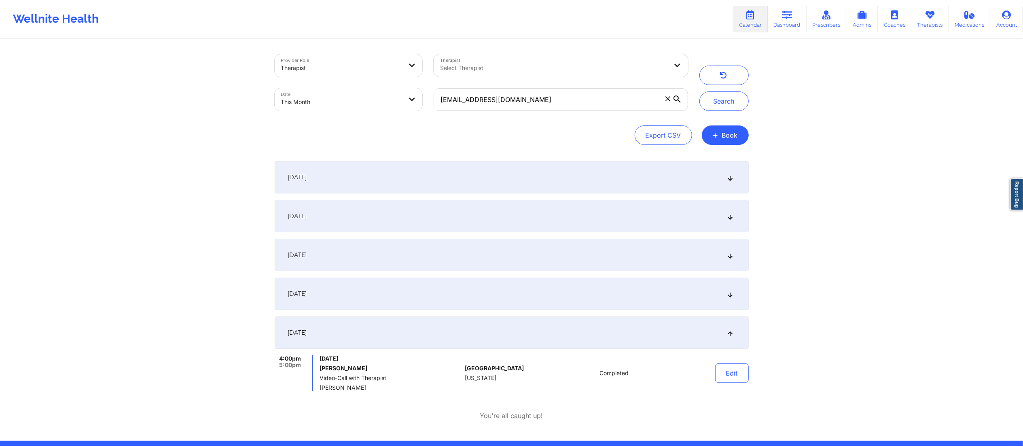
click at [486, 286] on div "September 24, 2025" at bounding box center [512, 294] width 474 height 32
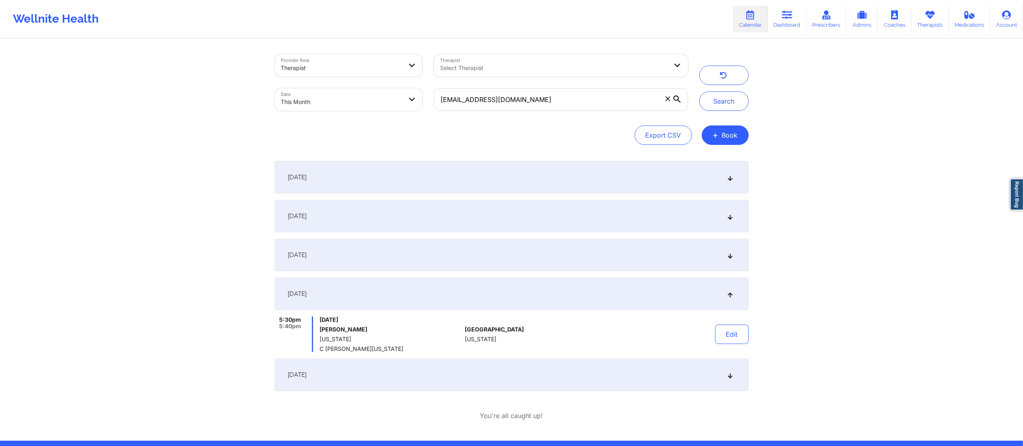
click at [489, 254] on div "September 20, 2025" at bounding box center [512, 255] width 474 height 32
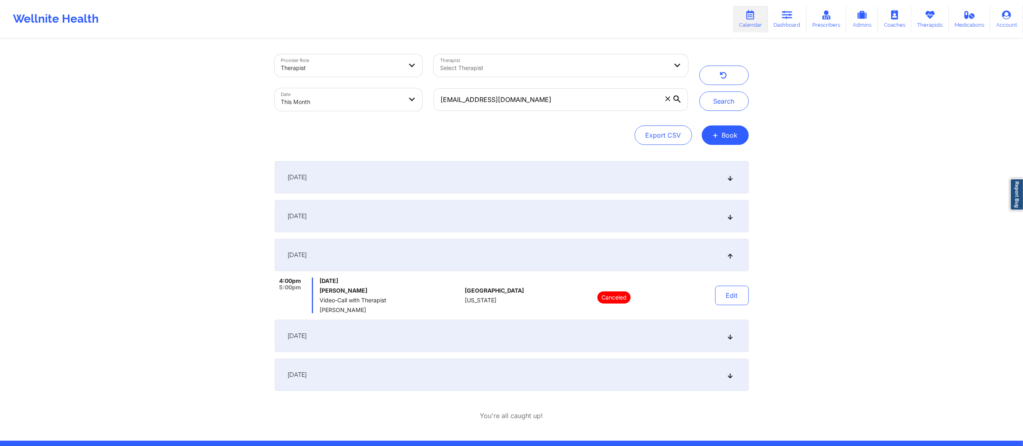
click at [390, 220] on div "September 13, 2025" at bounding box center [512, 216] width 474 height 32
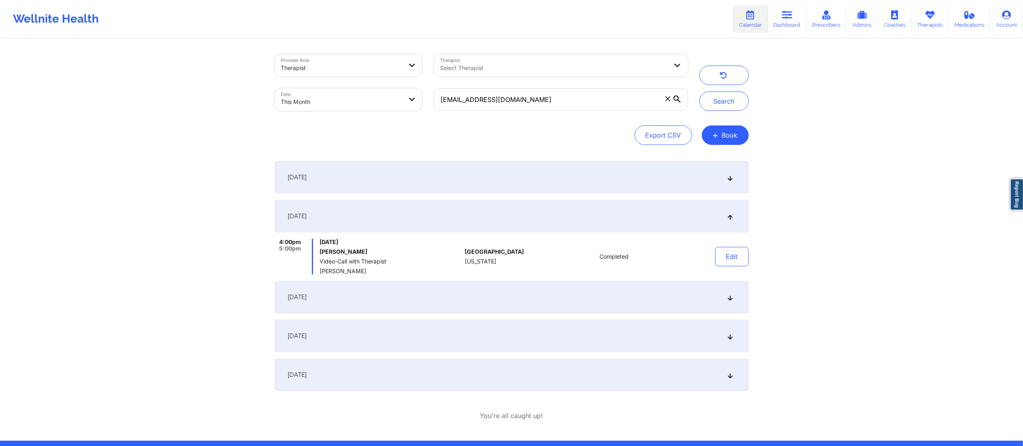
click at [424, 304] on div "September 20, 2025" at bounding box center [512, 297] width 474 height 32
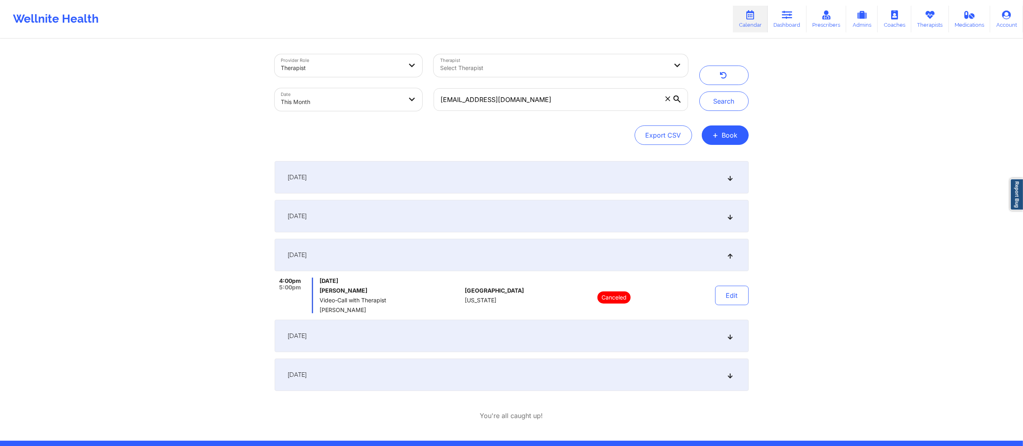
click at [423, 339] on div "September 24, 2025" at bounding box center [512, 336] width 474 height 32
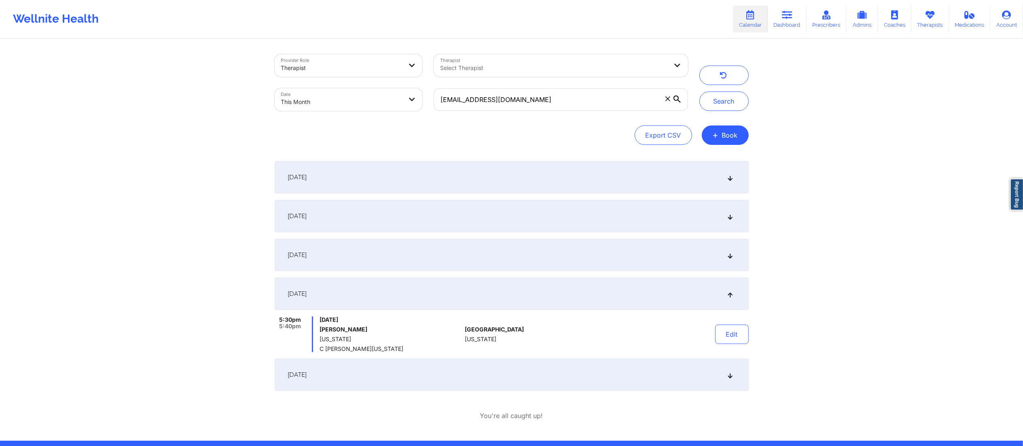
click at [462, 215] on div "September 13, 2025" at bounding box center [512, 216] width 474 height 32
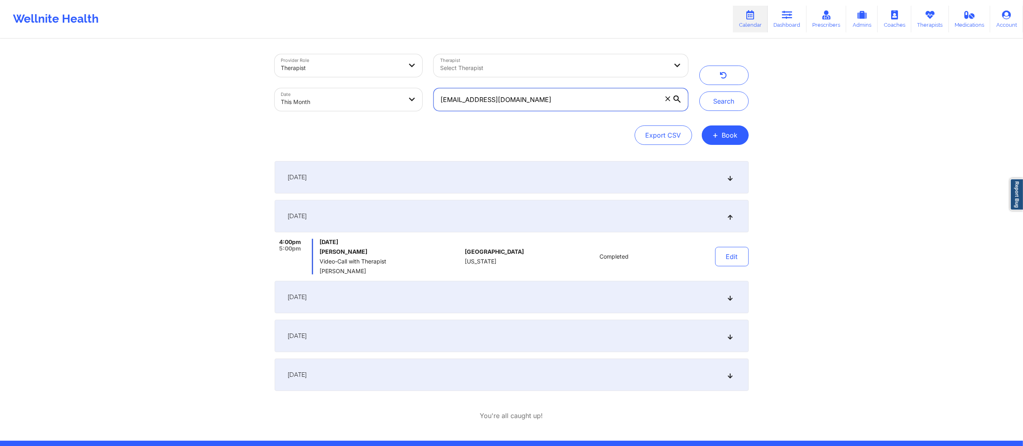
drag, startPoint x: 562, startPoint y: 100, endPoint x: 412, endPoint y: 96, distance: 149.7
click at [412, 96] on div "Provider Role Therapist Therapist Select Therapist Date This Month nicholasfarr…" at bounding box center [481, 83] width 425 height 68
paste input "zitalk84"
click at [738, 100] on button "Search" at bounding box center [724, 100] width 49 height 19
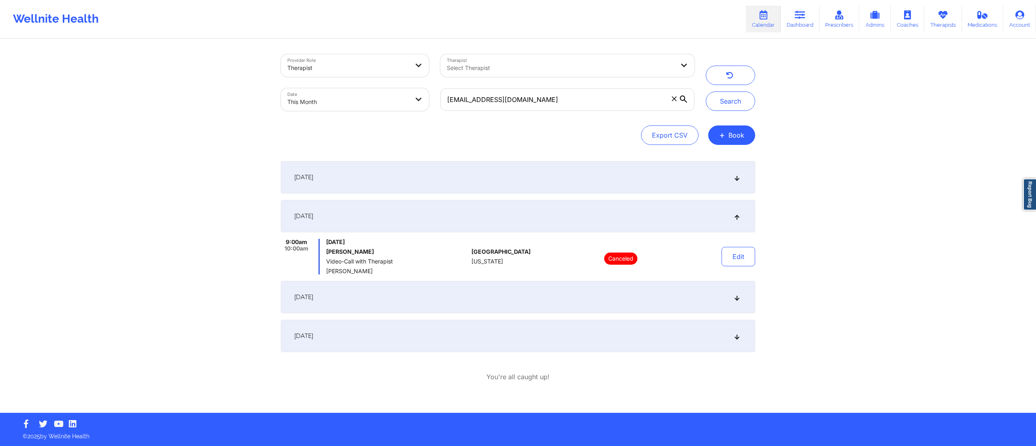
click at [509, 309] on div "September 21, 2025" at bounding box center [518, 297] width 474 height 32
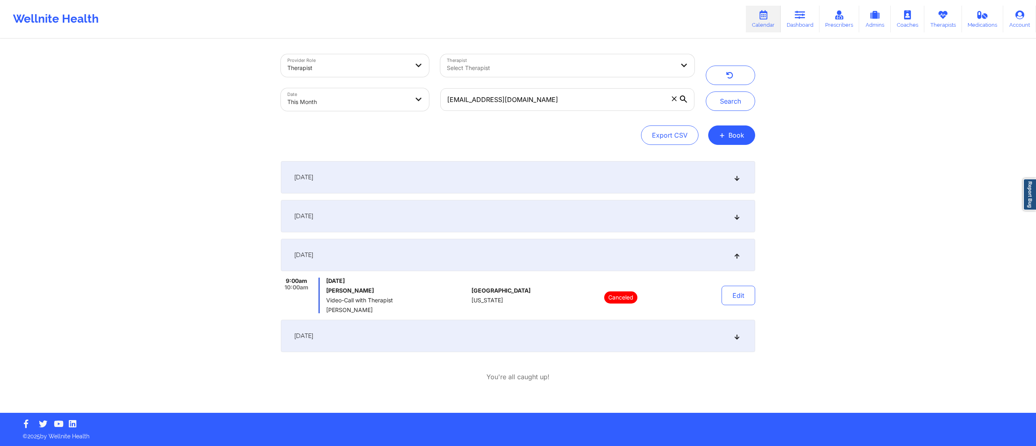
click at [518, 341] on div "September 28, 2025" at bounding box center [518, 336] width 474 height 32
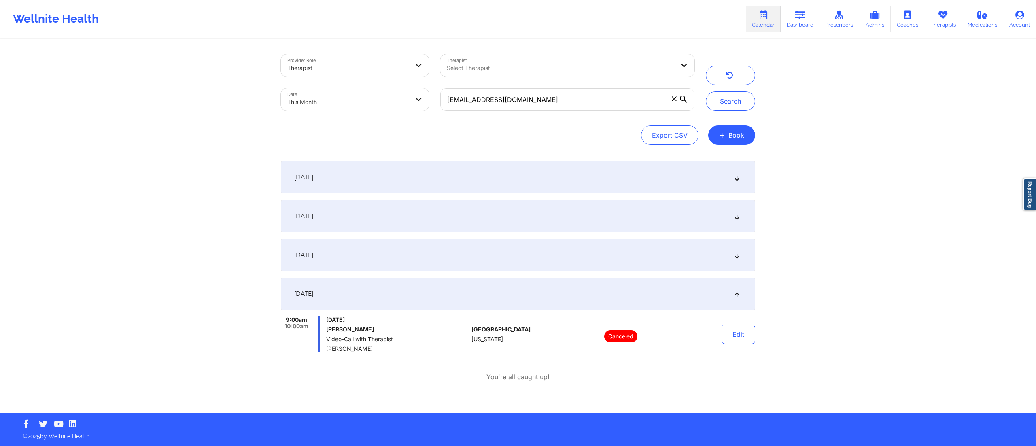
click at [533, 178] on div "September 7, 2025" at bounding box center [518, 177] width 474 height 32
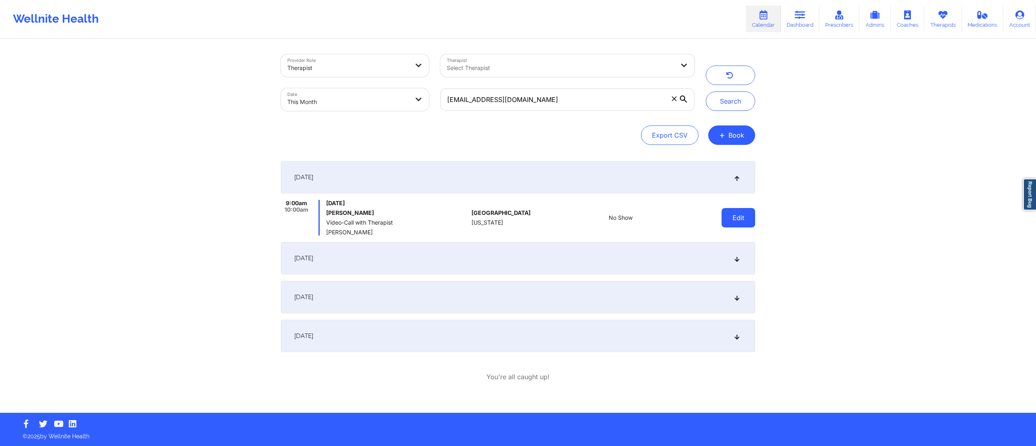
click at [729, 220] on button "Edit" at bounding box center [738, 217] width 34 height 19
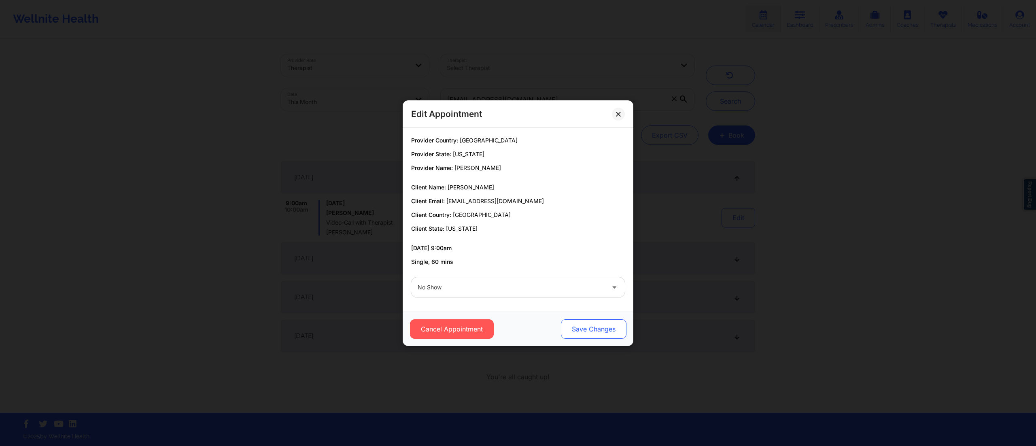
click at [582, 321] on button "Save Changes" at bounding box center [594, 328] width 66 height 19
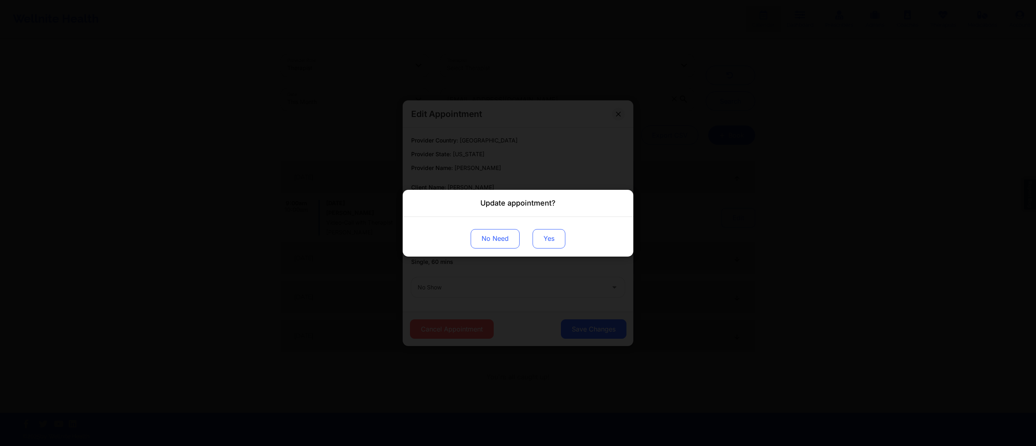
click at [554, 239] on button "Yes" at bounding box center [548, 238] width 33 height 19
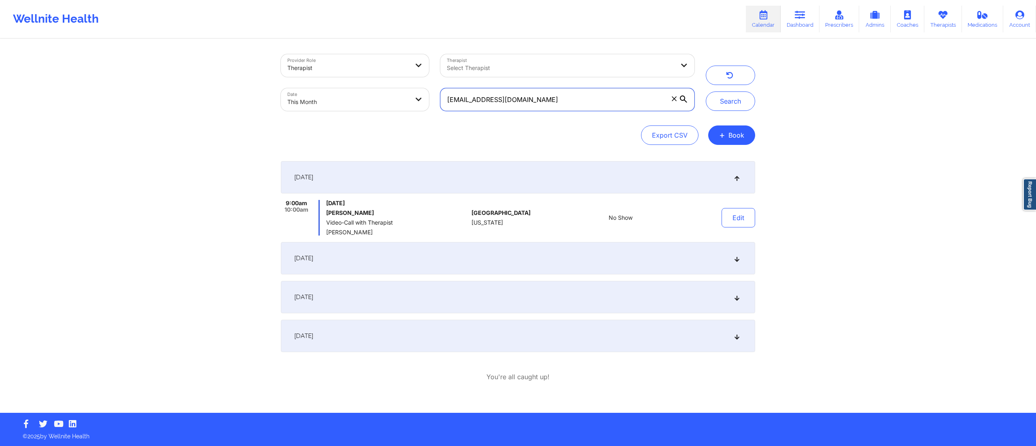
drag, startPoint x: 552, startPoint y: 97, endPoint x: 400, endPoint y: 91, distance: 152.3
click at [400, 91] on div "Provider Role Therapist Therapist Select Therapist Date This Month zitalk84@gma…" at bounding box center [487, 83] width 425 height 68
paste input "kktellis@ao"
type input "[EMAIL_ADDRESS][DOMAIN_NAME]"
click at [730, 110] on button "Search" at bounding box center [730, 100] width 49 height 19
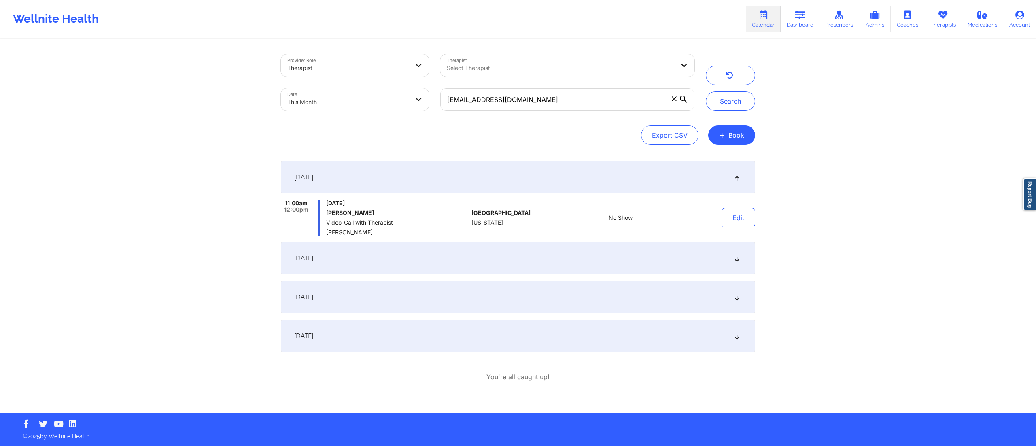
click at [517, 254] on div "September 14, 2025" at bounding box center [518, 258] width 474 height 32
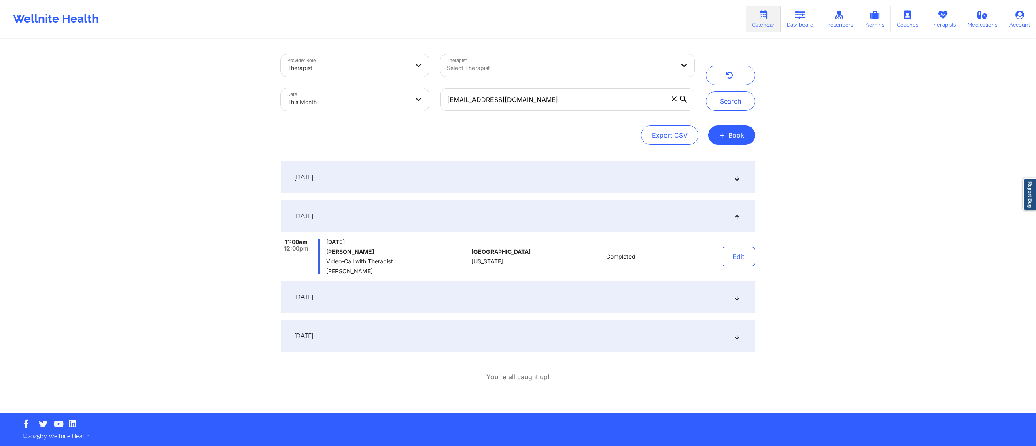
drag, startPoint x: 507, startPoint y: 295, endPoint x: 510, endPoint y: 288, distance: 7.3
click at [507, 295] on div "September 21, 2025" at bounding box center [518, 297] width 474 height 32
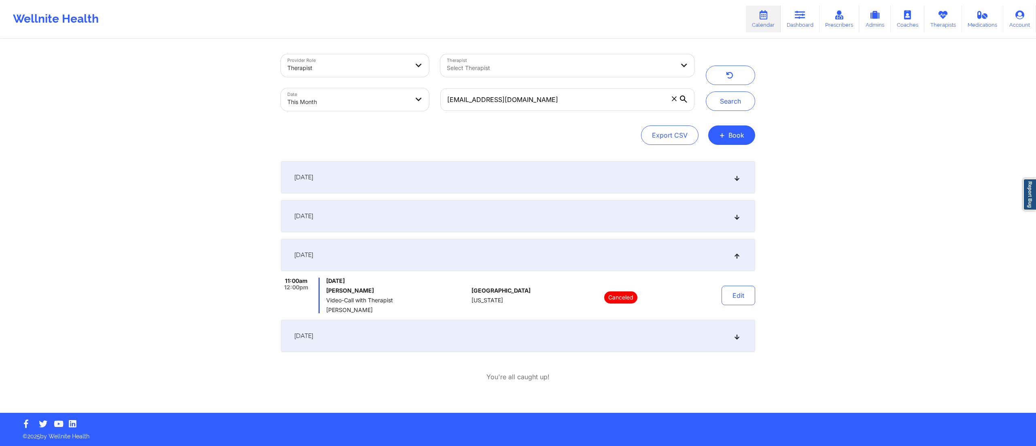
click at [522, 177] on div "September 7, 2025" at bounding box center [518, 177] width 474 height 32
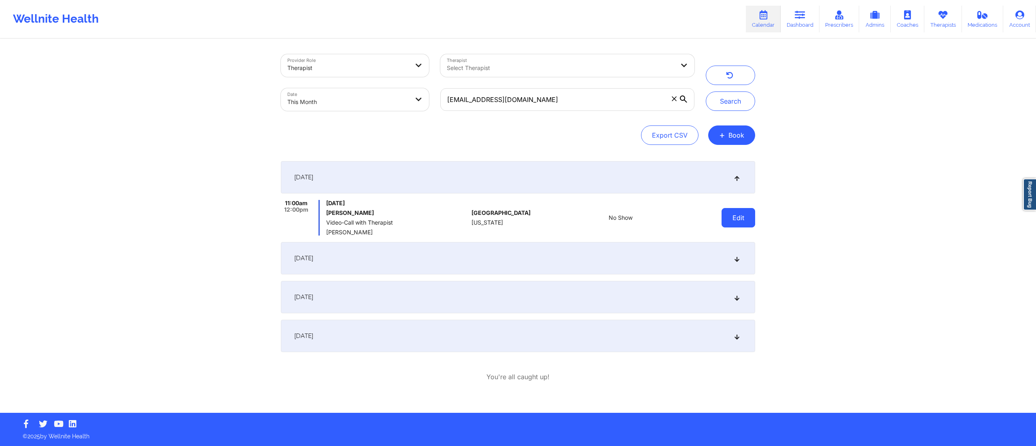
click at [727, 223] on button "Edit" at bounding box center [738, 217] width 34 height 19
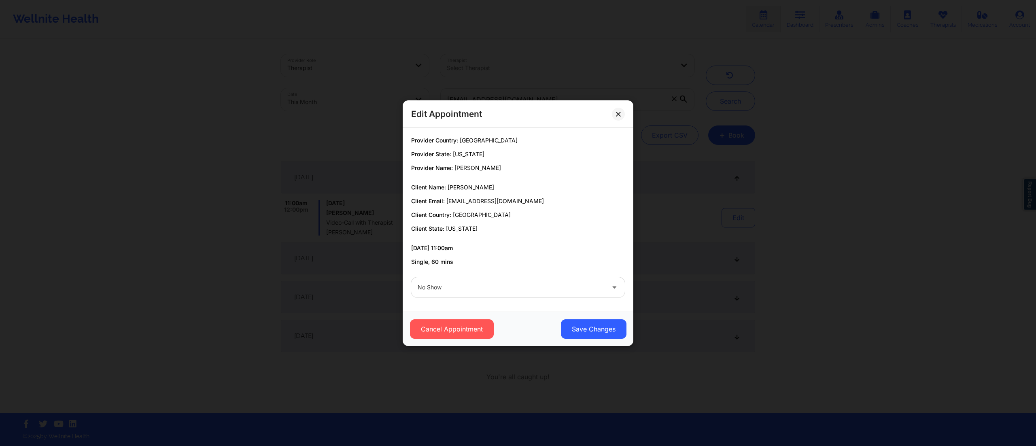
drag, startPoint x: 520, startPoint y: 289, endPoint x: 520, endPoint y: 295, distance: 6.5
click at [520, 291] on div at bounding box center [511, 287] width 187 height 10
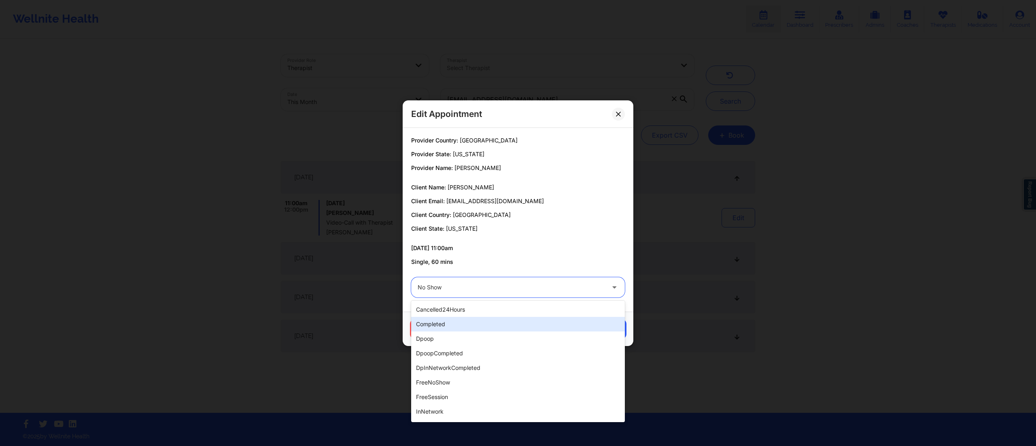
click at [523, 324] on div "completed" at bounding box center [518, 324] width 214 height 15
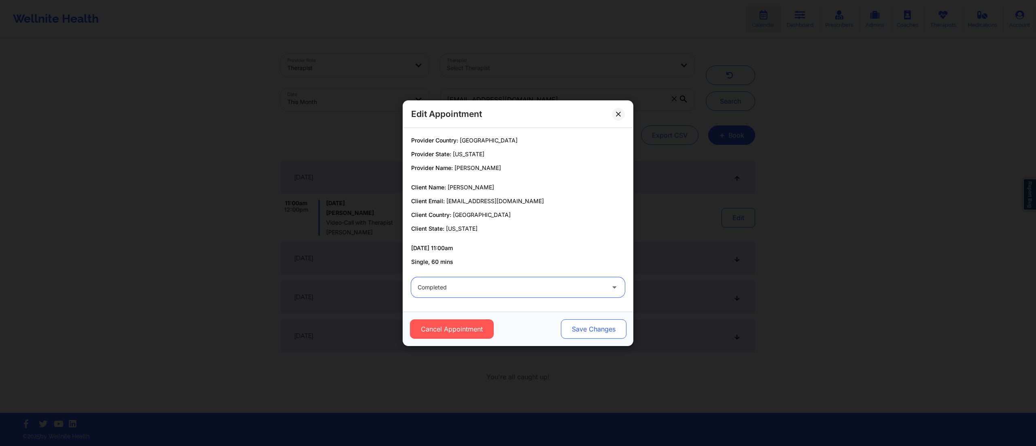
click at [588, 323] on button "Save Changes" at bounding box center [594, 328] width 66 height 19
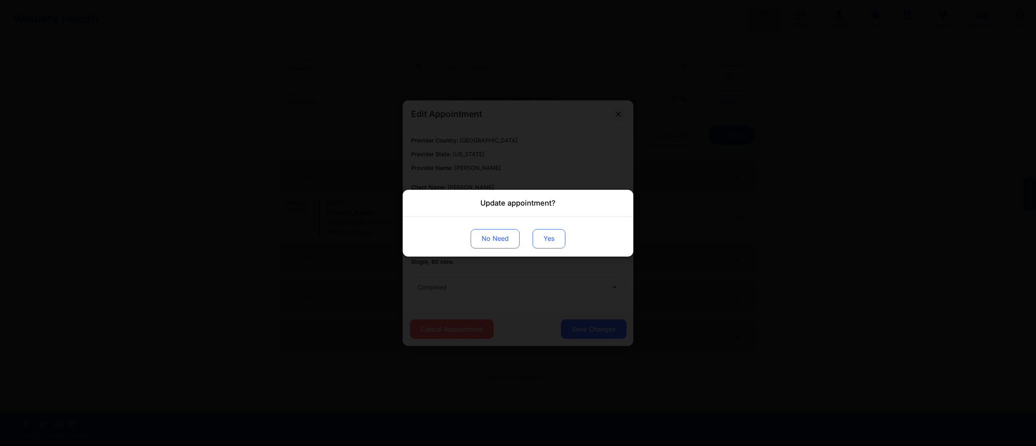
click at [554, 230] on button "Yes" at bounding box center [548, 238] width 33 height 19
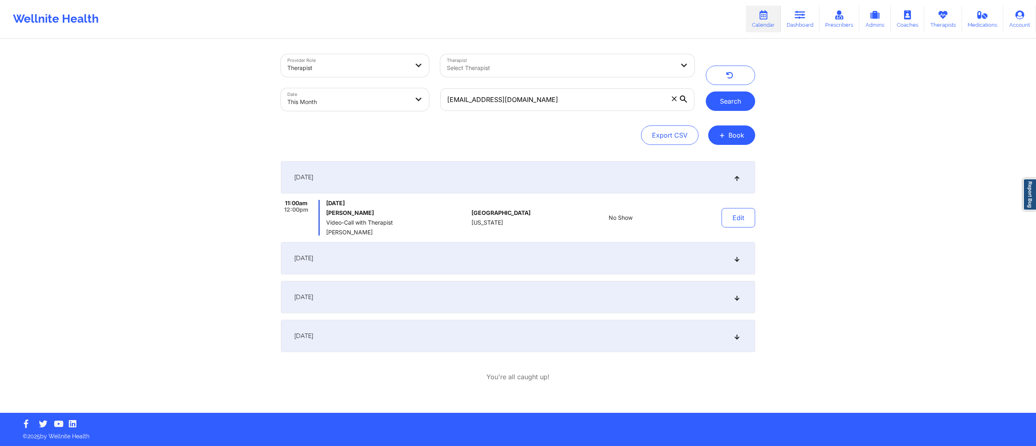
click at [722, 104] on button "Search" at bounding box center [730, 100] width 49 height 19
click at [738, 220] on button "Edit" at bounding box center [738, 217] width 34 height 19
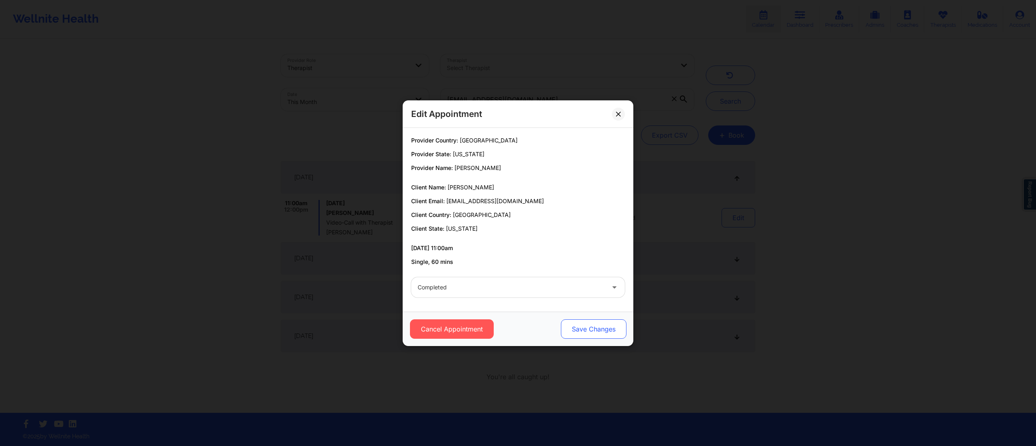
click at [583, 328] on button "Save Changes" at bounding box center [594, 328] width 66 height 19
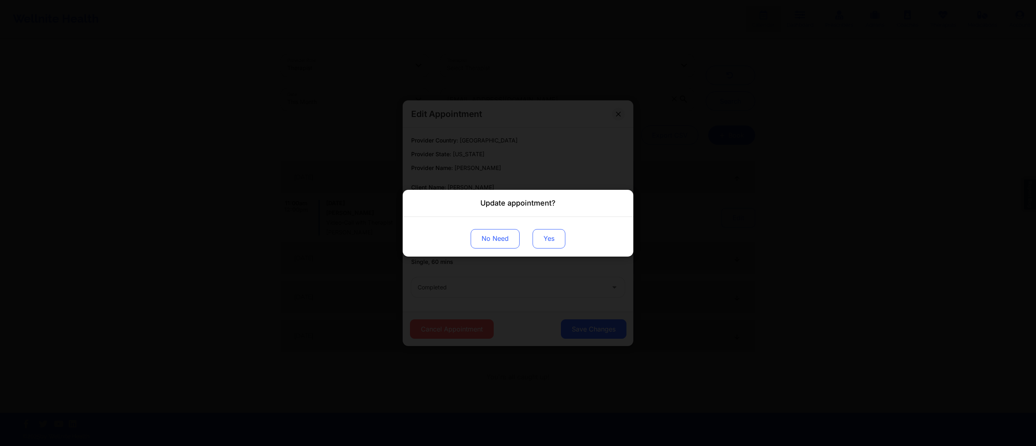
click at [541, 239] on button "Yes" at bounding box center [548, 238] width 33 height 19
